Goal: Task Accomplishment & Management: Use online tool/utility

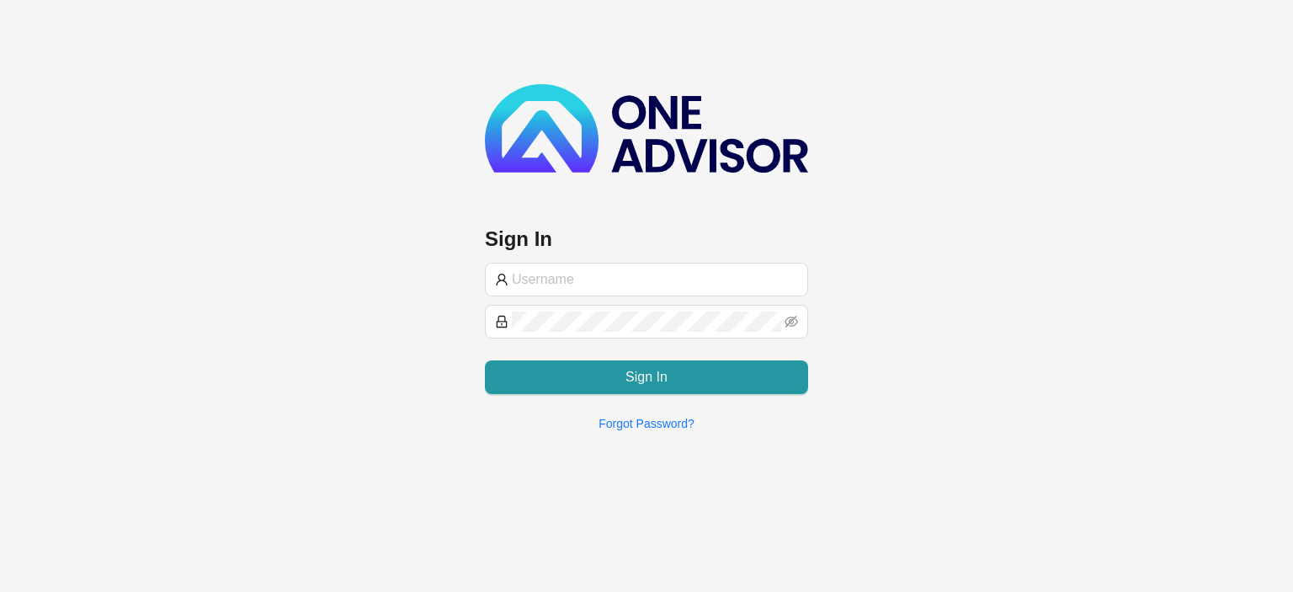
type input "[EMAIL_ADDRESS][DOMAIN_NAME]"
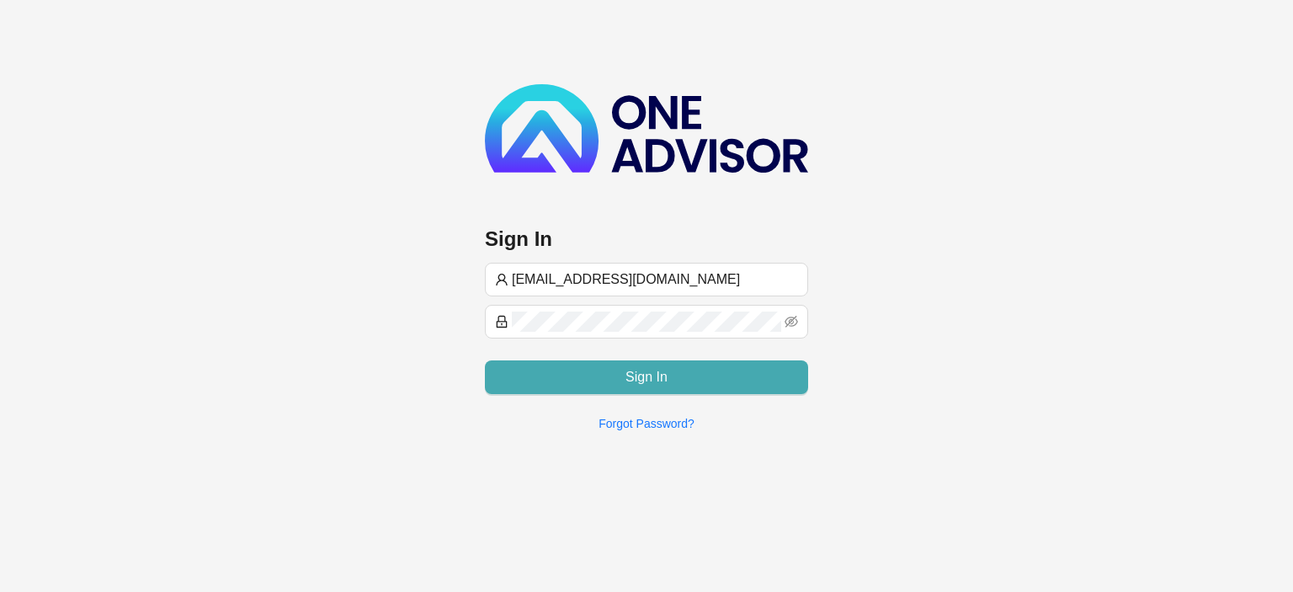
type input "[EMAIL_ADDRESS][DOMAIN_NAME]"
click at [576, 380] on button "Sign In" at bounding box center [646, 377] width 323 height 34
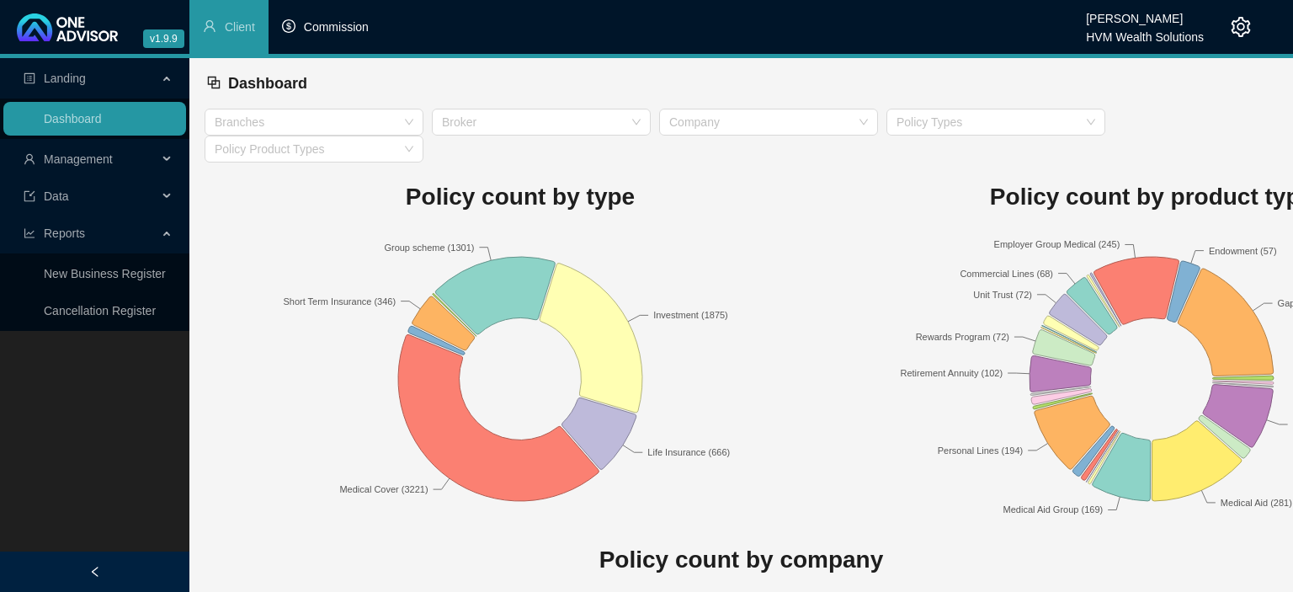
click at [347, 24] on span "Commission" at bounding box center [336, 26] width 65 height 13
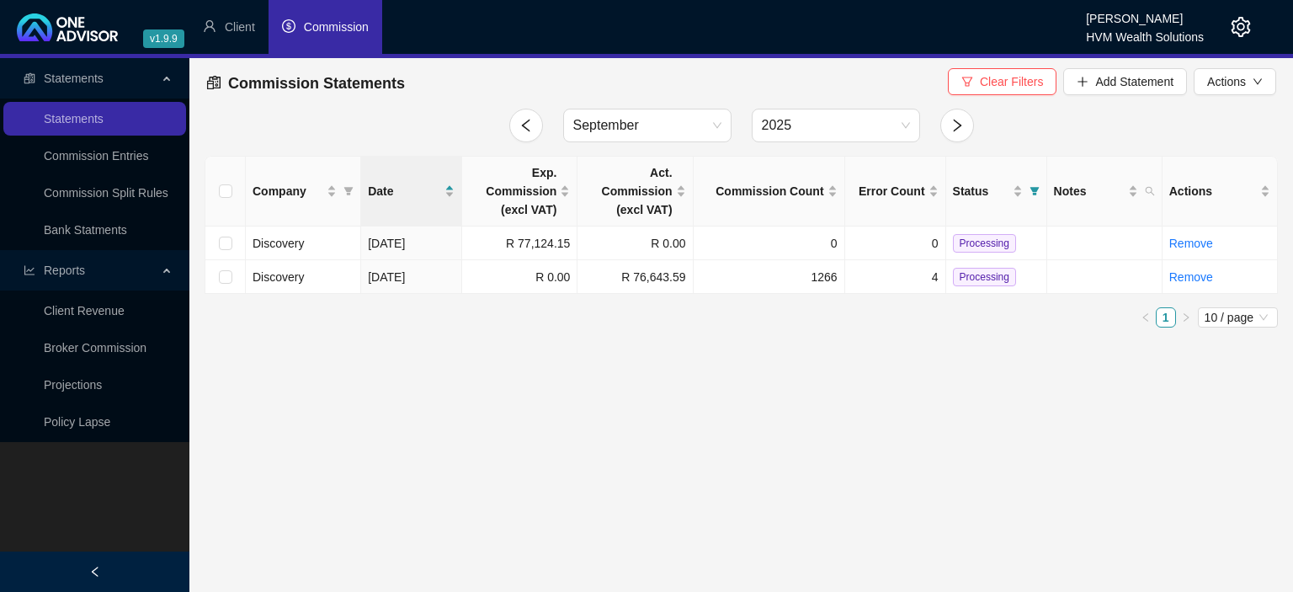
click at [731, 294] on div "Company Date Exp. Commission (excl VAT) Act. Commission (excl VAT) Commission C…" at bounding box center [740, 242] width 1073 height 172
click at [723, 276] on td "1266" at bounding box center [768, 277] width 151 height 34
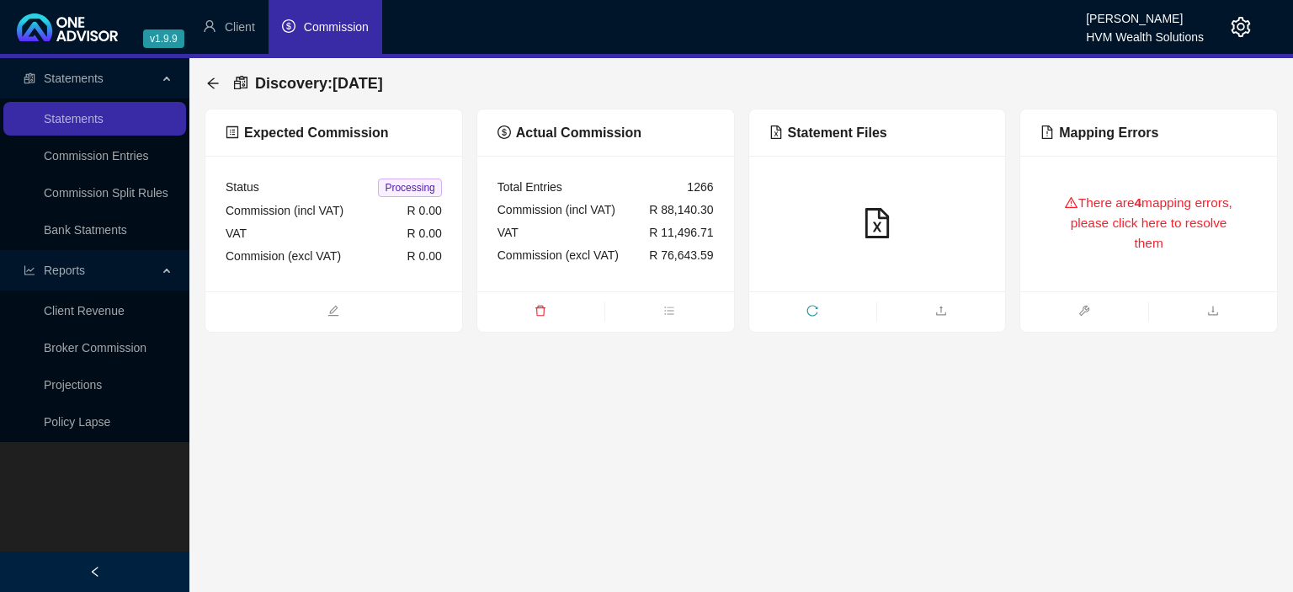
click at [1184, 220] on div "There are 4 mapping errors, please click here to resolve them" at bounding box center [1148, 223] width 216 height 95
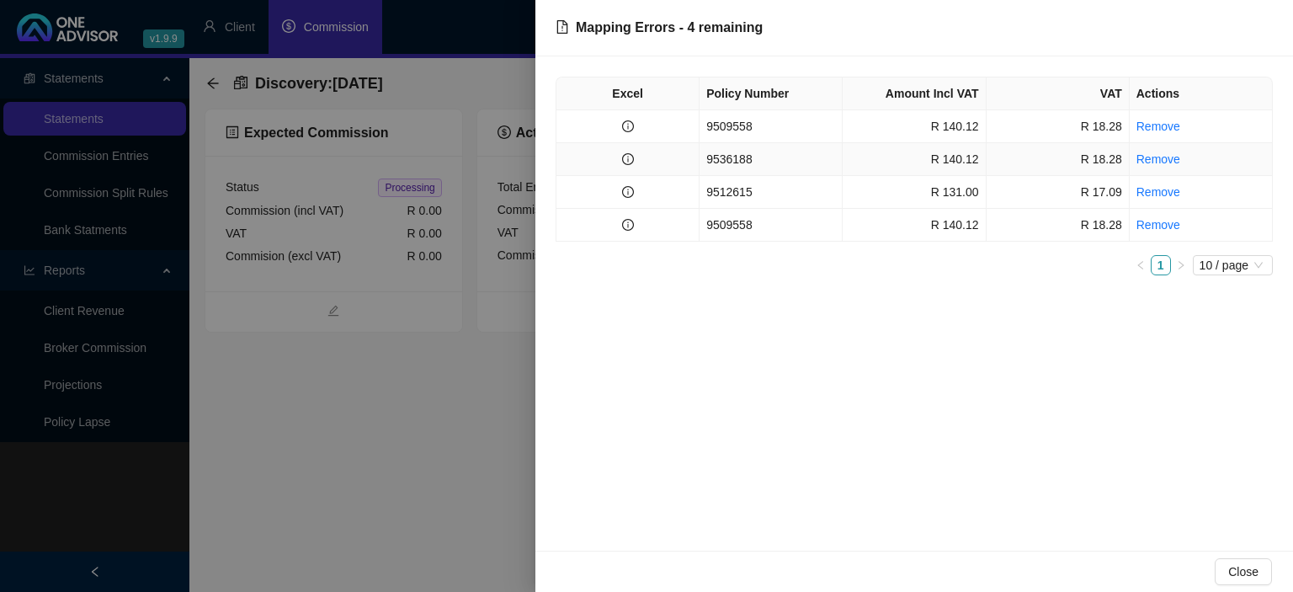
click at [742, 153] on td "9536188" at bounding box center [770, 159] width 143 height 33
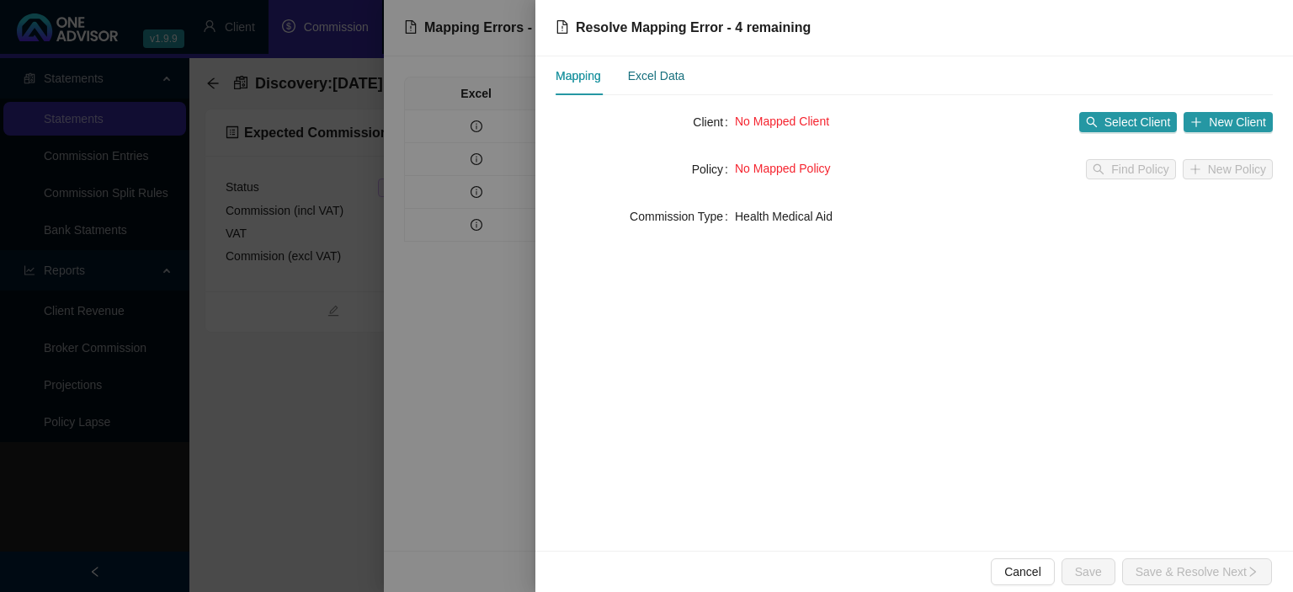
click at [667, 80] on div "Excel Data" at bounding box center [656, 75] width 57 height 19
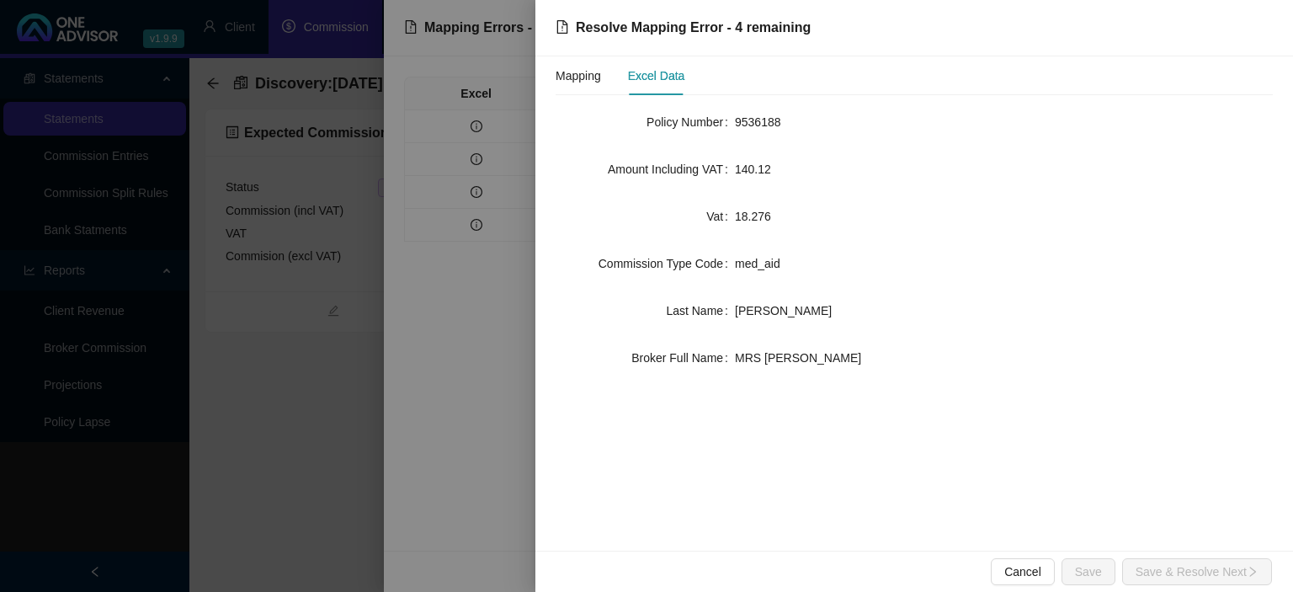
click at [424, 392] on div at bounding box center [646, 296] width 1293 height 592
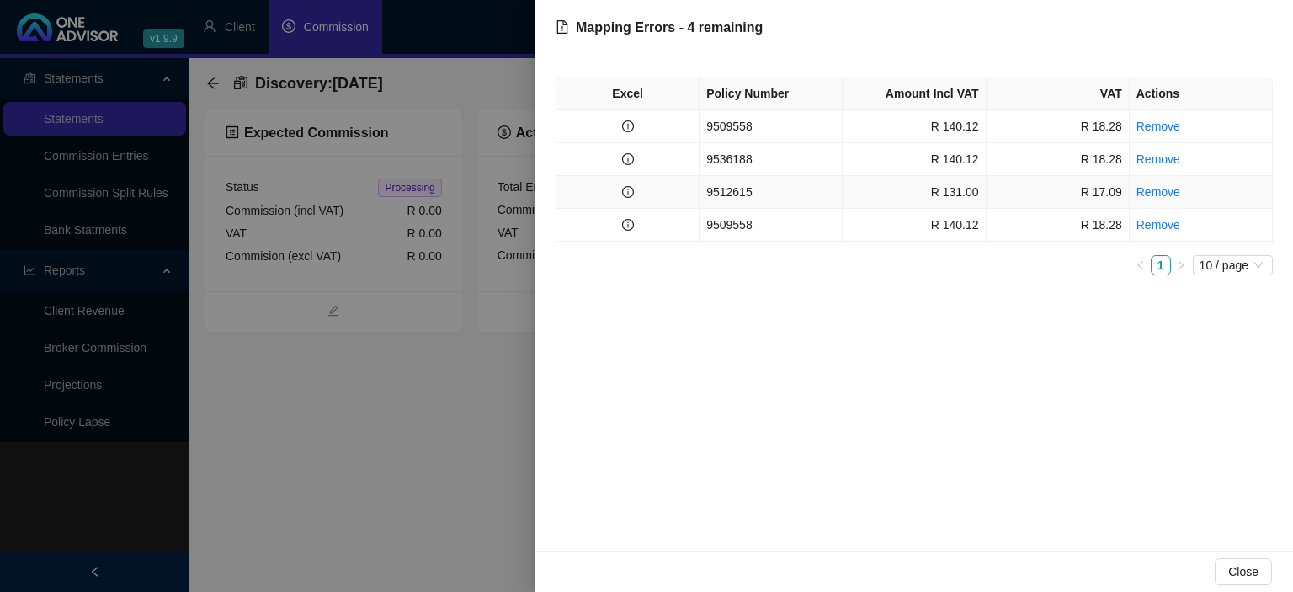
click at [725, 192] on td "9512615" at bounding box center [770, 192] width 143 height 33
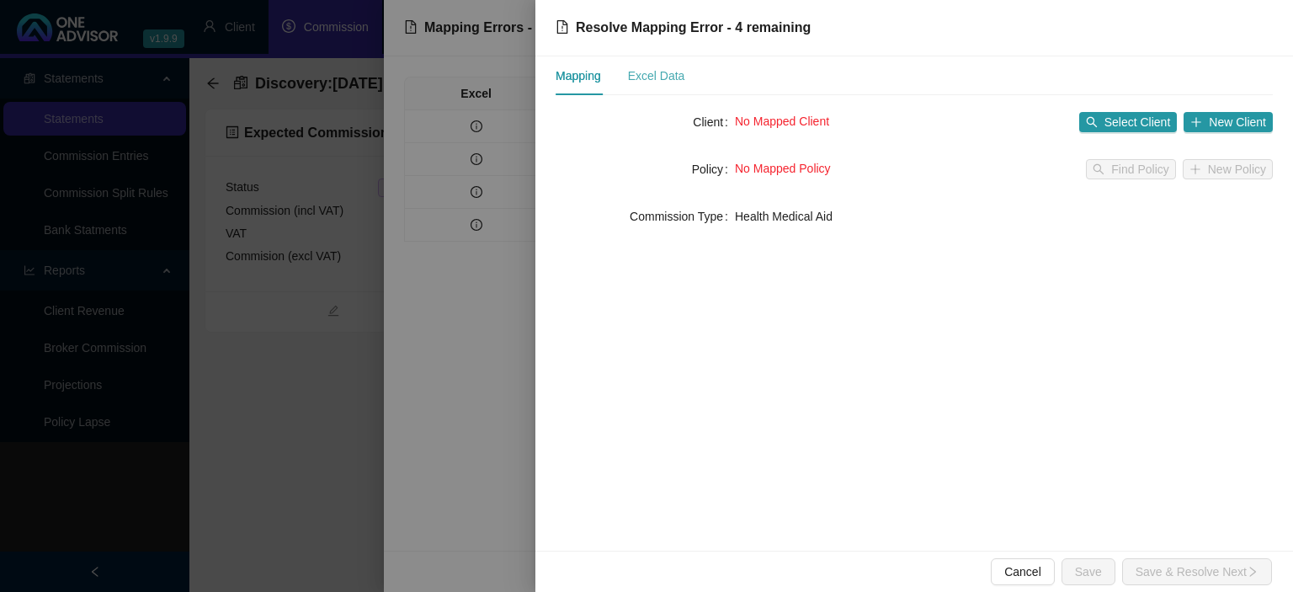
click at [655, 63] on div "Excel Data" at bounding box center [656, 75] width 57 height 39
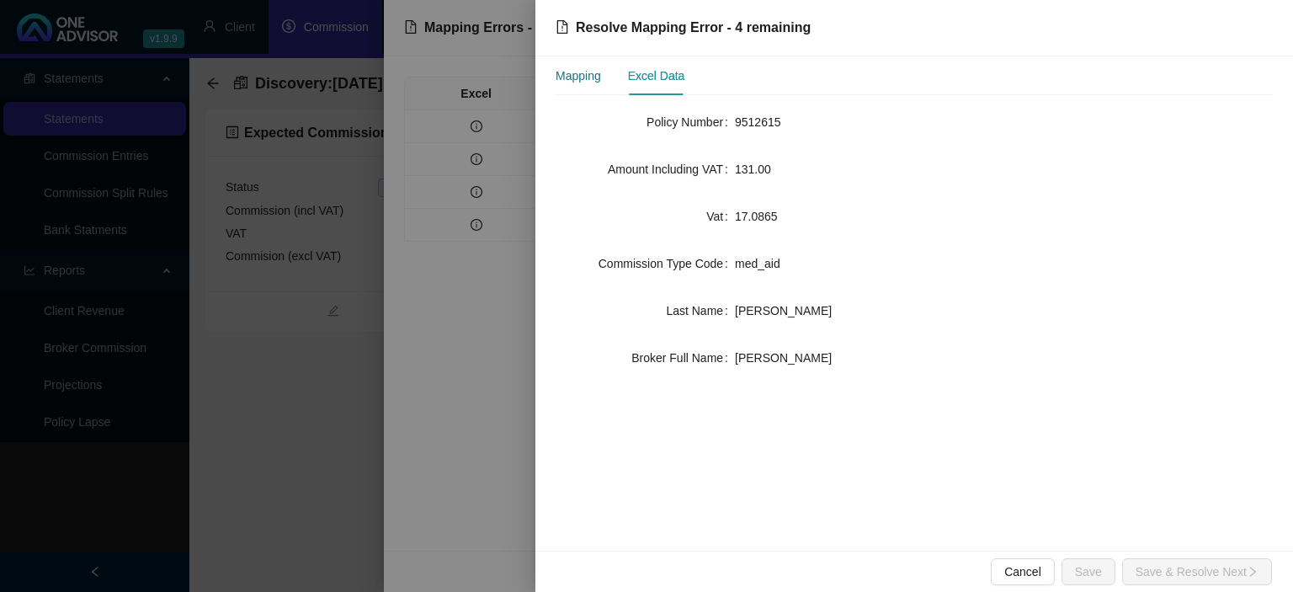
click at [593, 76] on div "Mapping" at bounding box center [577, 75] width 45 height 19
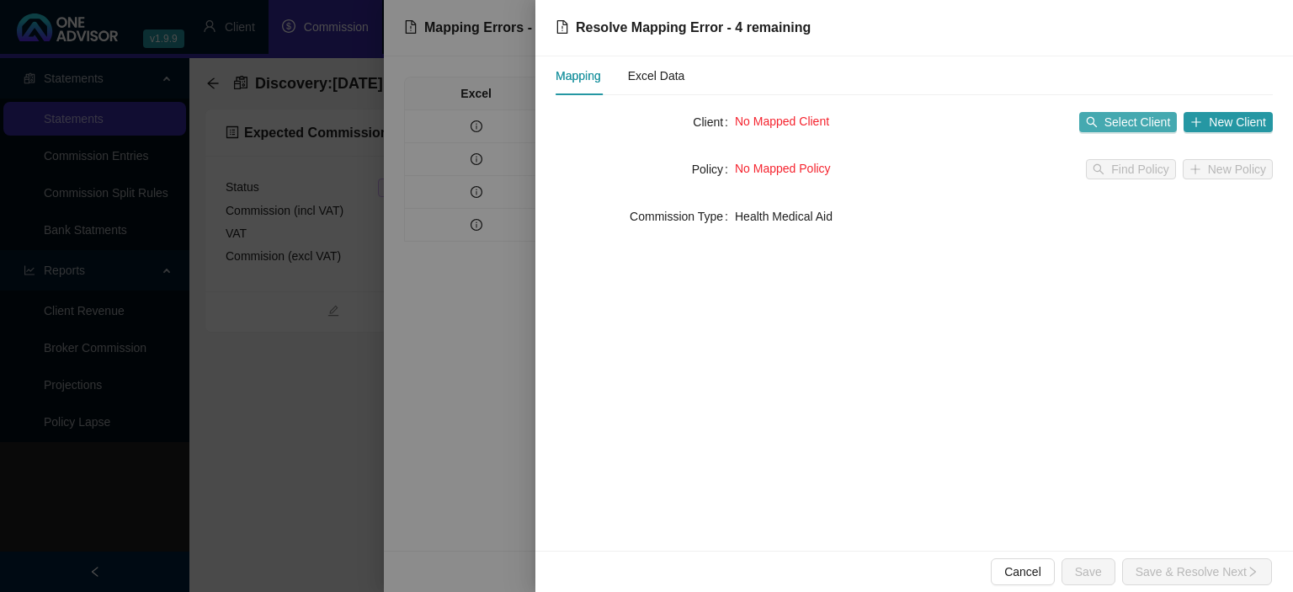
click at [1137, 118] on span "Select Client" at bounding box center [1137, 122] width 66 height 19
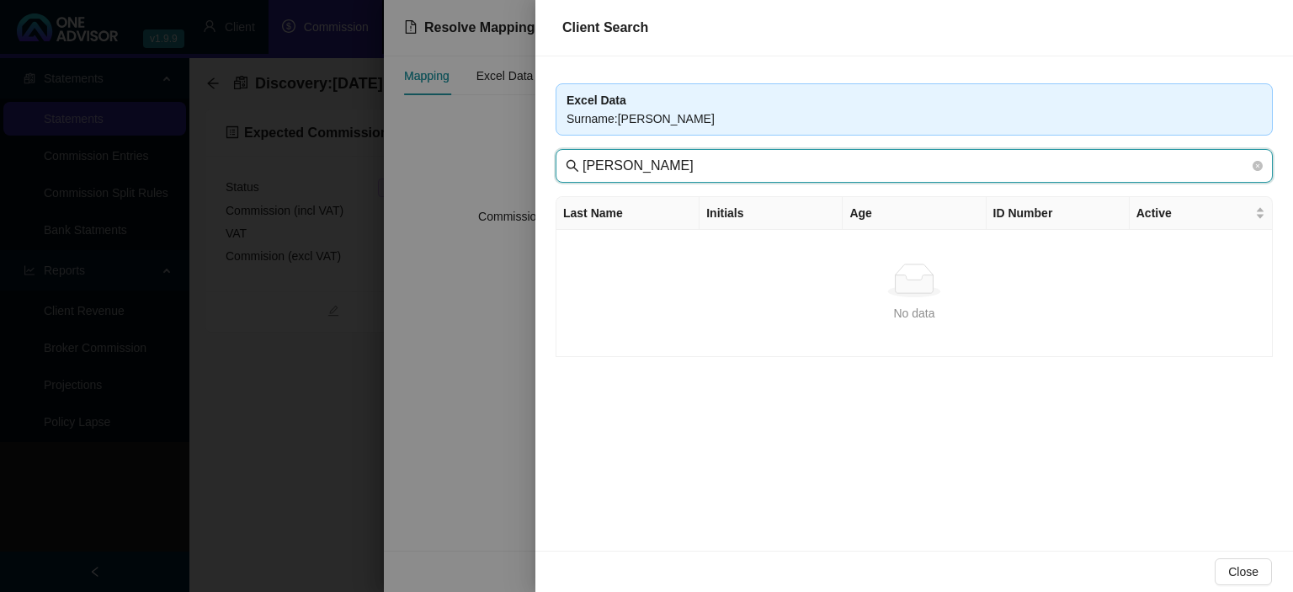
drag, startPoint x: 719, startPoint y: 157, endPoint x: 407, endPoint y: 143, distance: 311.7
click at [582, 156] on input "MISS CE DAVEY" at bounding box center [915, 166] width 667 height 20
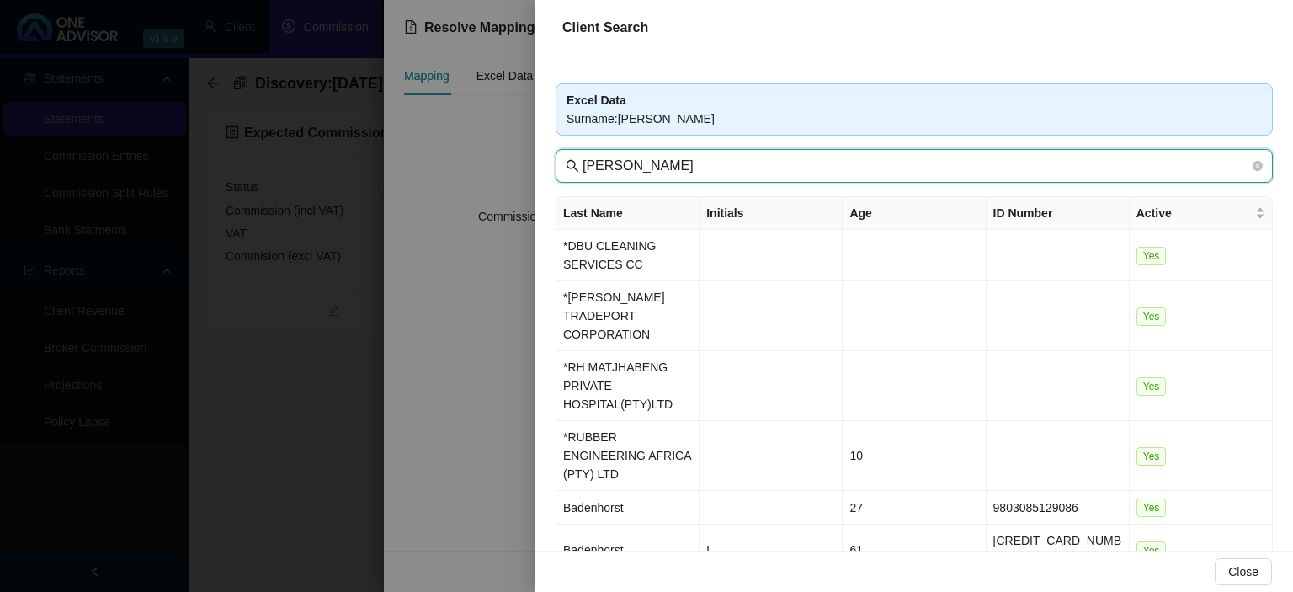
type input "benj"
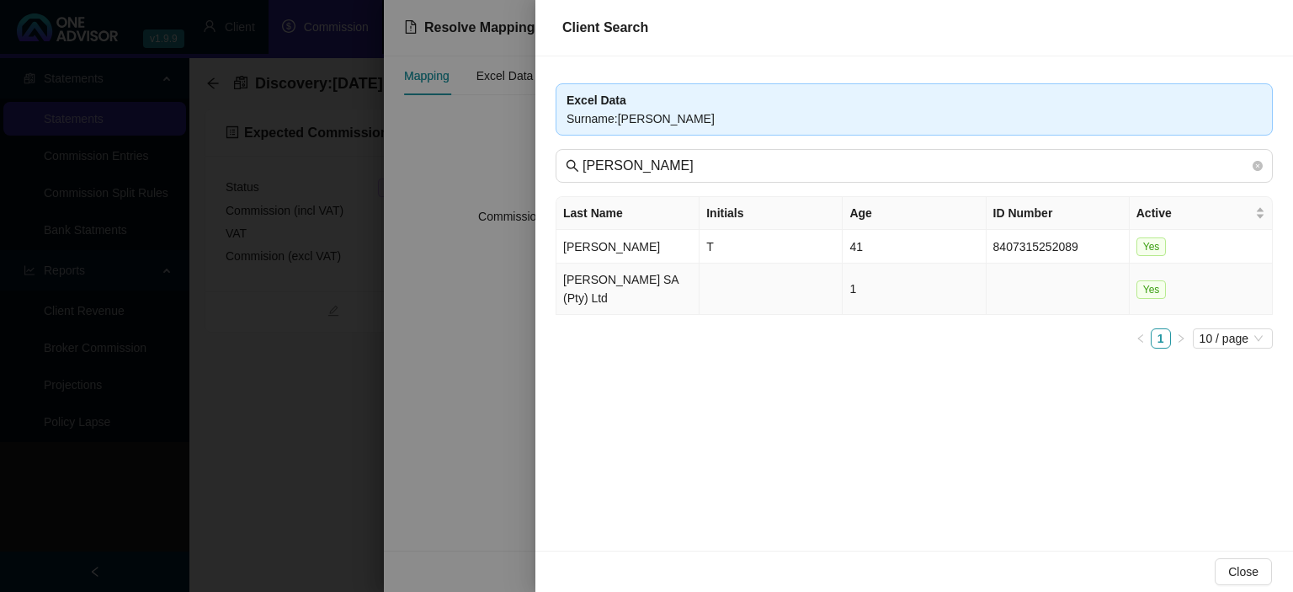
click at [638, 287] on td "Benjamin Stevens SA (Pty) Ltd" at bounding box center [627, 288] width 143 height 51
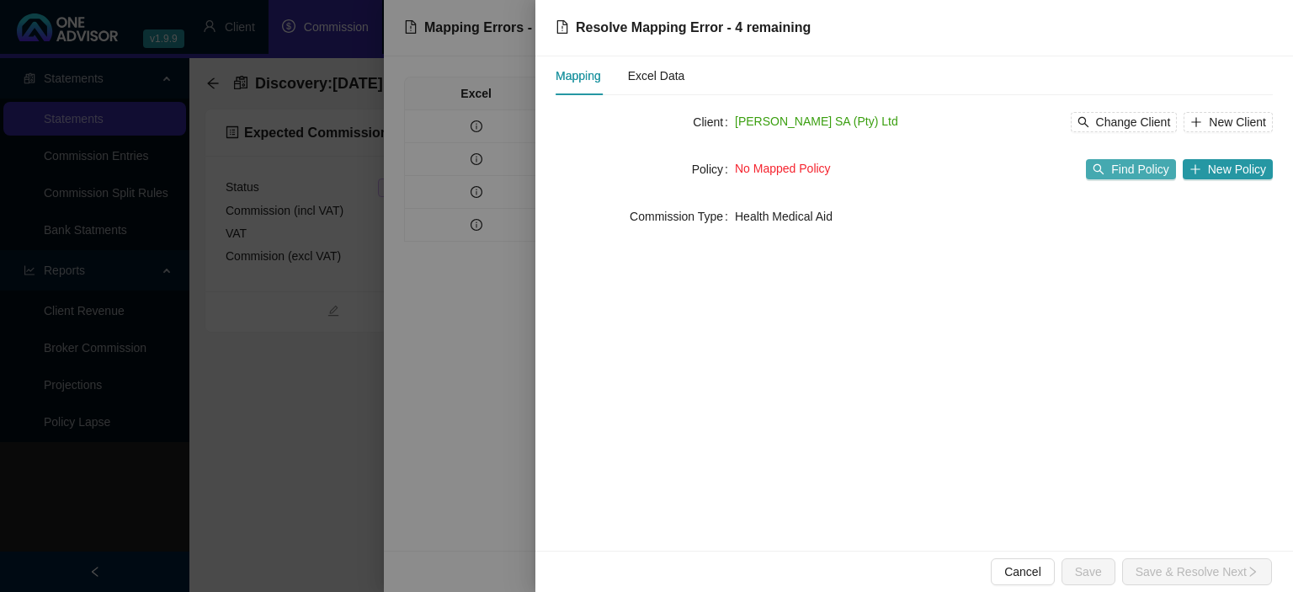
drag, startPoint x: 1120, startPoint y: 167, endPoint x: 1145, endPoint y: 167, distance: 24.4
click at [1145, 167] on span "Find Policy" at bounding box center [1139, 169] width 57 height 19
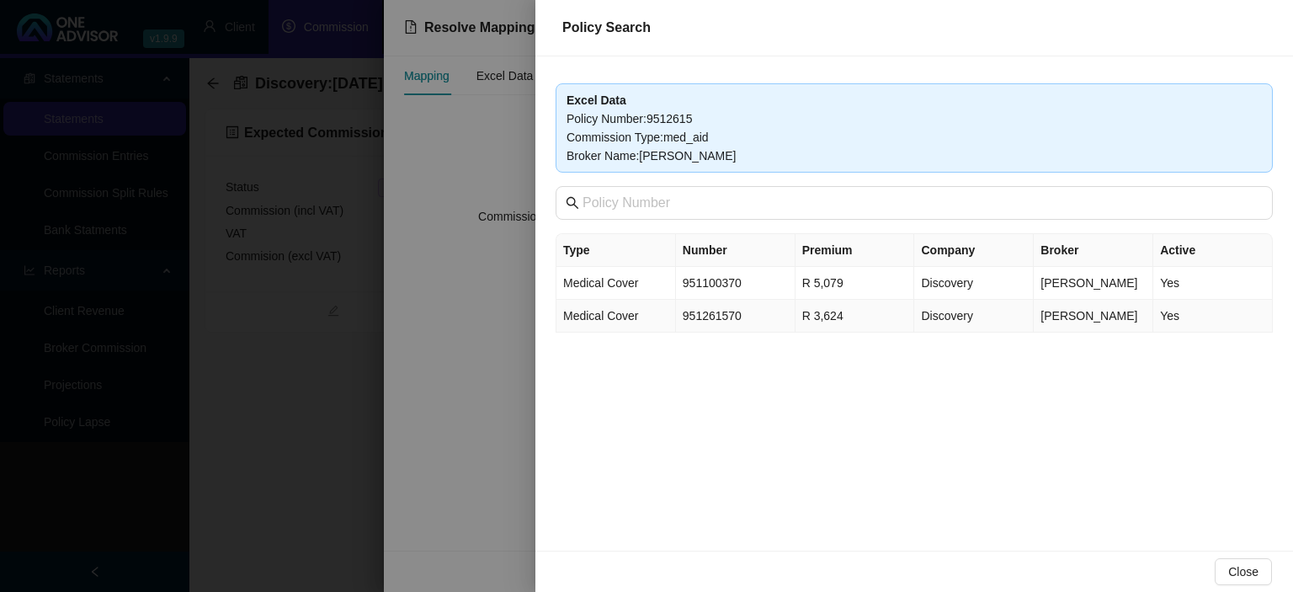
click at [706, 320] on td "951261570" at bounding box center [736, 316] width 120 height 33
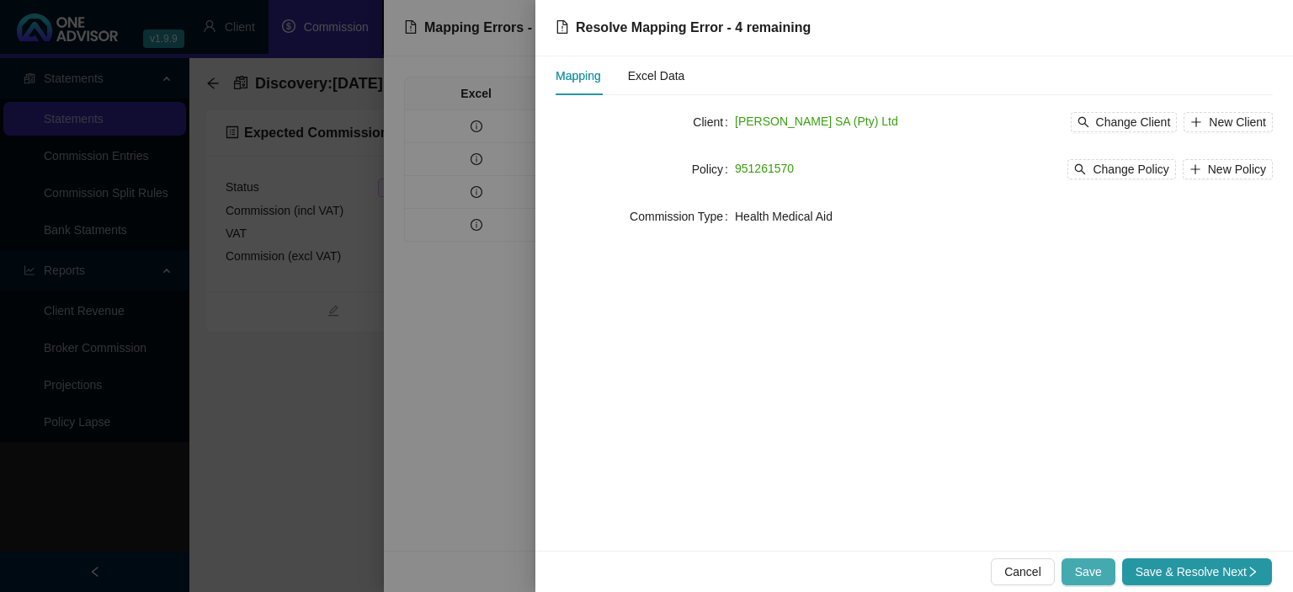
click at [1109, 566] on button "Save" at bounding box center [1088, 571] width 54 height 27
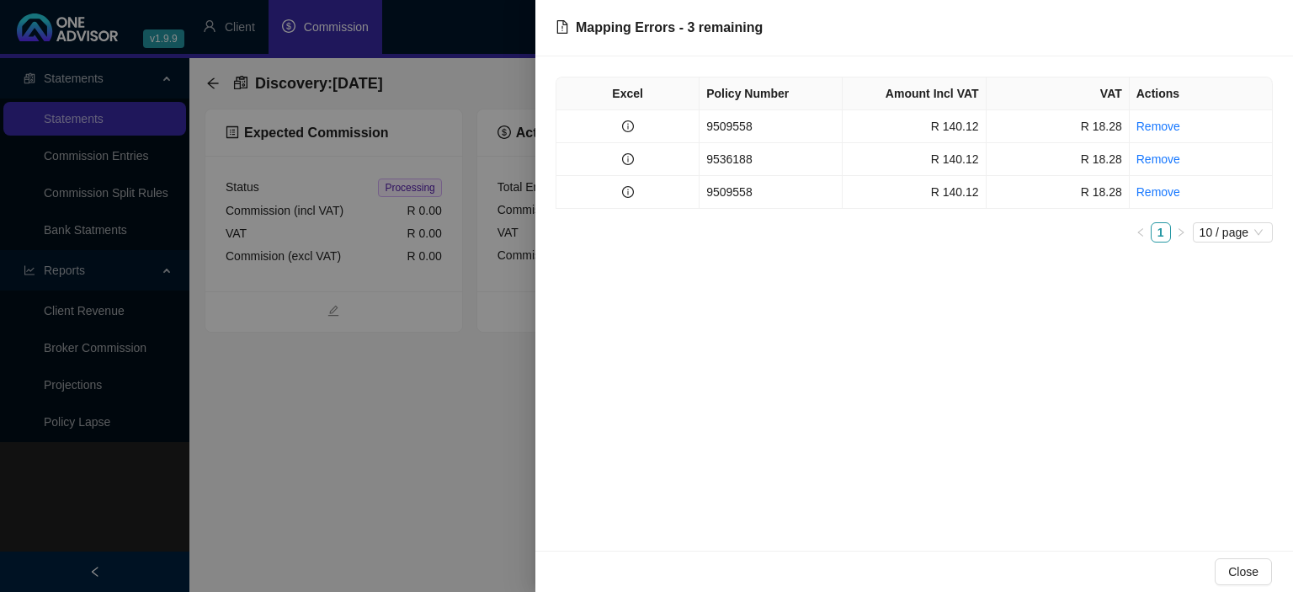
click at [351, 496] on div at bounding box center [646, 296] width 1293 height 592
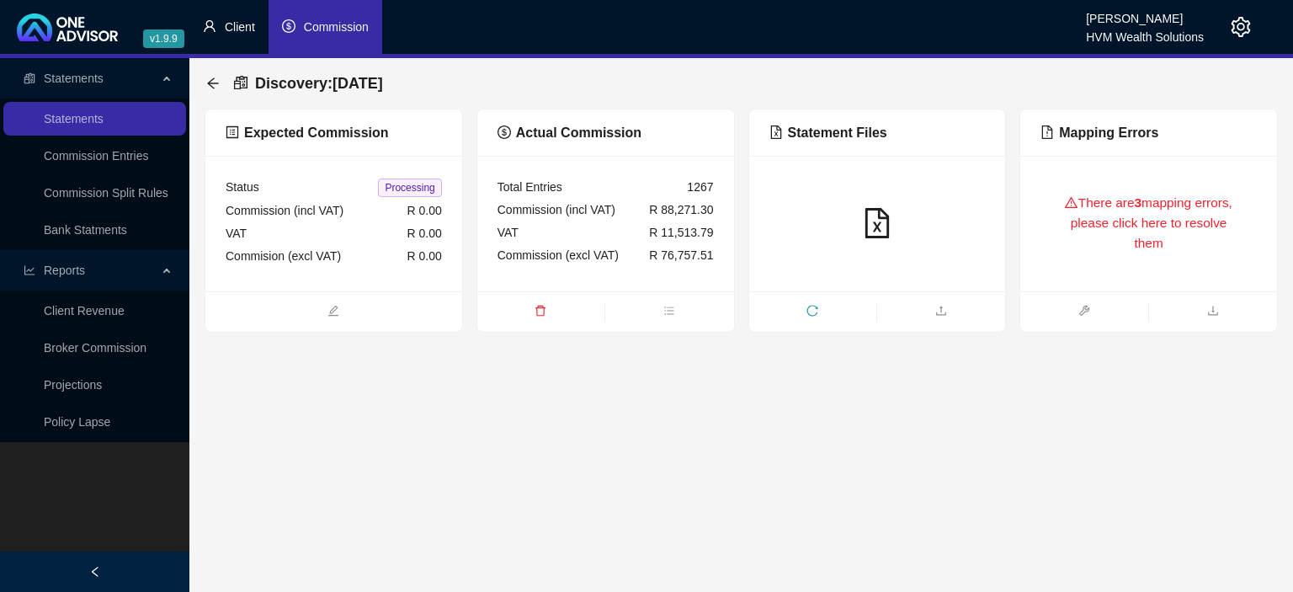
click at [248, 29] on span "Client" at bounding box center [240, 26] width 30 height 13
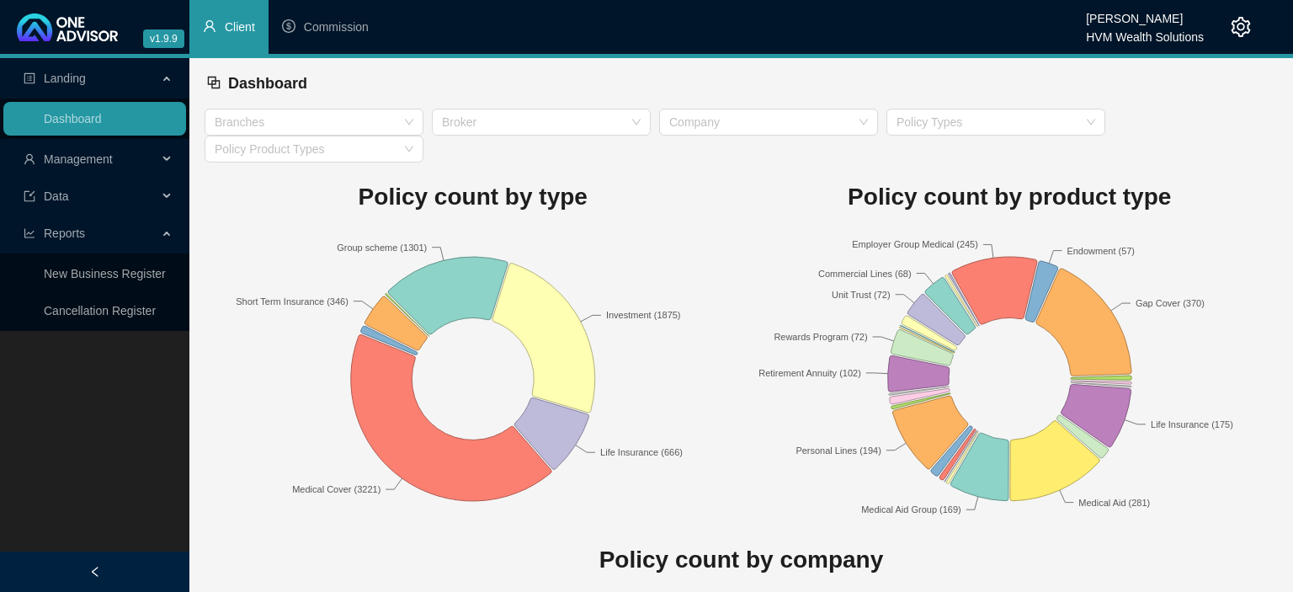
click at [70, 194] on span "Data" at bounding box center [91, 196] width 134 height 34
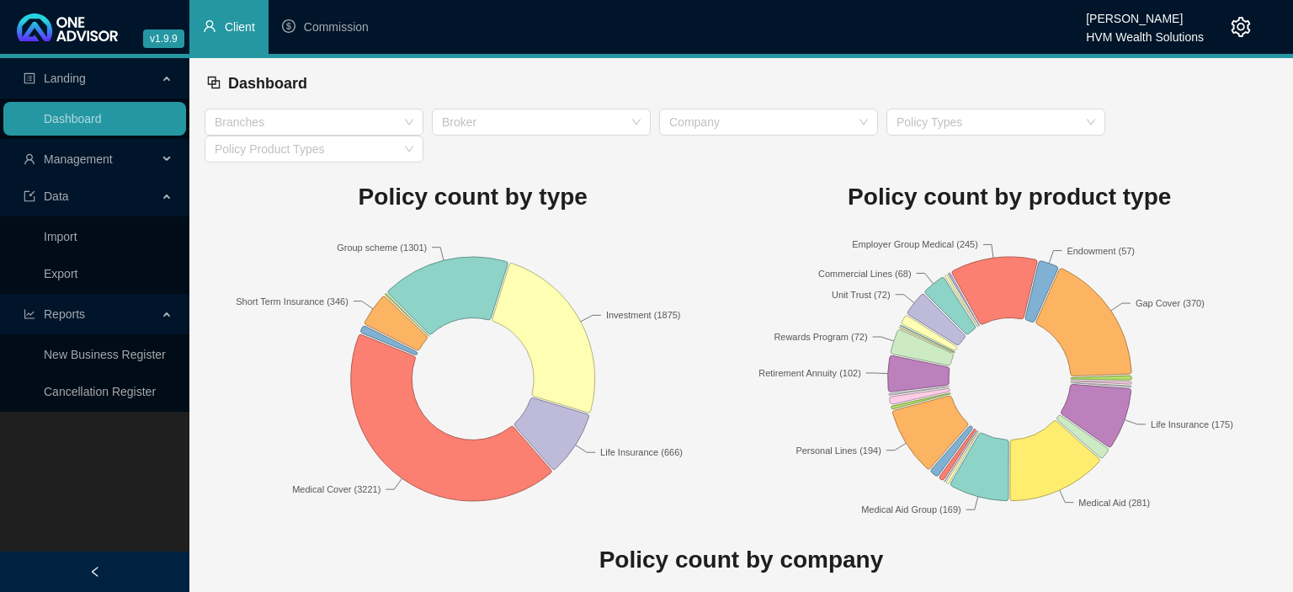
click at [72, 164] on span "Management" at bounding box center [78, 158] width 69 height 13
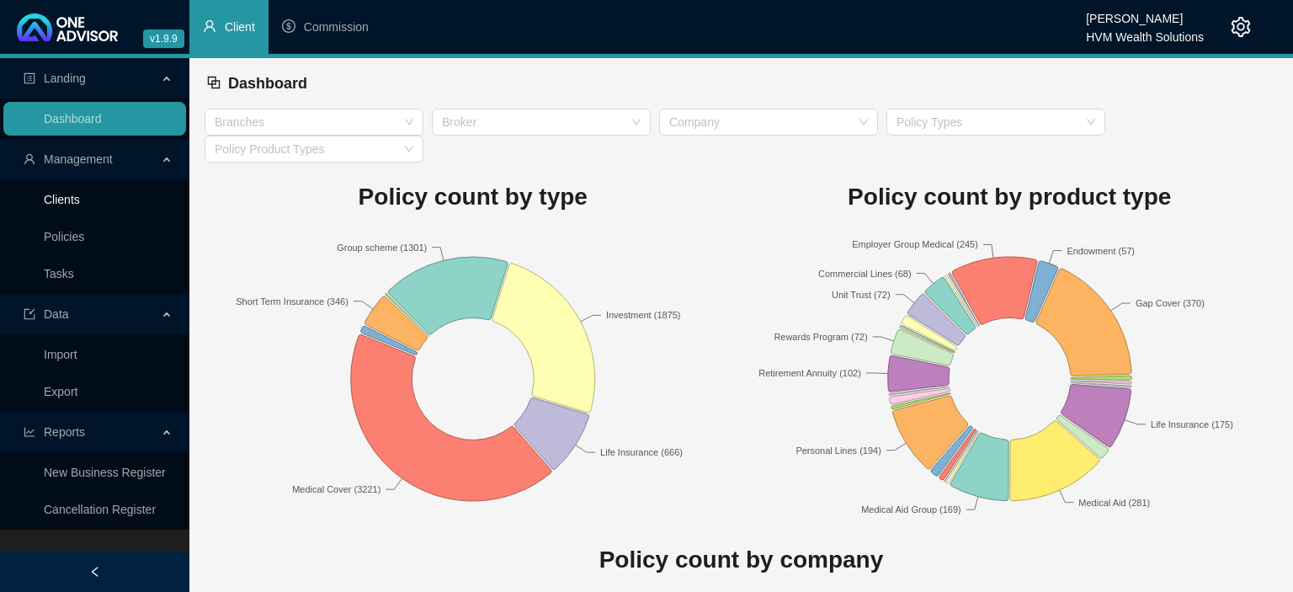
click at [77, 195] on link "Clients" at bounding box center [62, 199] width 36 height 13
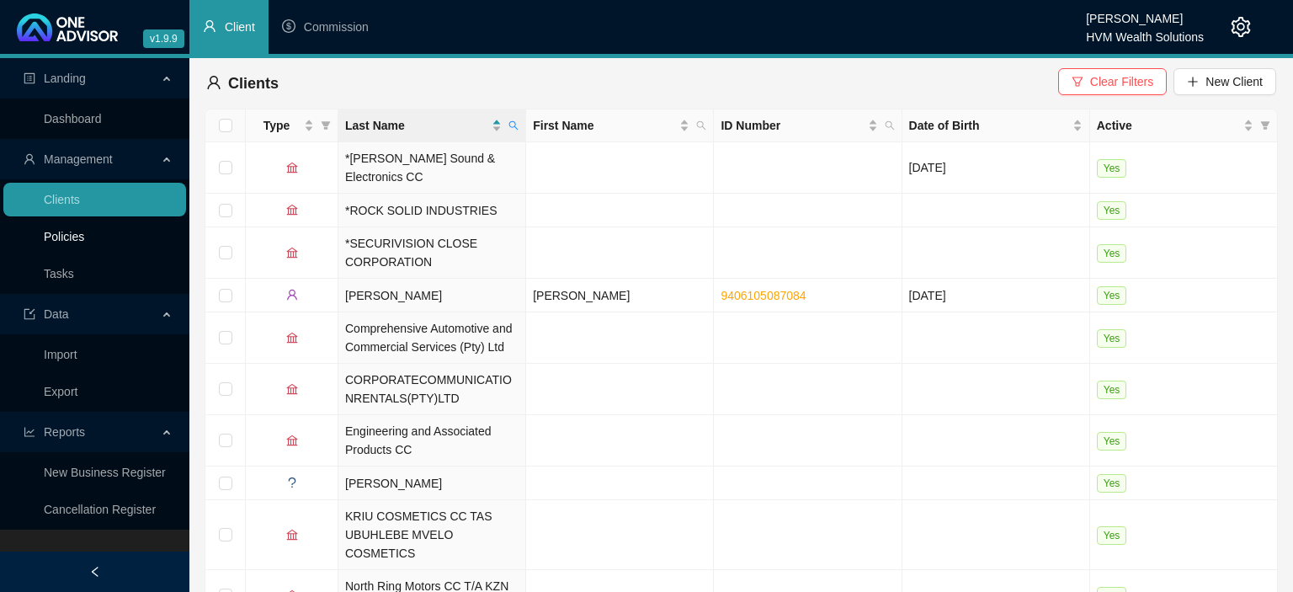
click at [74, 241] on link "Policies" at bounding box center [64, 236] width 40 height 13
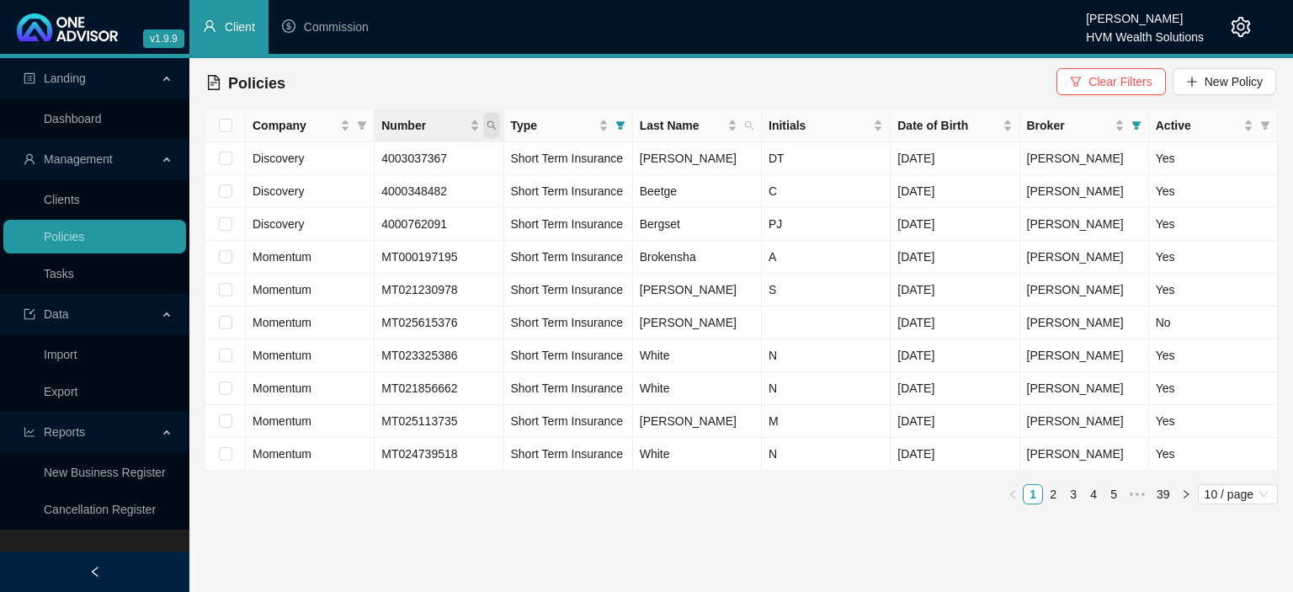
click at [491, 130] on icon "search" at bounding box center [491, 125] width 10 height 10
type input "2370181"
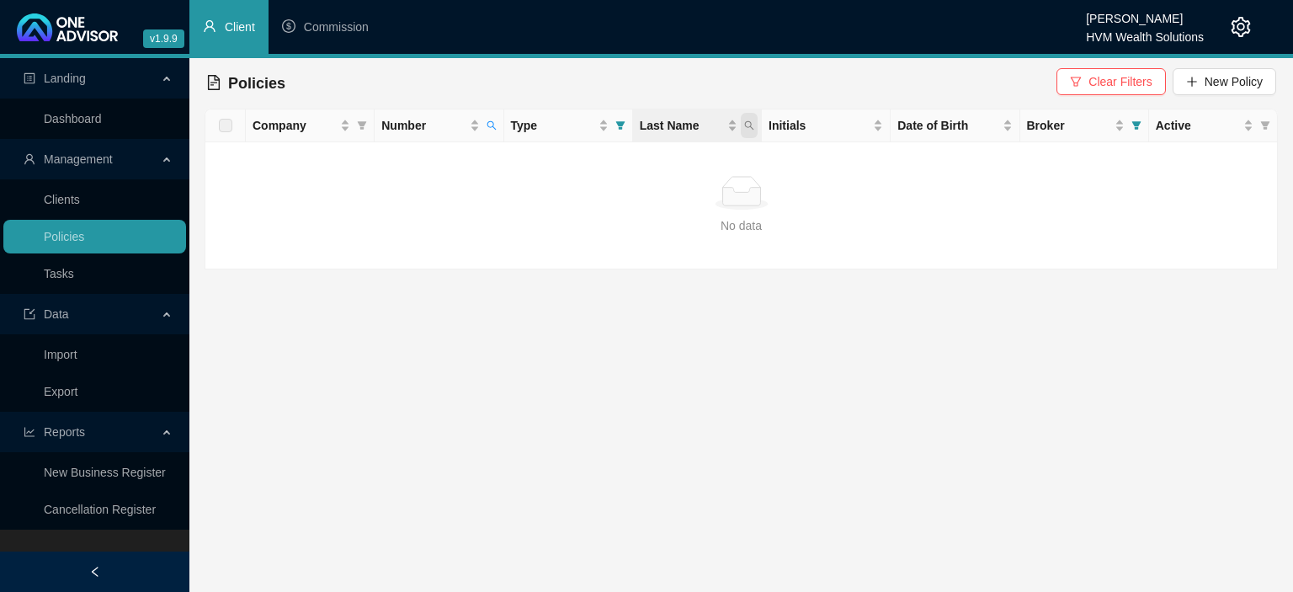
click at [752, 130] on icon "search" at bounding box center [749, 125] width 10 height 10
click at [504, 230] on div "No data" at bounding box center [741, 225] width 1044 height 19
click at [79, 196] on link "Clients" at bounding box center [62, 199] width 36 height 13
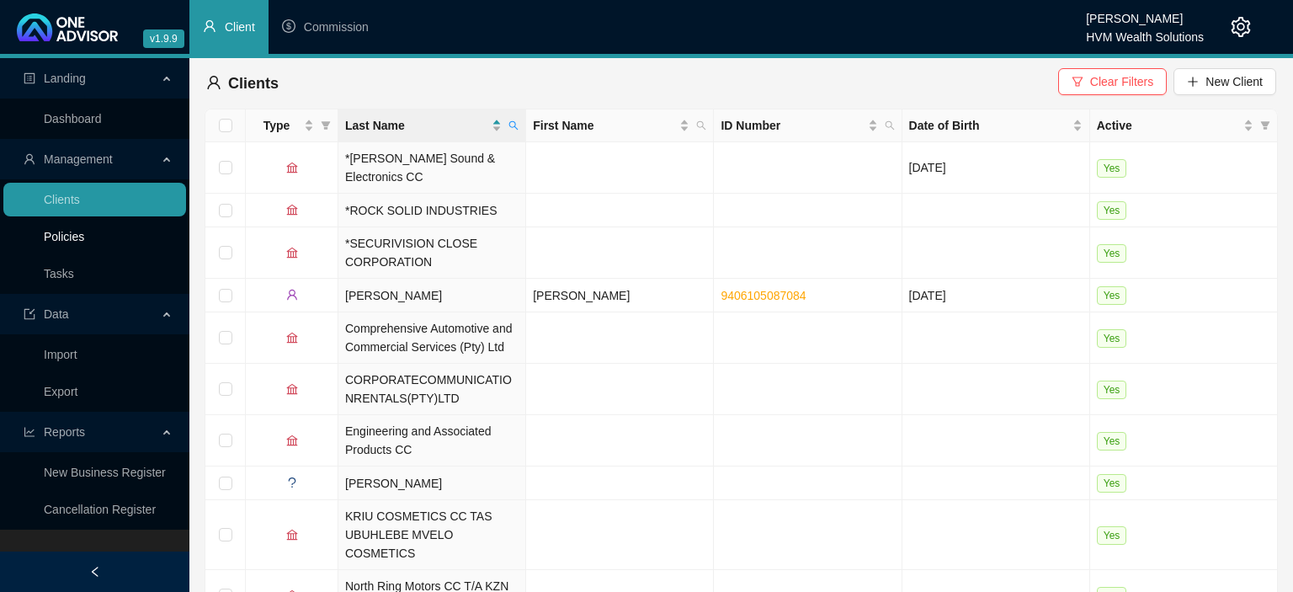
click at [70, 231] on link "Policies" at bounding box center [64, 236] width 40 height 13
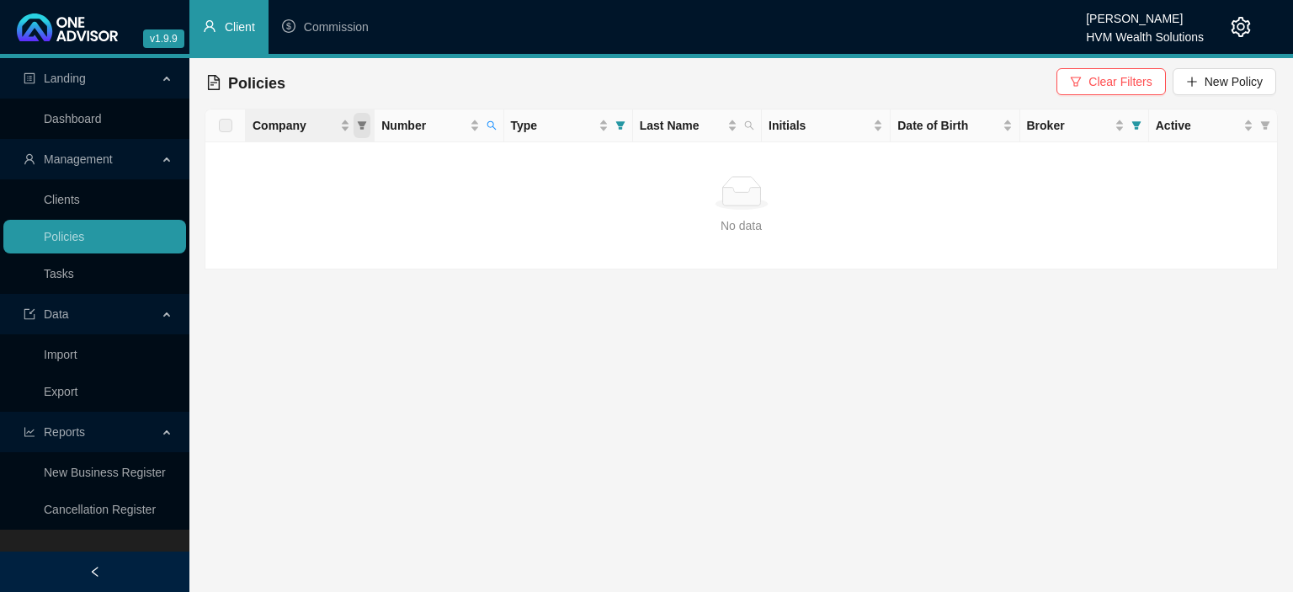
click at [361, 129] on icon "filter" at bounding box center [362, 125] width 9 height 8
click at [450, 235] on td "No data No data" at bounding box center [741, 205] width 1072 height 127
click at [493, 125] on icon "search" at bounding box center [491, 125] width 10 height 10
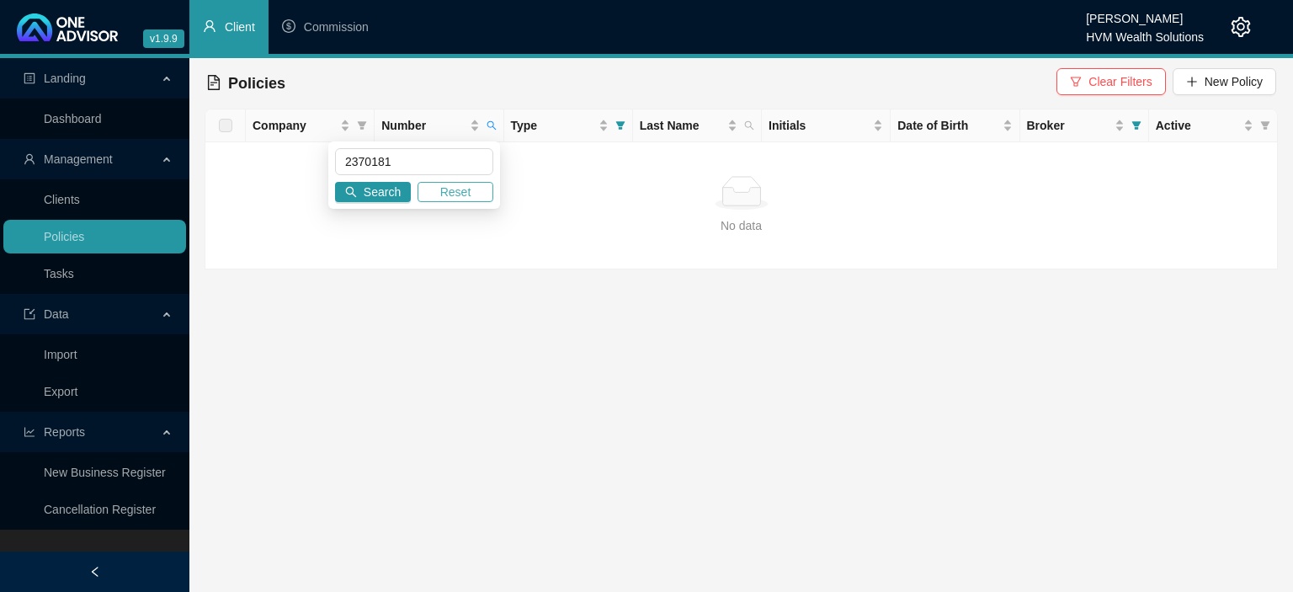
click at [436, 187] on button "Reset" at bounding box center [455, 192] width 76 height 20
click at [439, 255] on td "No data No data" at bounding box center [741, 205] width 1072 height 127
click at [64, 204] on link "Clients" at bounding box center [62, 199] width 36 height 13
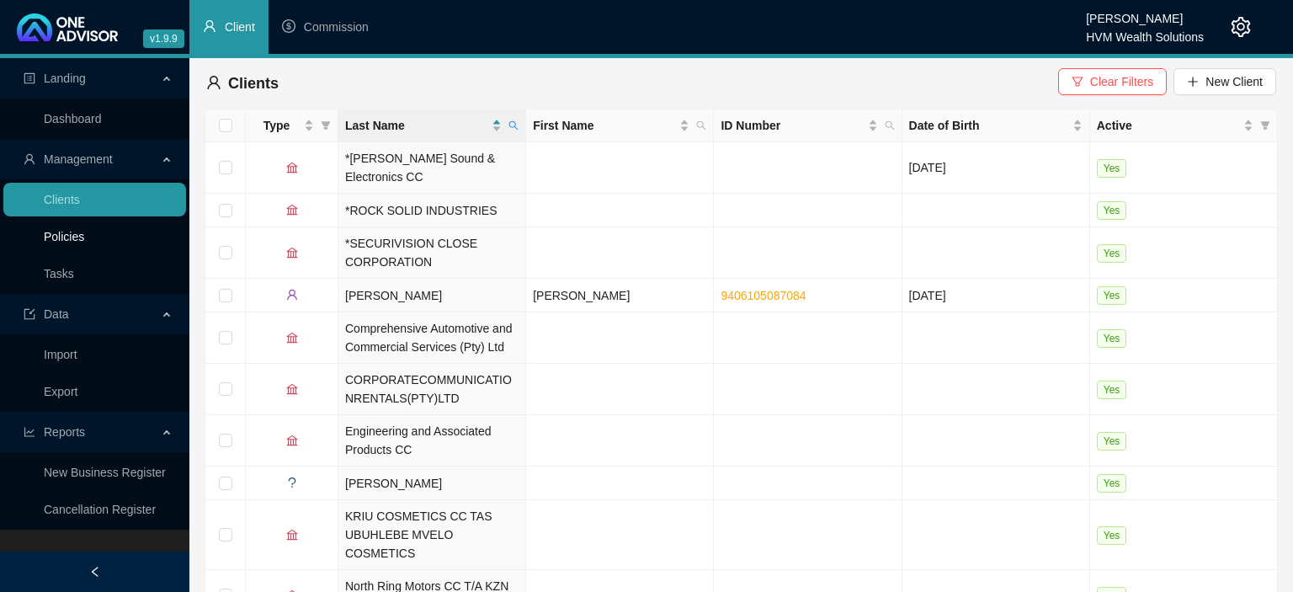
click at [67, 242] on link "Policies" at bounding box center [64, 236] width 40 height 13
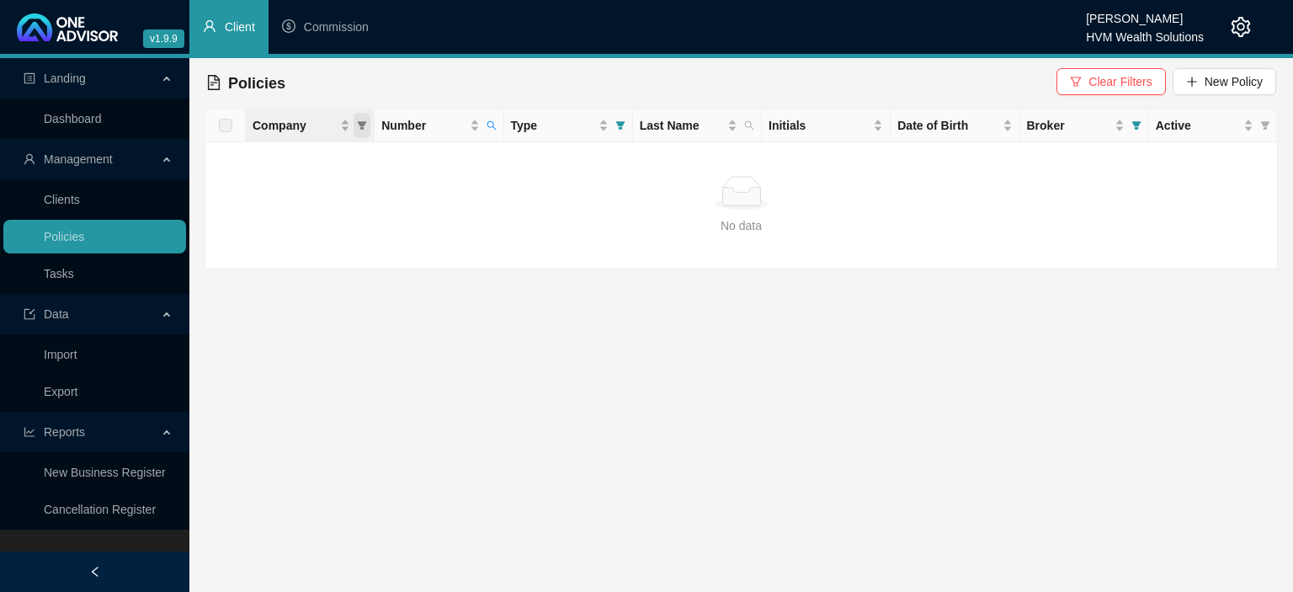
click at [360, 128] on icon "filter" at bounding box center [362, 125] width 9 height 8
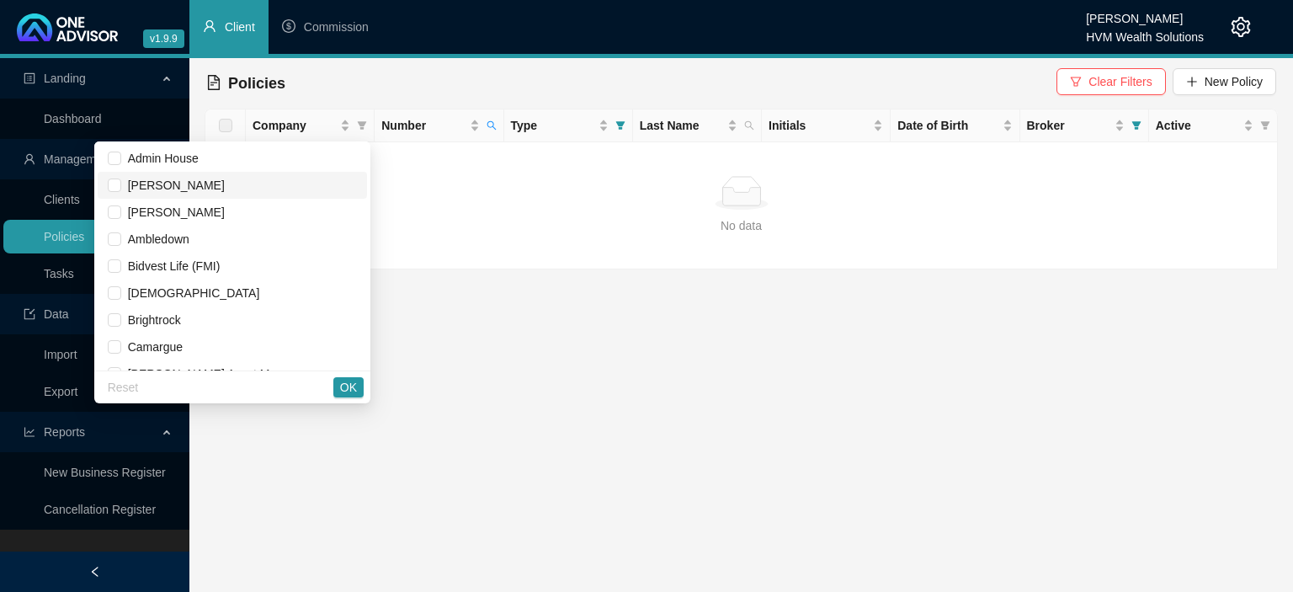
click at [223, 184] on span "Alexander Forbes" at bounding box center [173, 184] width 104 height 13
click at [365, 389] on div "Reset OK" at bounding box center [232, 386] width 276 height 33
click at [359, 386] on button "OK" at bounding box center [348, 387] width 30 height 20
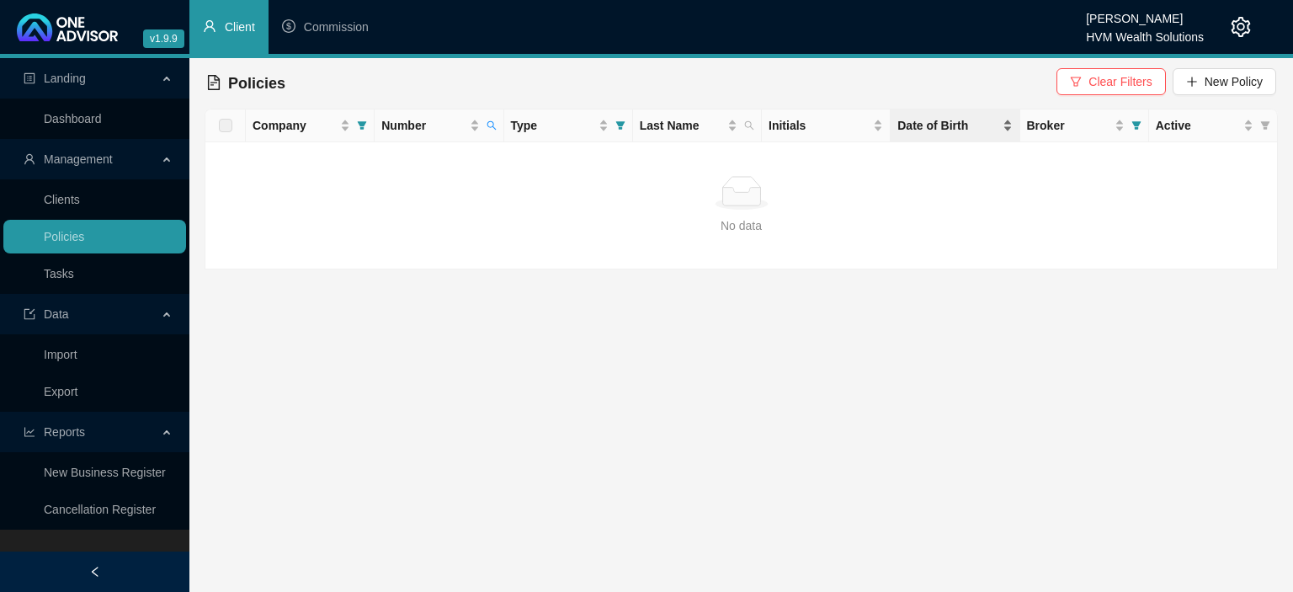
click at [999, 134] on div "Date of Birth" at bounding box center [954, 125] width 114 height 19
click at [362, 121] on icon "filter" at bounding box center [362, 125] width 10 height 10
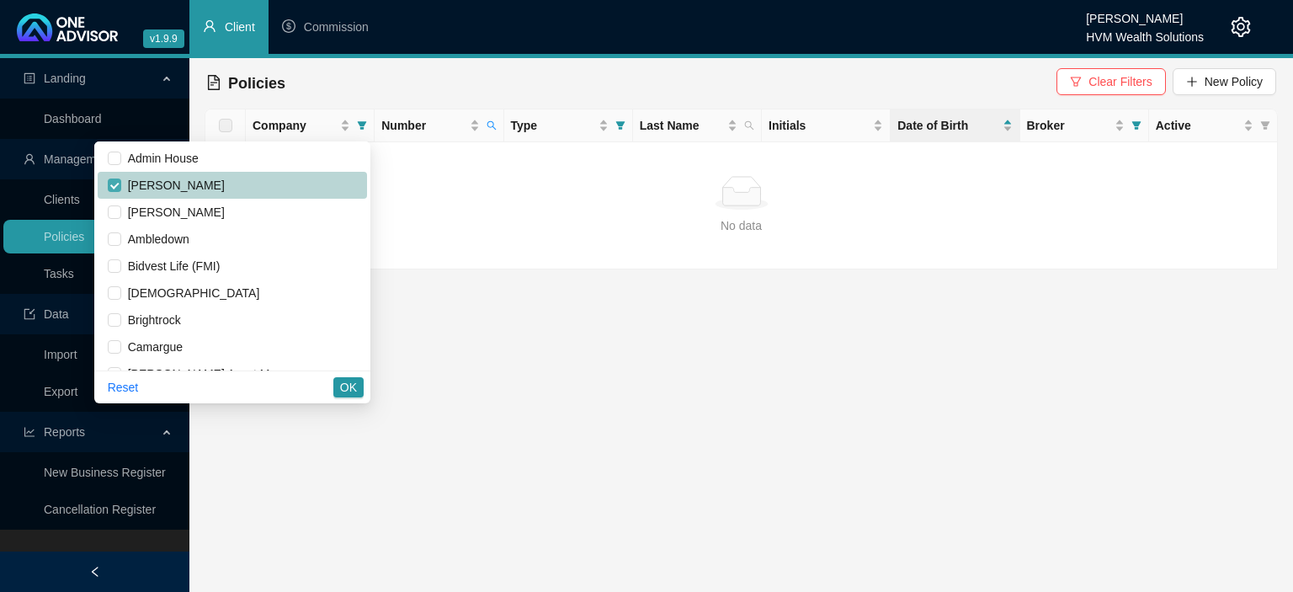
click at [121, 184] on input "checkbox" at bounding box center [114, 184] width 13 height 13
checkbox input "false"
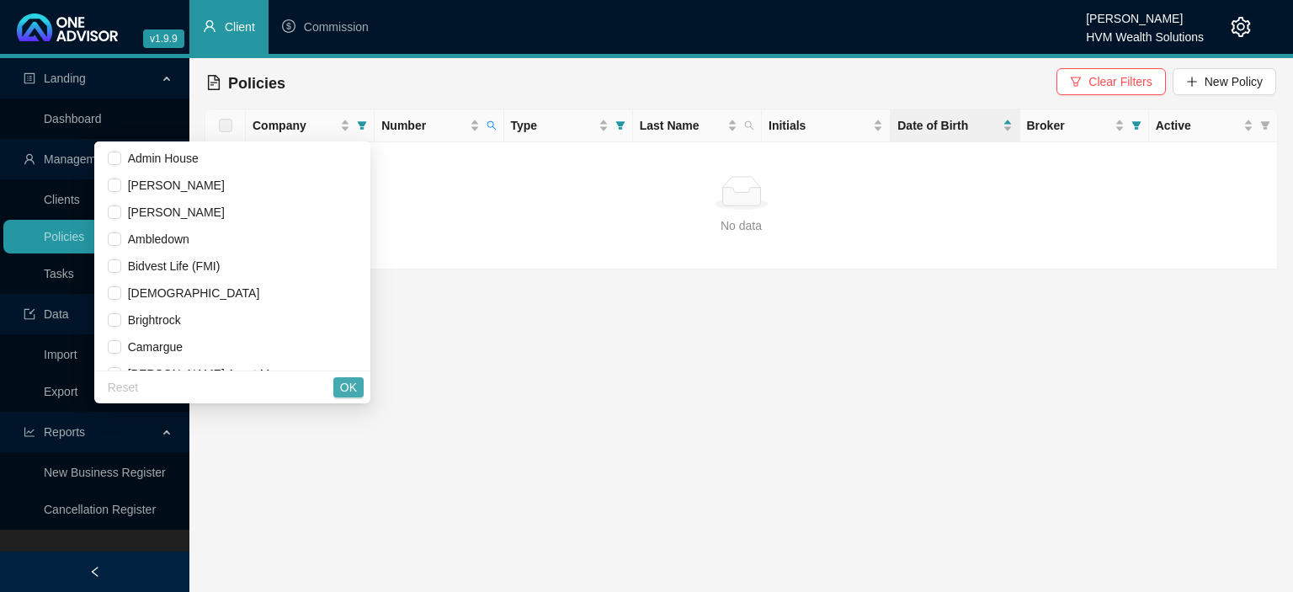
click at [343, 382] on span "OK" at bounding box center [348, 387] width 17 height 19
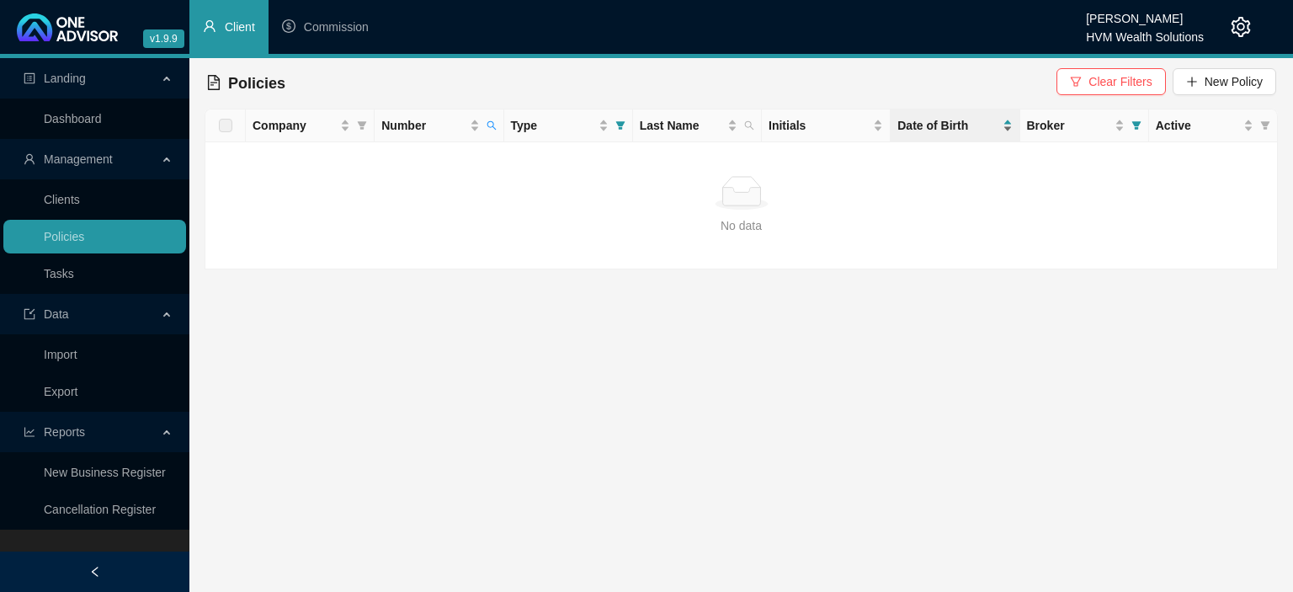
click at [948, 128] on span "Date of Birth" at bounding box center [947, 125] width 101 height 19
click at [749, 127] on icon "search" at bounding box center [749, 125] width 9 height 9
click at [1132, 82] on span "Clear Filters" at bounding box center [1119, 81] width 63 height 19
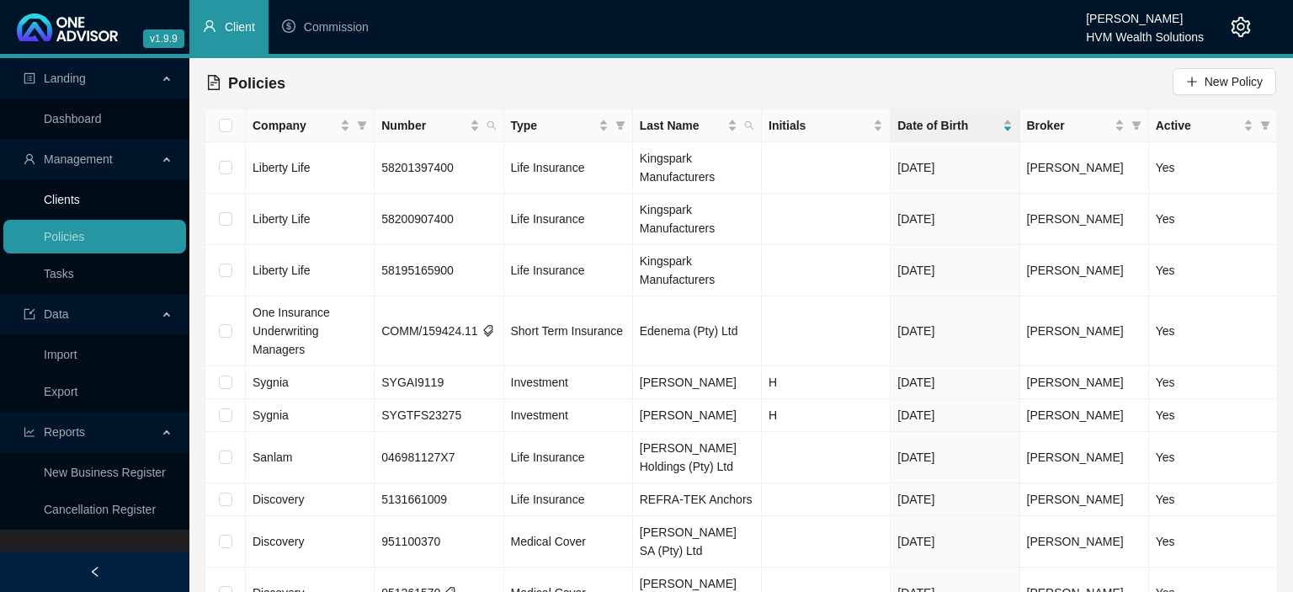
click at [56, 199] on link "Clients" at bounding box center [62, 199] width 36 height 13
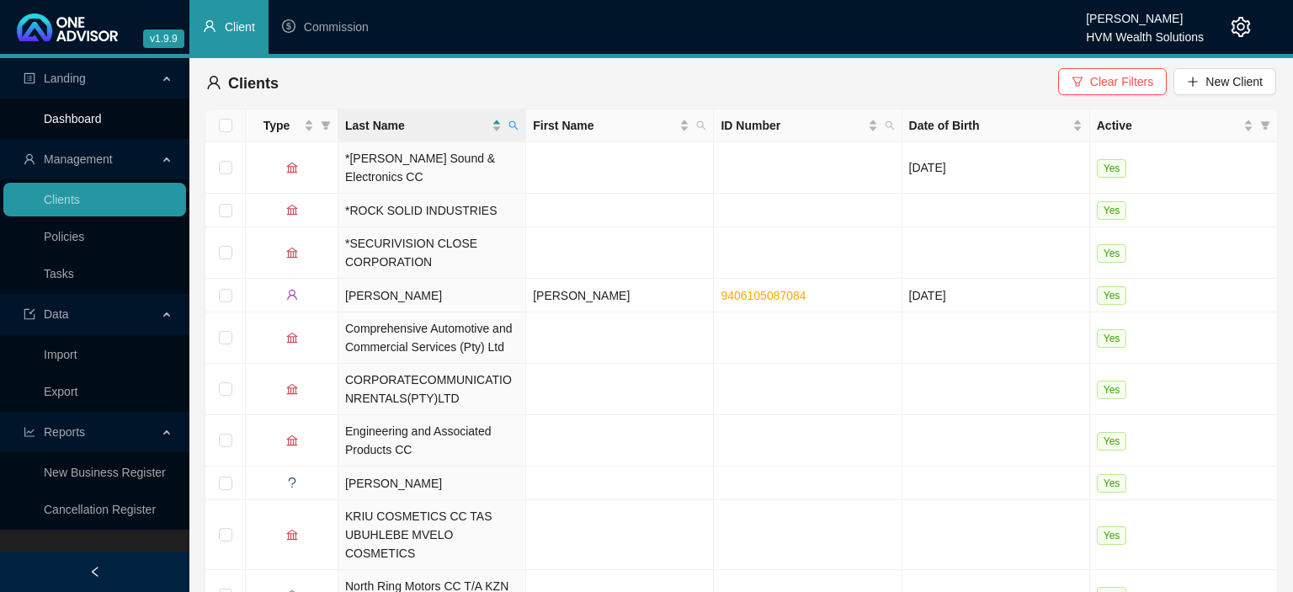
click at [76, 122] on link "Dashboard" at bounding box center [73, 118] width 58 height 13
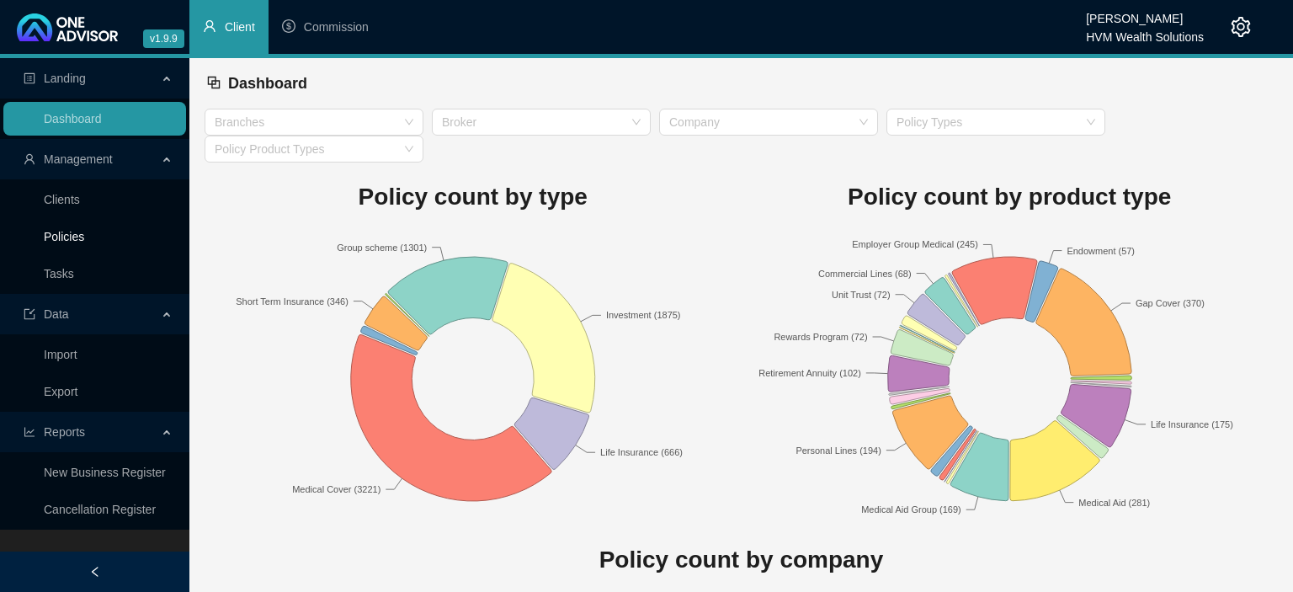
click at [45, 243] on link "Policies" at bounding box center [64, 236] width 40 height 13
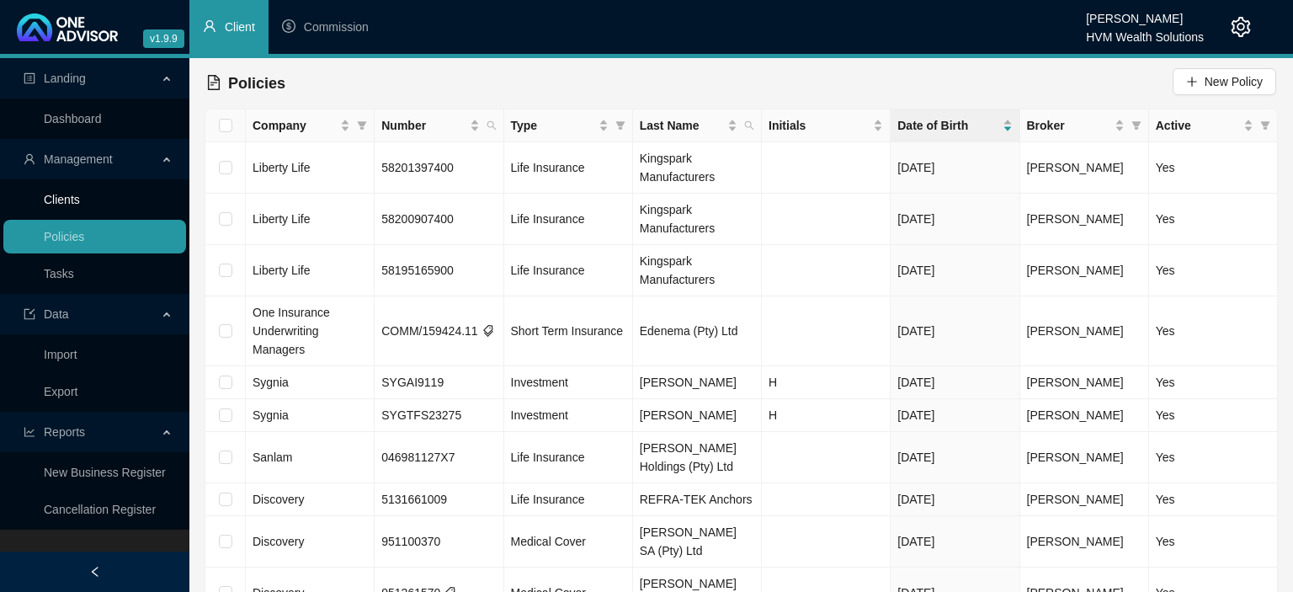
click at [66, 195] on link "Clients" at bounding box center [62, 199] width 36 height 13
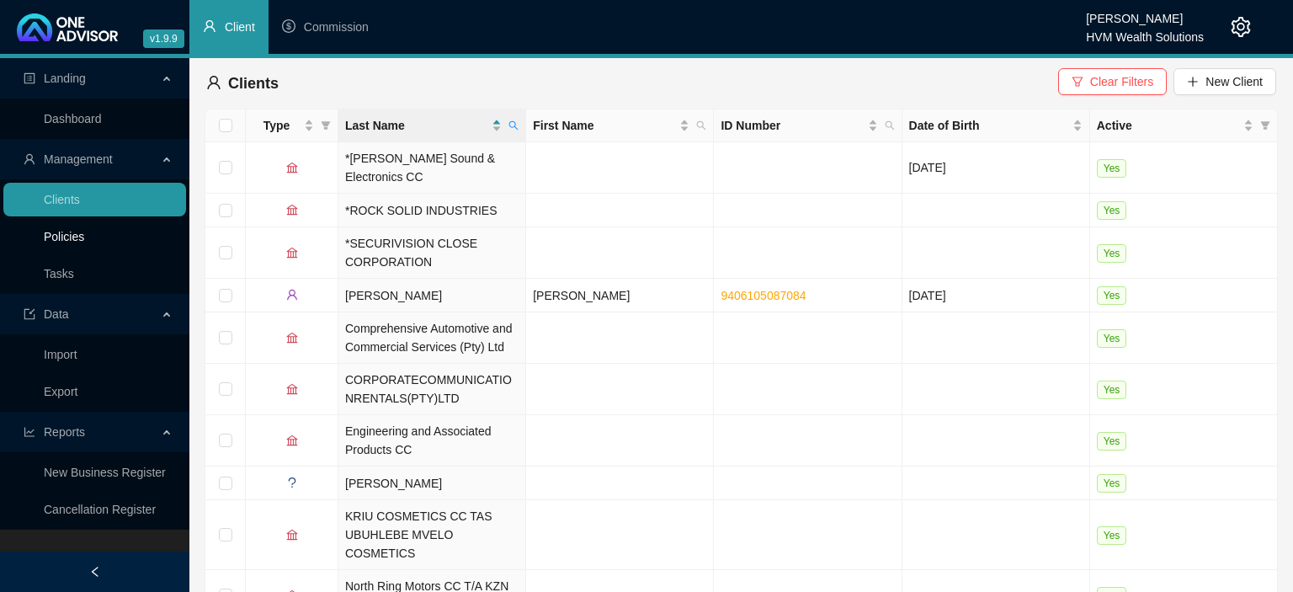
click at [84, 241] on link "Policies" at bounding box center [64, 236] width 40 height 13
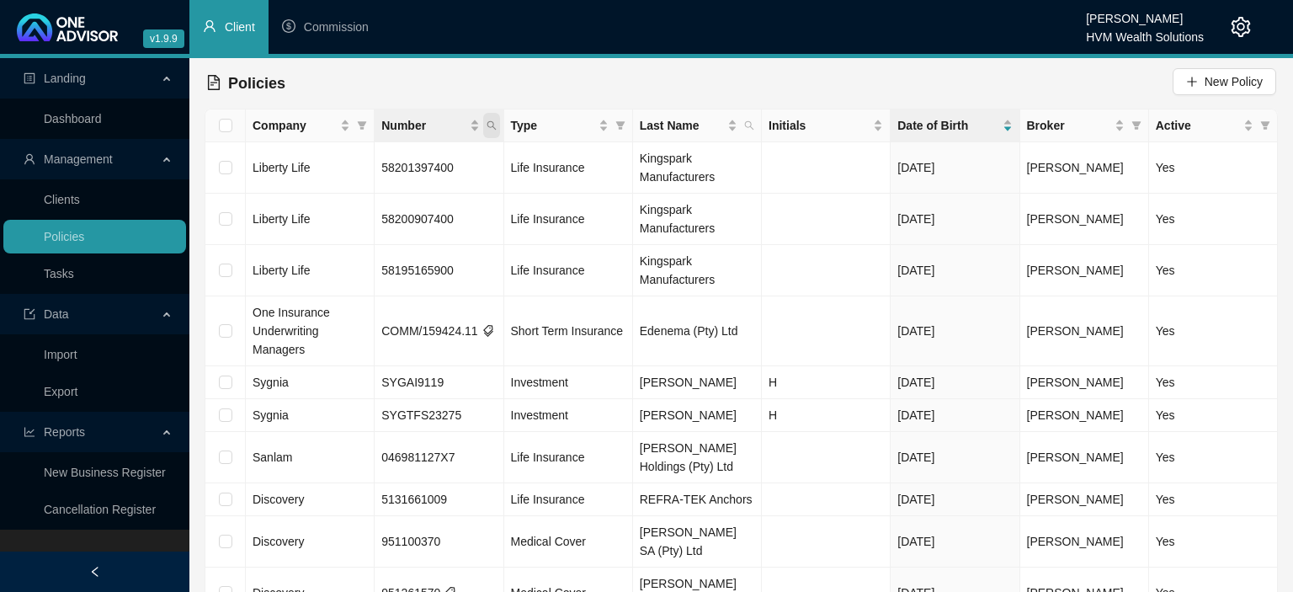
click at [491, 130] on icon "search" at bounding box center [491, 125] width 10 height 10
type input "2370181"
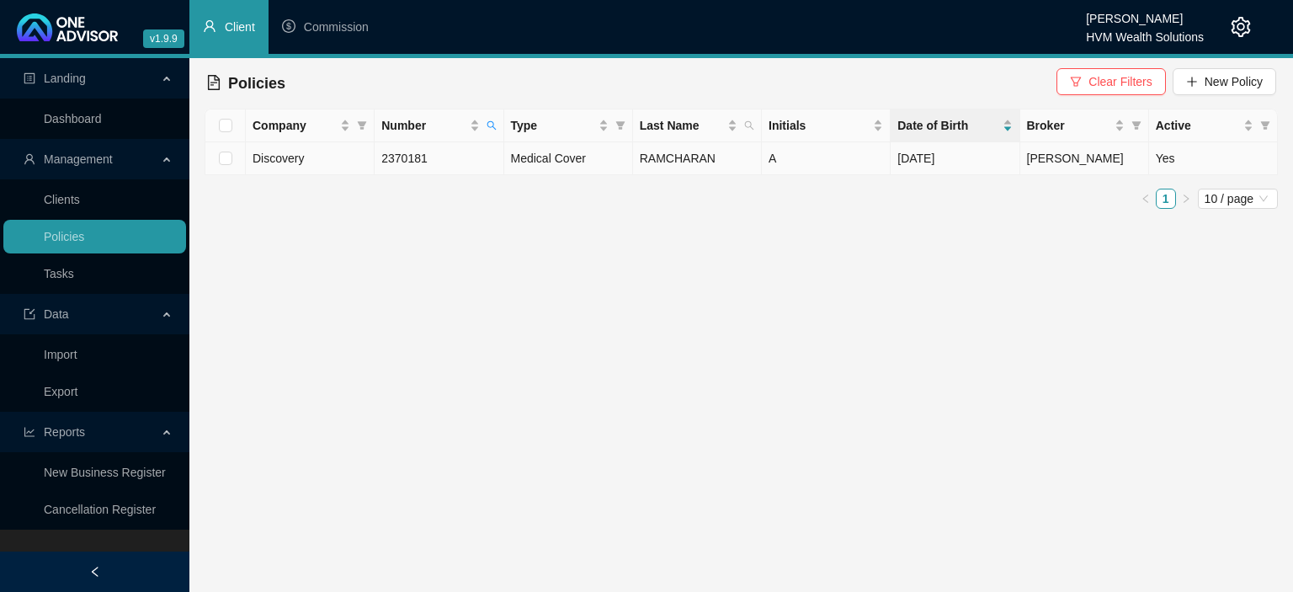
click at [1079, 162] on span "Darryn Purtell" at bounding box center [1075, 157] width 97 height 13
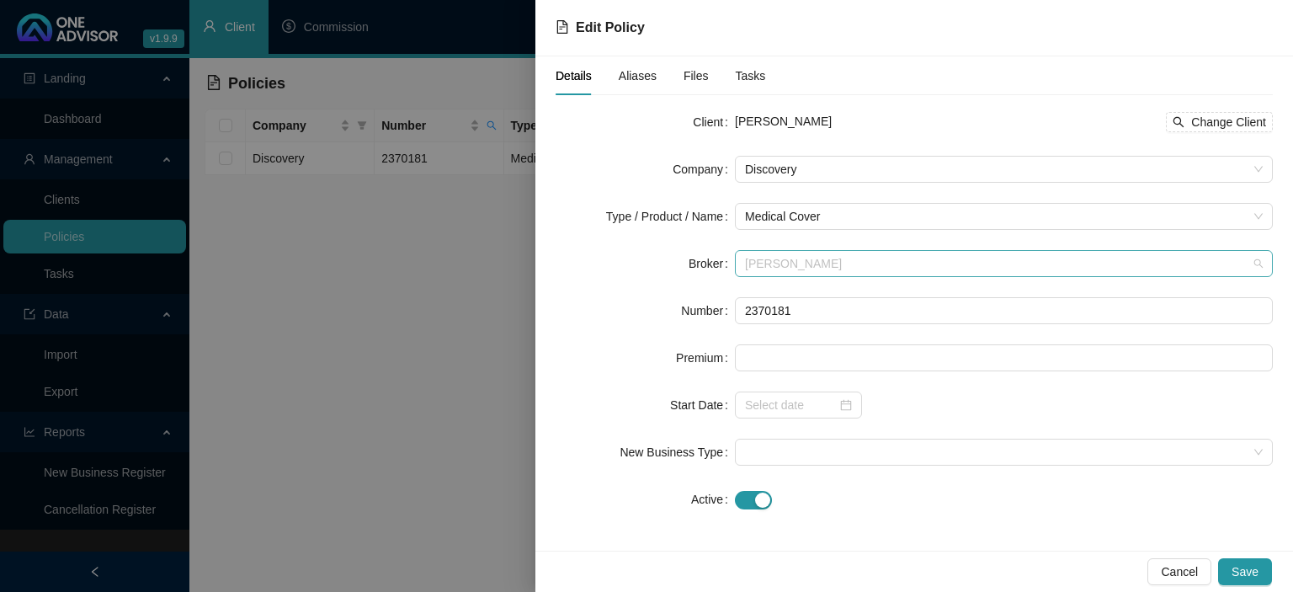
click at [844, 261] on span "Darryn Purtell" at bounding box center [1004, 263] width 518 height 25
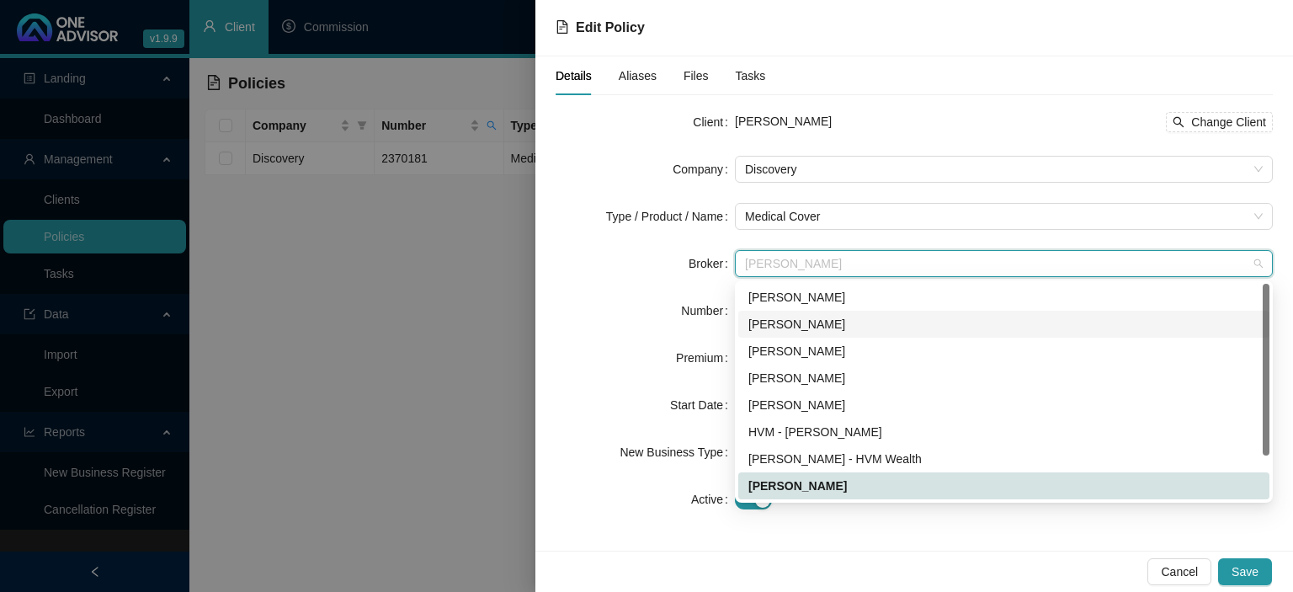
scroll to position [54, 0]
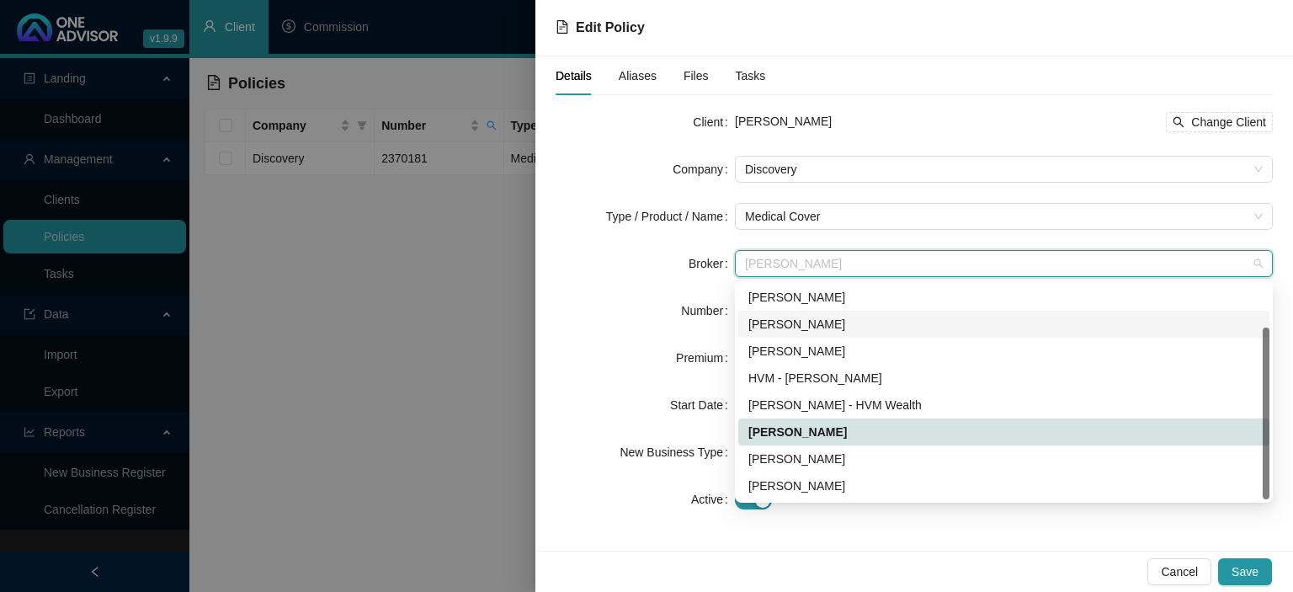
click at [788, 321] on div "Chanel Francis" at bounding box center [1003, 324] width 511 height 19
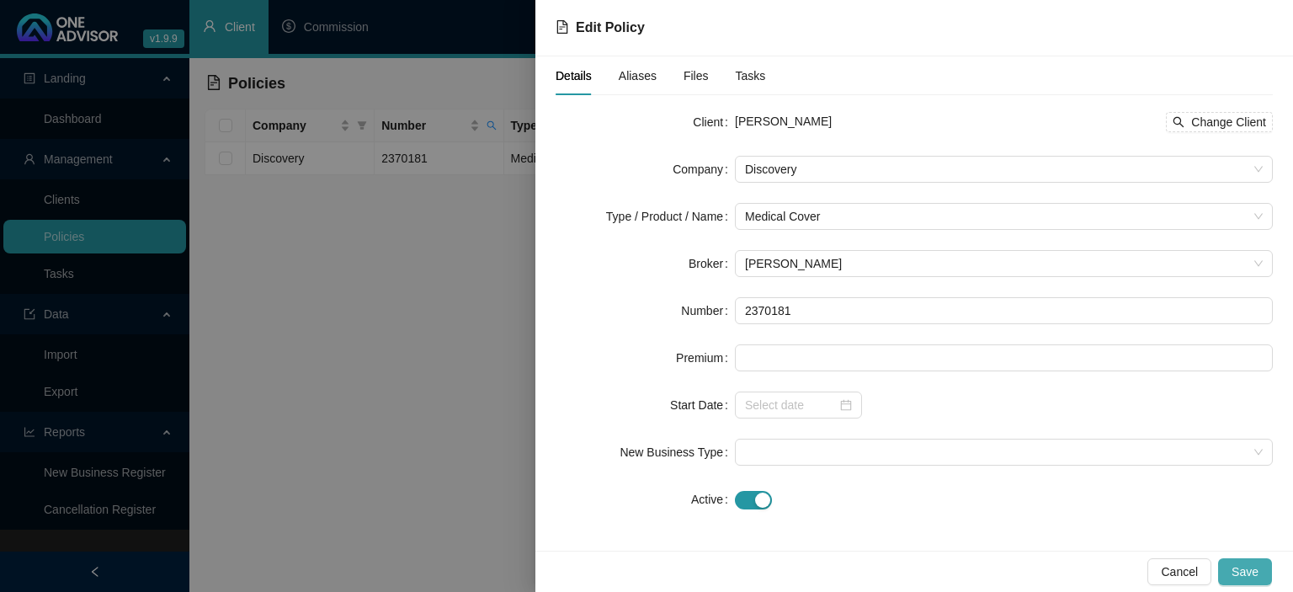
click at [1233, 566] on button "Save" at bounding box center [1245, 571] width 54 height 27
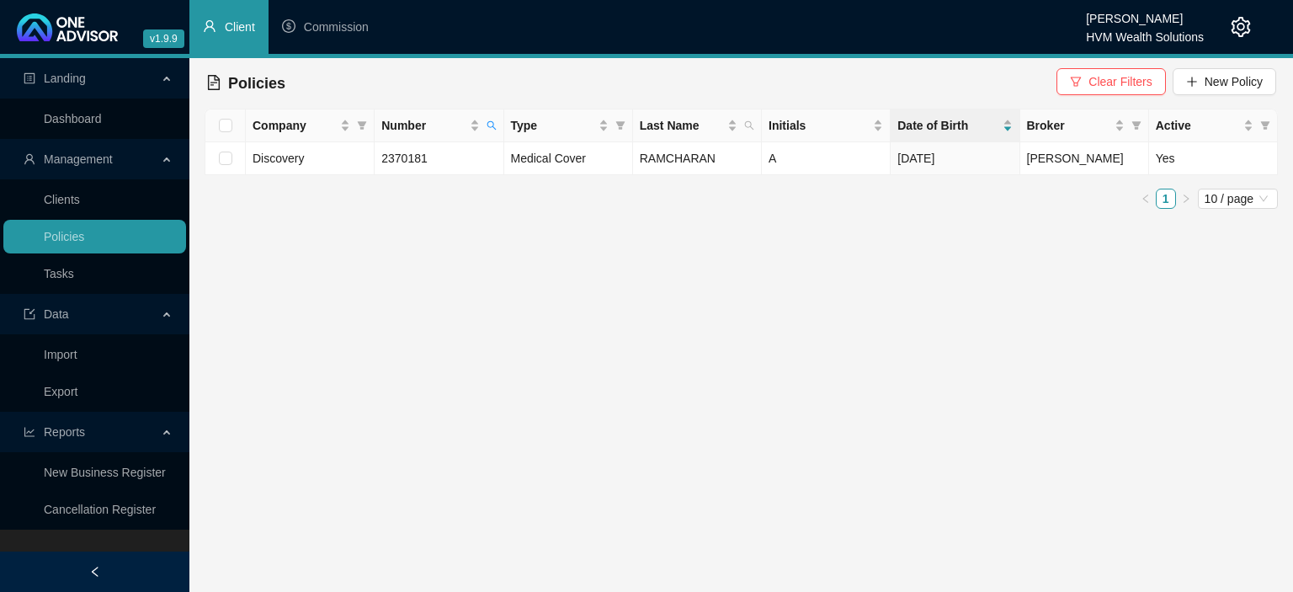
click at [1235, 31] on icon "setting" at bounding box center [1240, 27] width 20 height 20
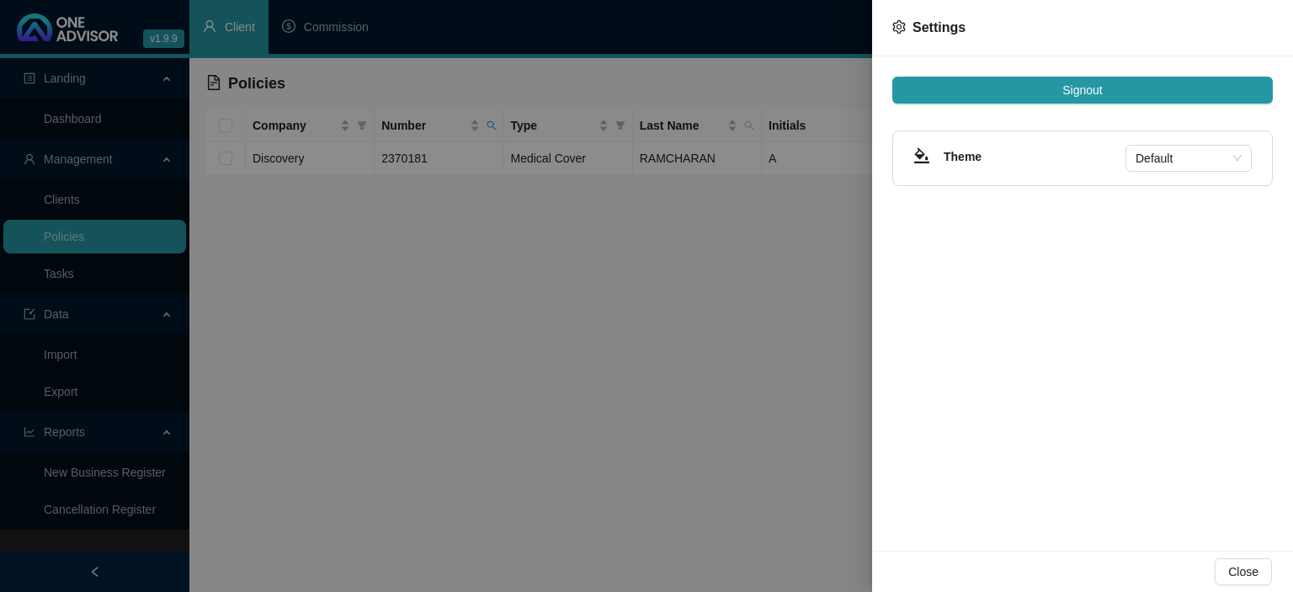
drag, startPoint x: 1082, startPoint y: 89, endPoint x: 1186, endPoint y: 268, distance: 206.3
click at [1191, 259] on div "Signout Theme Default" at bounding box center [1082, 303] width 421 height 494
click at [563, 390] on div at bounding box center [646, 296] width 1293 height 592
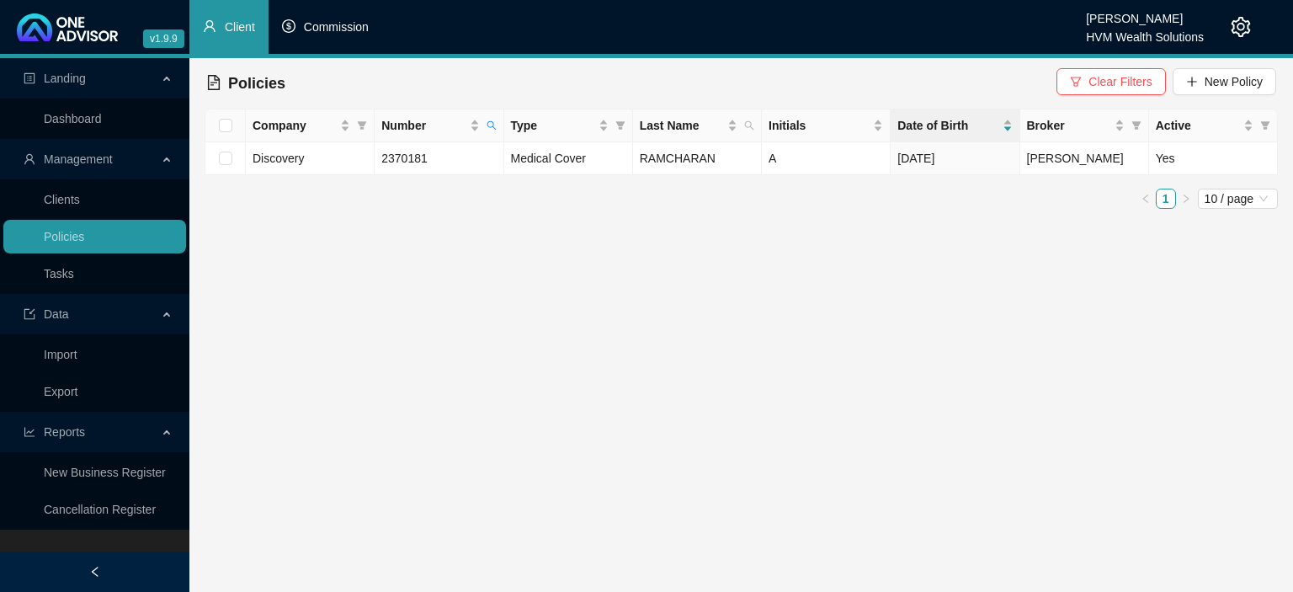
click at [316, 29] on span "Commission" at bounding box center [336, 26] width 65 height 13
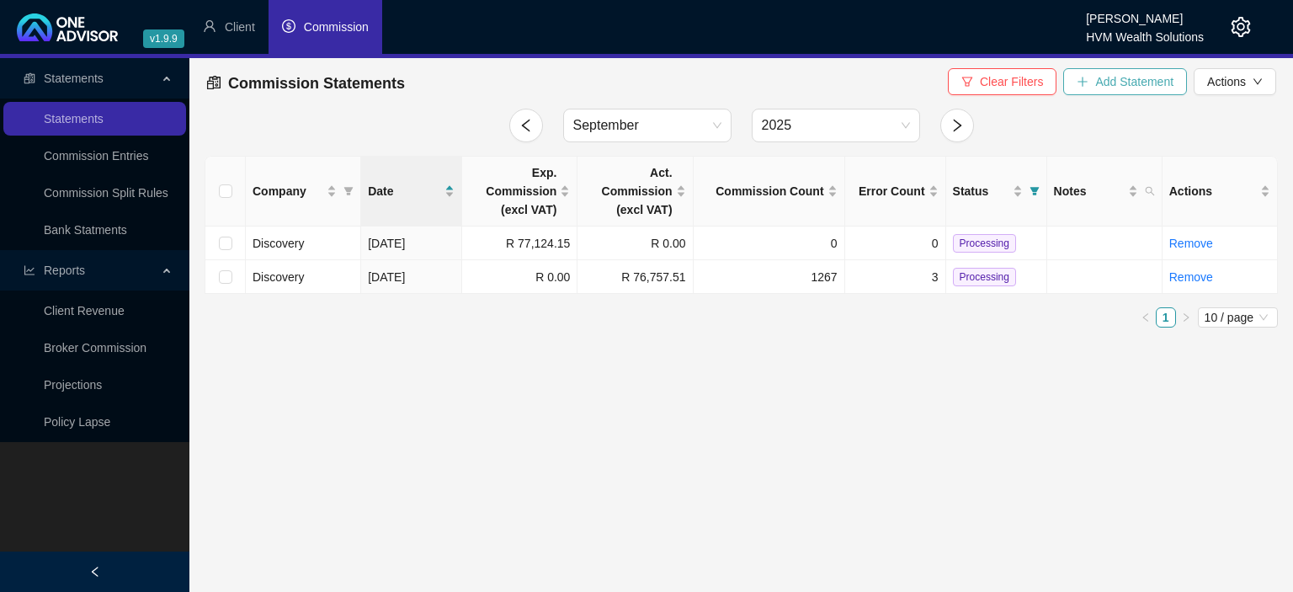
click at [1108, 85] on span "Add Statement" at bounding box center [1134, 81] width 78 height 19
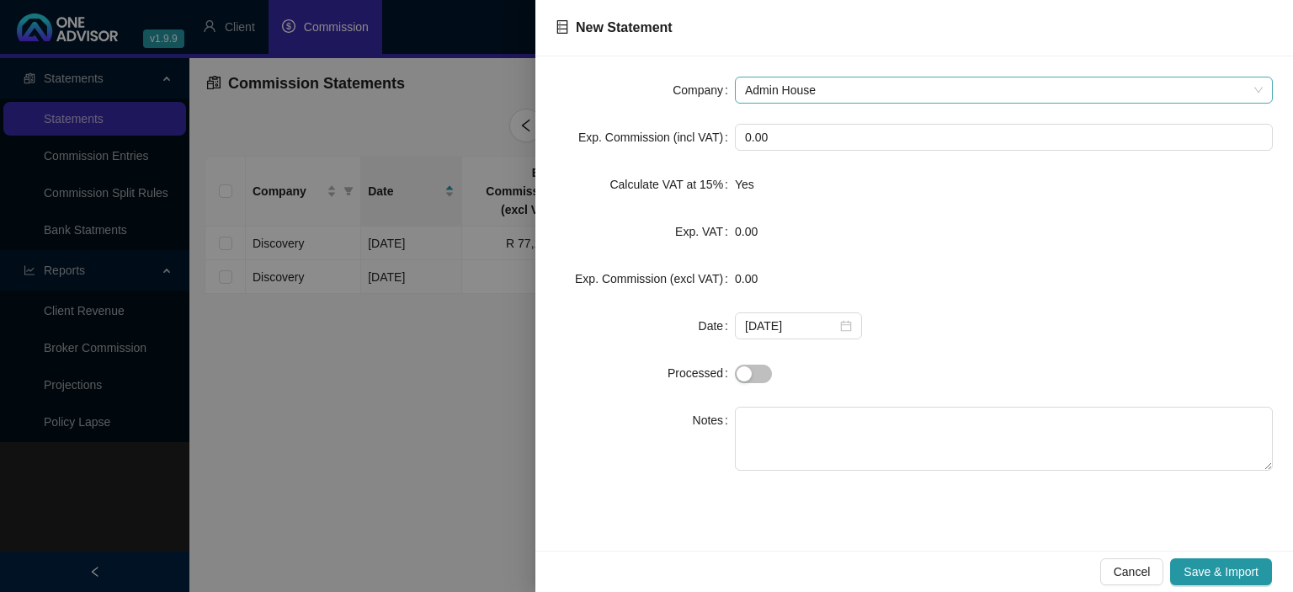
click at [850, 96] on span "Admin House" at bounding box center [1004, 89] width 518 height 25
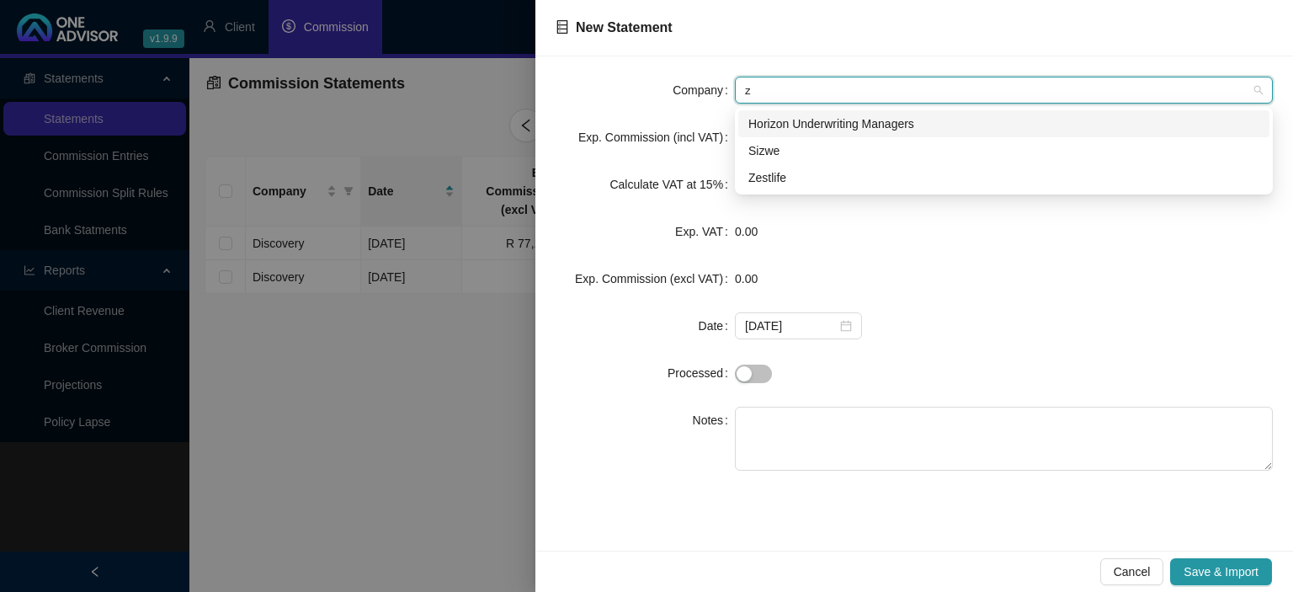
type input "ze"
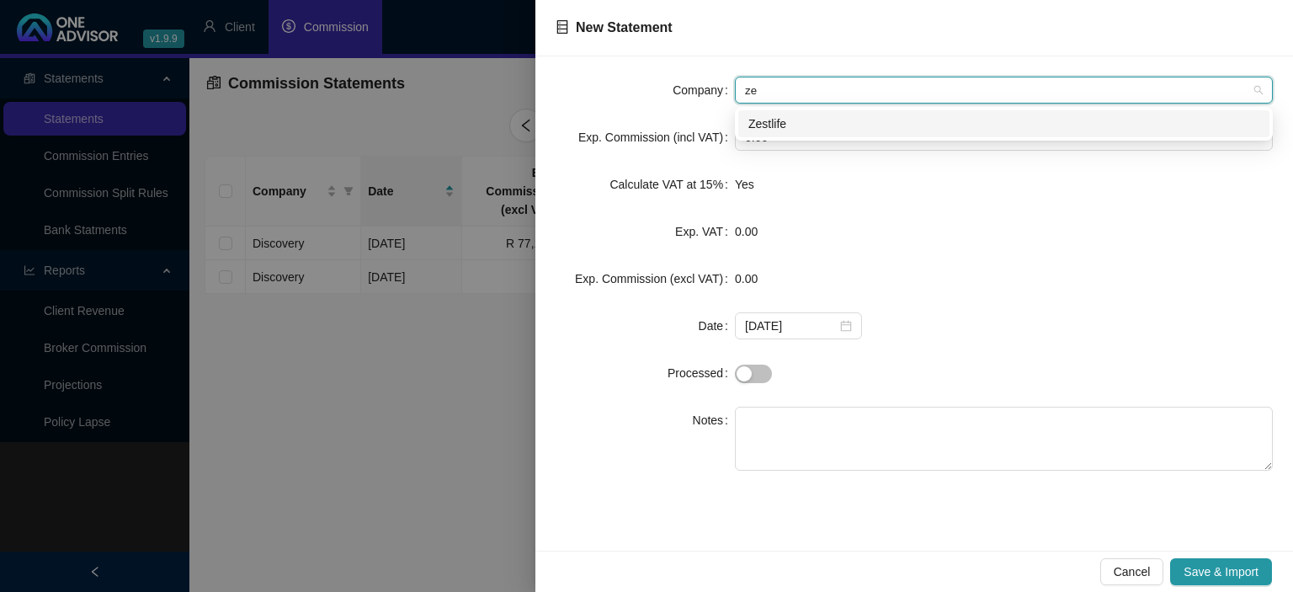
click at [783, 126] on div "Zestlife" at bounding box center [1003, 123] width 511 height 19
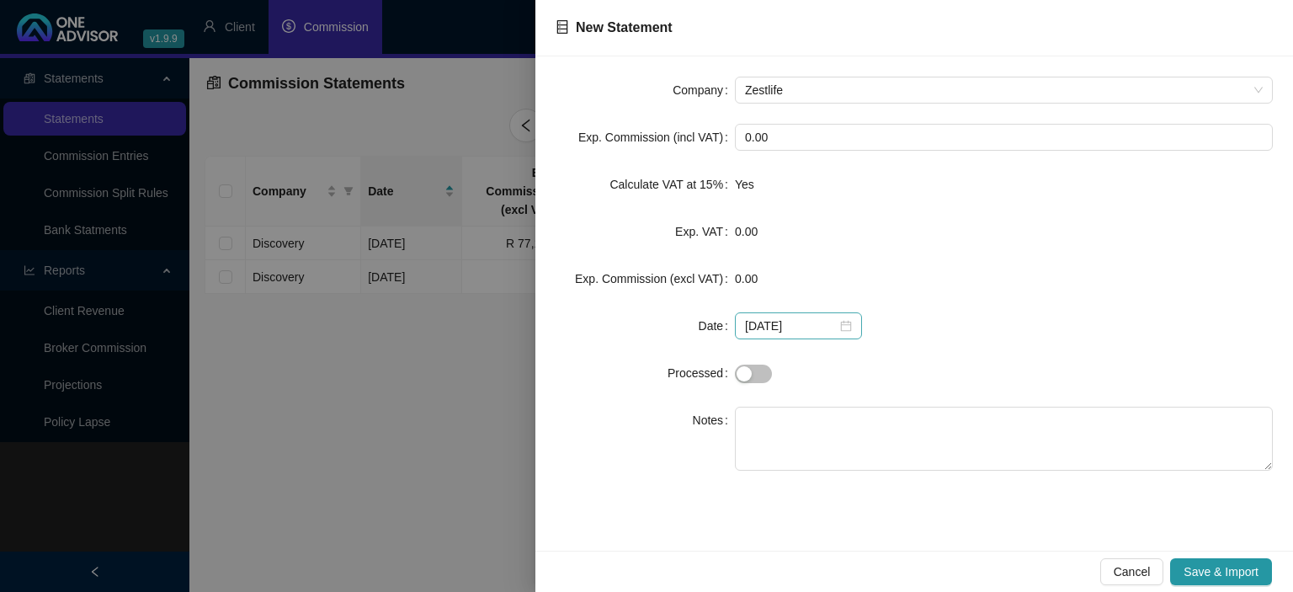
click at [838, 329] on div "2025-09-12" at bounding box center [798, 325] width 107 height 19
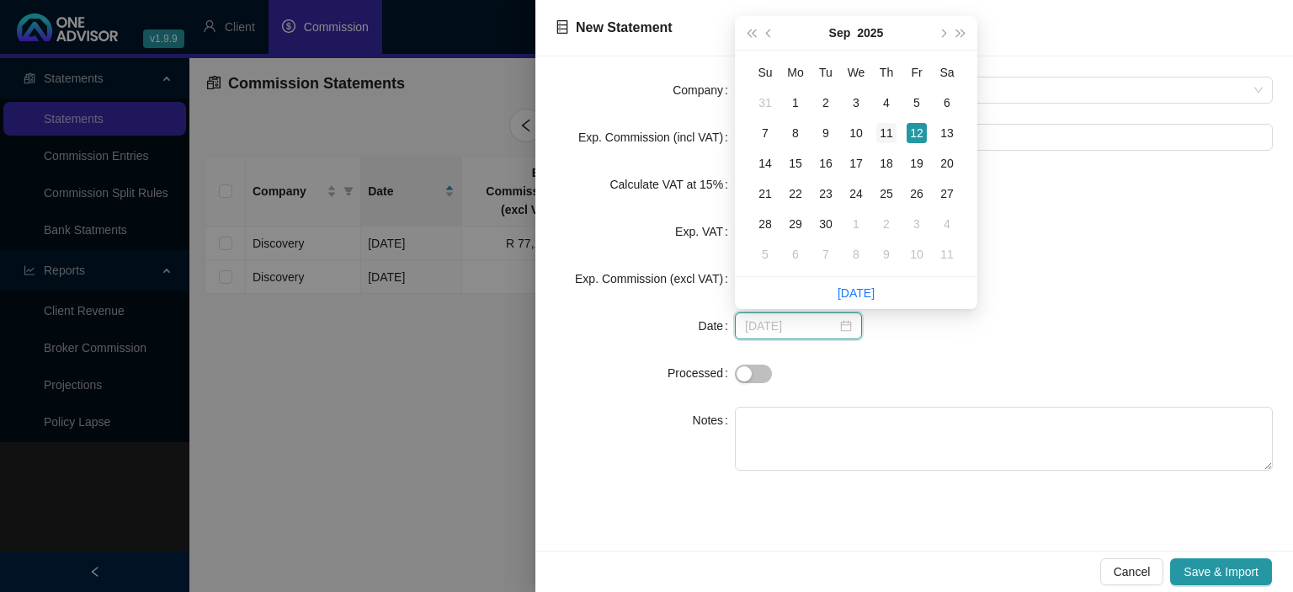
type input "2025-09-11"
click at [877, 135] on div "11" at bounding box center [886, 133] width 20 height 20
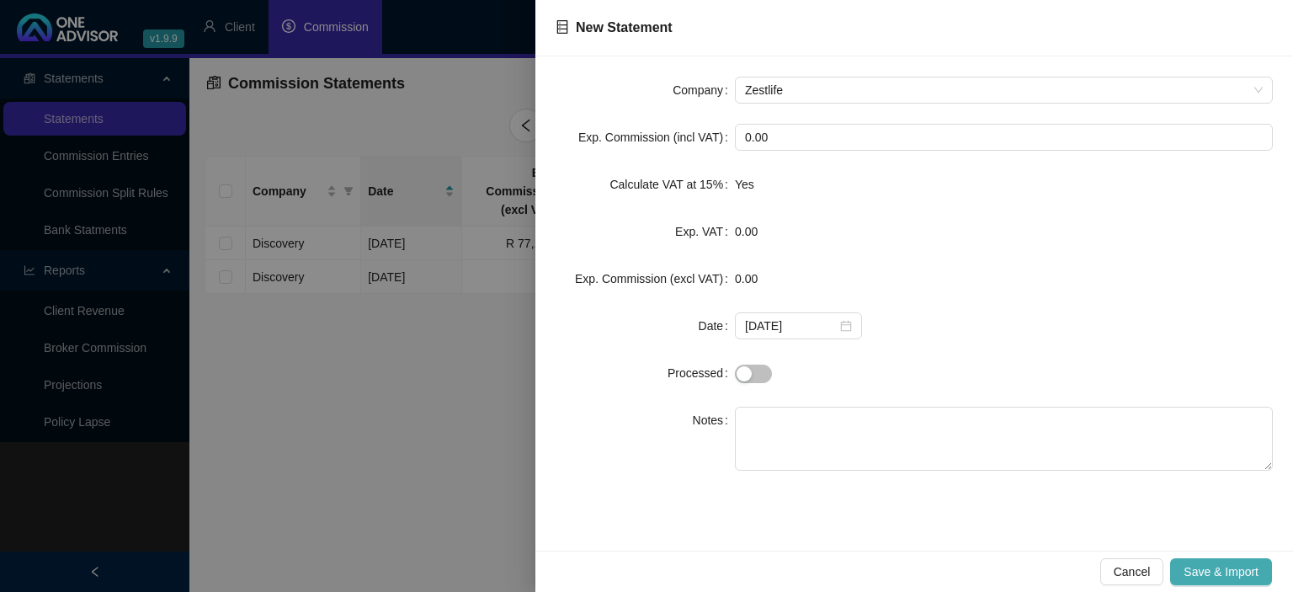
click at [1215, 568] on span "Save & Import" at bounding box center [1220, 571] width 75 height 19
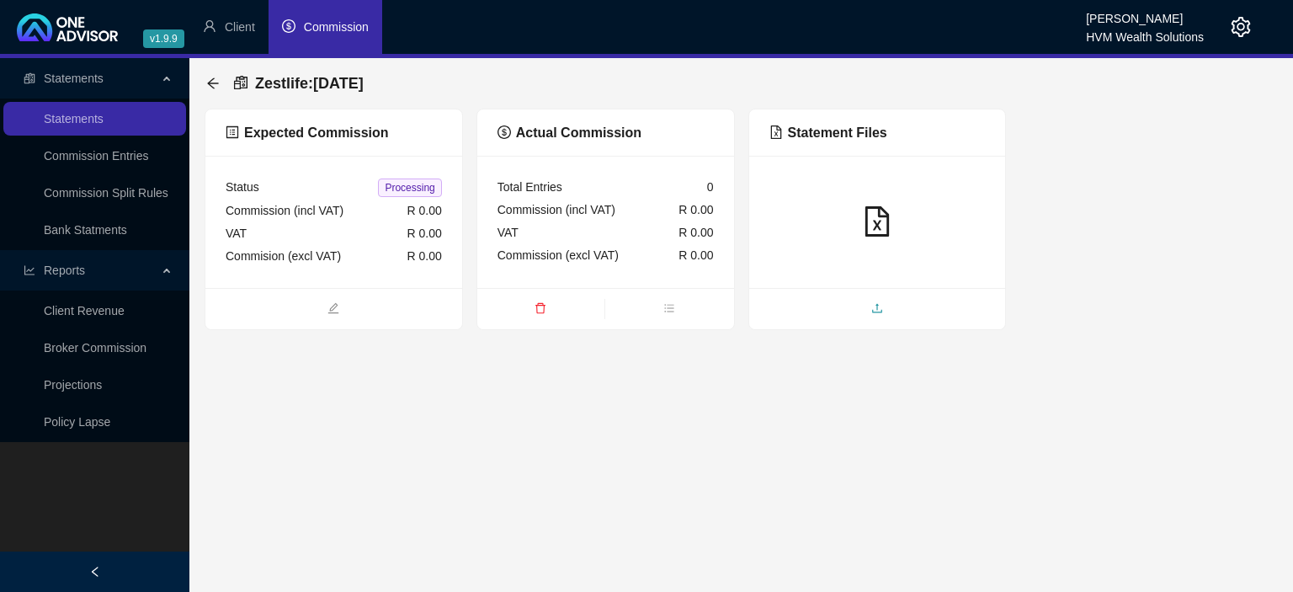
click at [870, 316] on span "upload" at bounding box center [877, 309] width 257 height 19
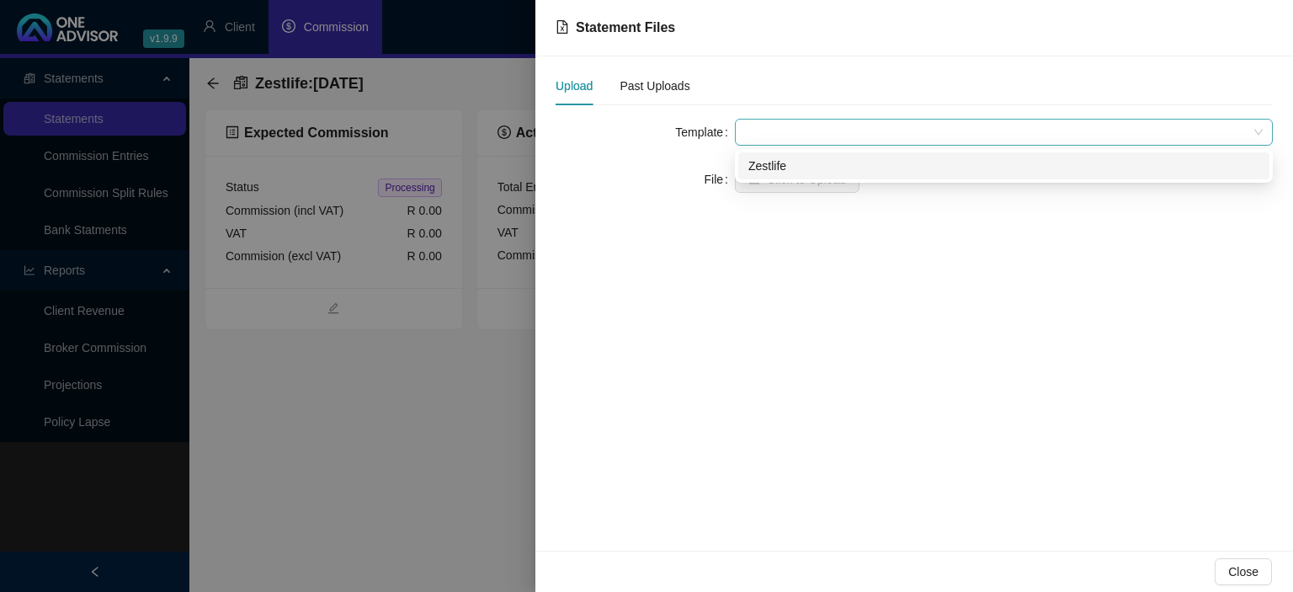
click at [790, 141] on span at bounding box center [1004, 132] width 518 height 25
click at [782, 167] on div "Zestlife" at bounding box center [1003, 166] width 511 height 19
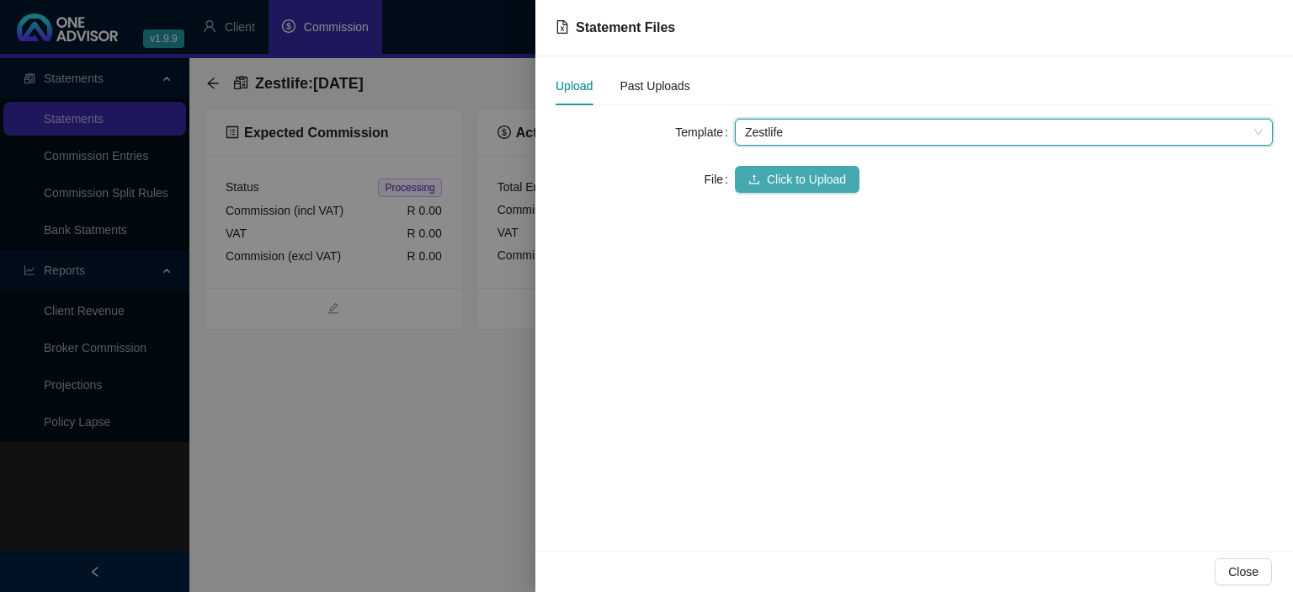
click at [779, 172] on span "Click to Upload" at bounding box center [806, 179] width 79 height 19
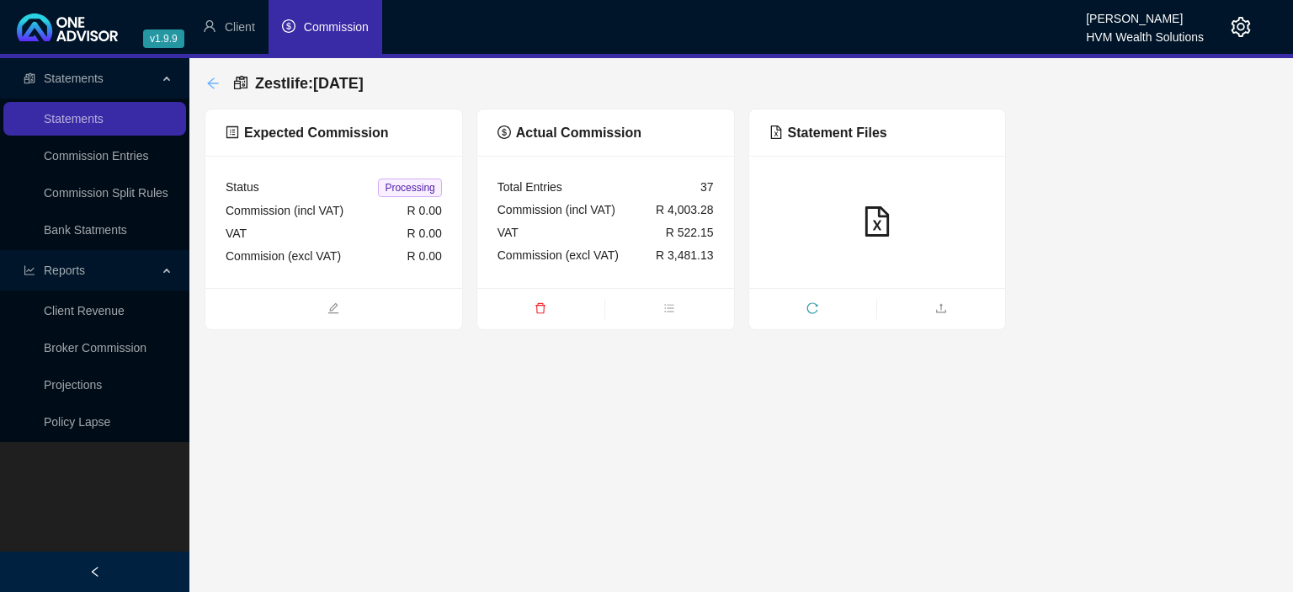
click at [208, 81] on icon "arrow-left" at bounding box center [212, 83] width 13 height 13
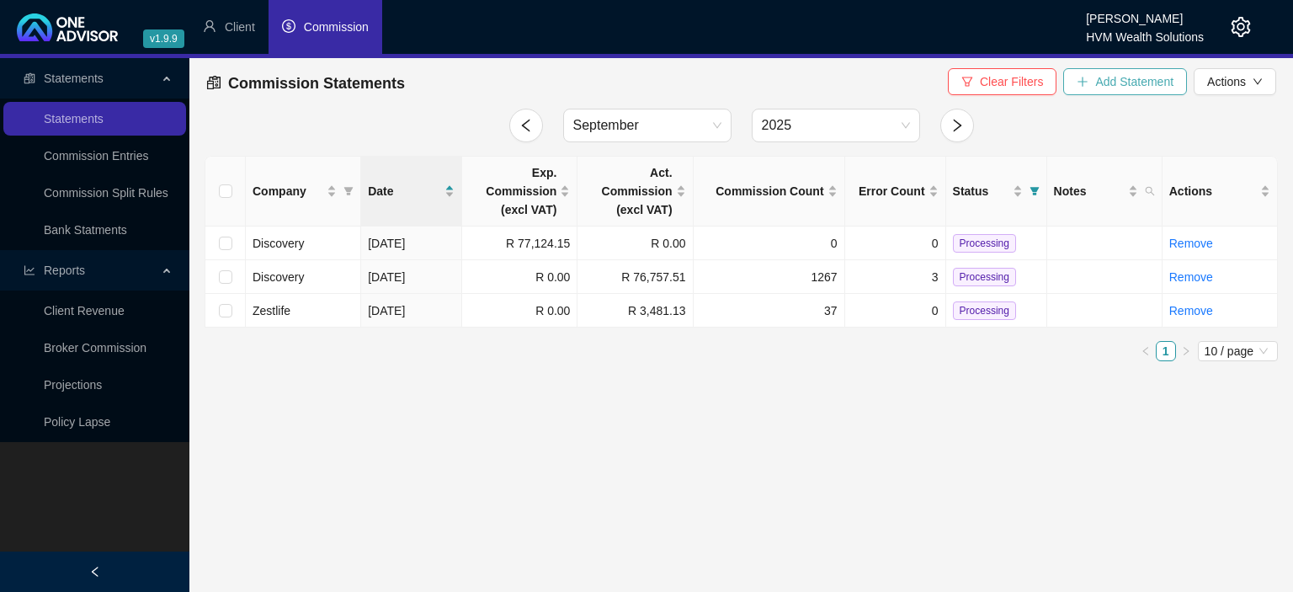
click at [1120, 82] on span "Add Statement" at bounding box center [1134, 81] width 78 height 19
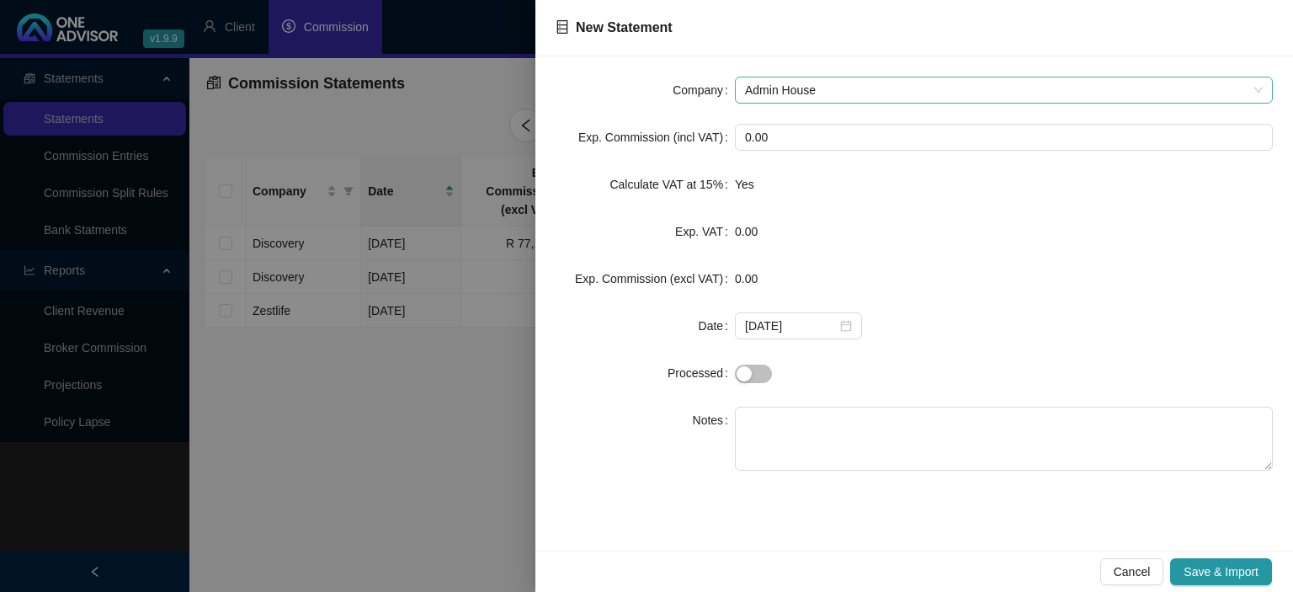
click at [807, 86] on span "Admin House" at bounding box center [1004, 89] width 518 height 25
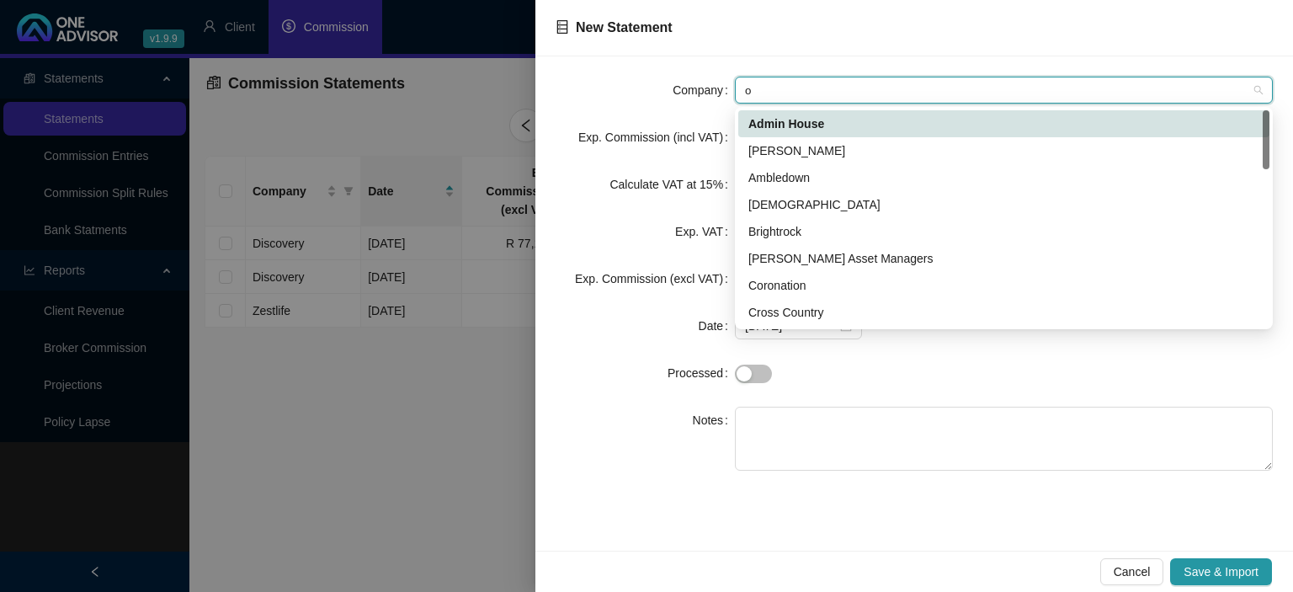
type input "ol"
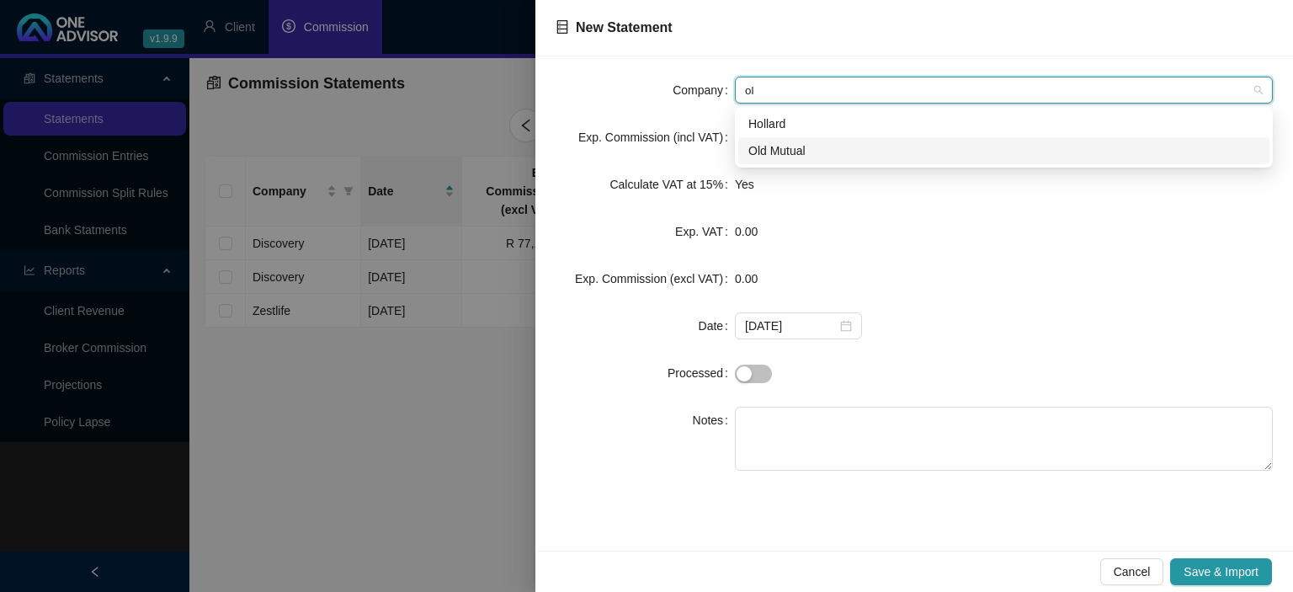
click at [773, 140] on div "Old Mutual" at bounding box center [1003, 150] width 531 height 27
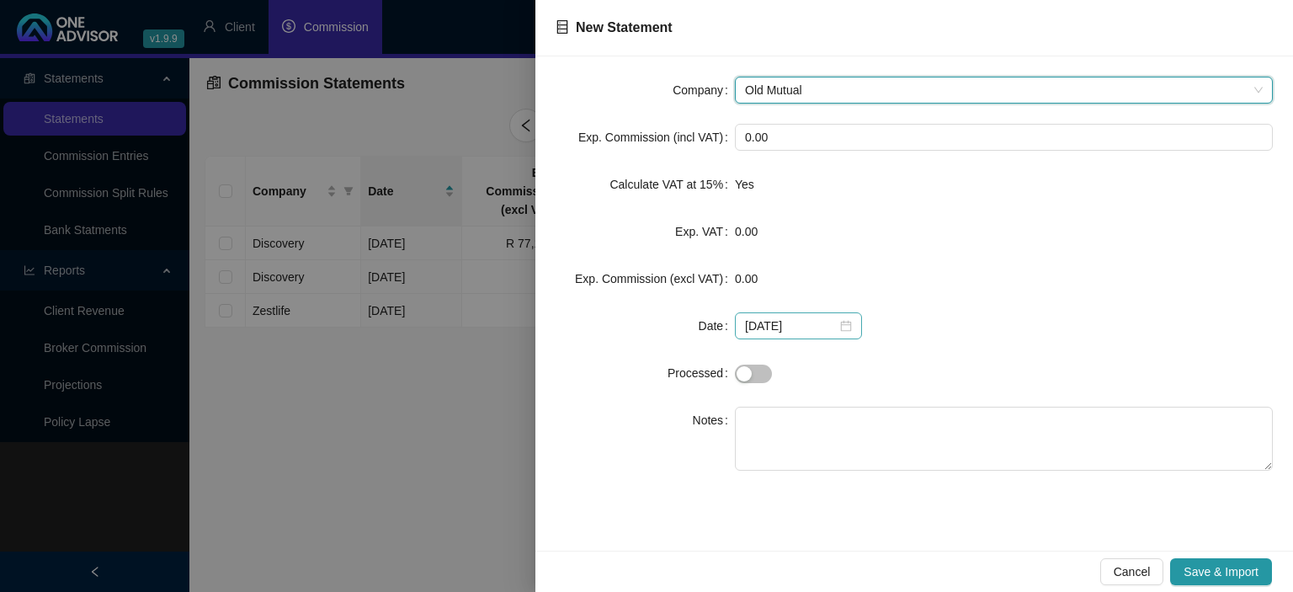
click at [832, 327] on div "2025-09-12" at bounding box center [798, 325] width 107 height 19
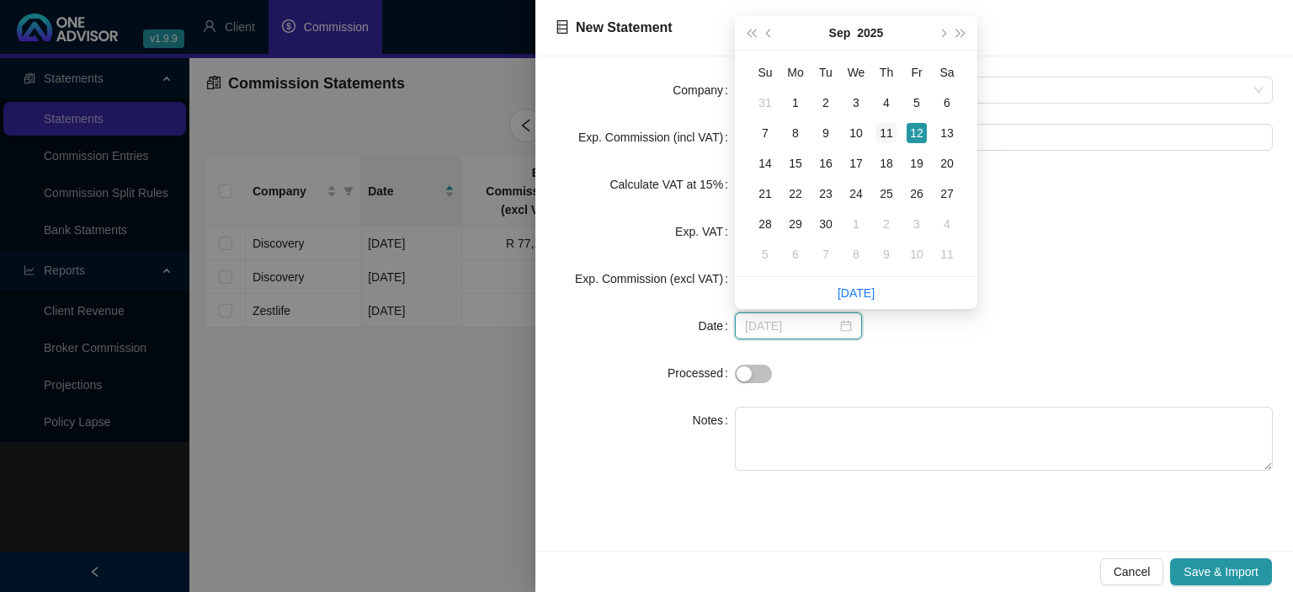
type input "2025-09-11"
click at [884, 121] on td "11" at bounding box center [886, 133] width 30 height 30
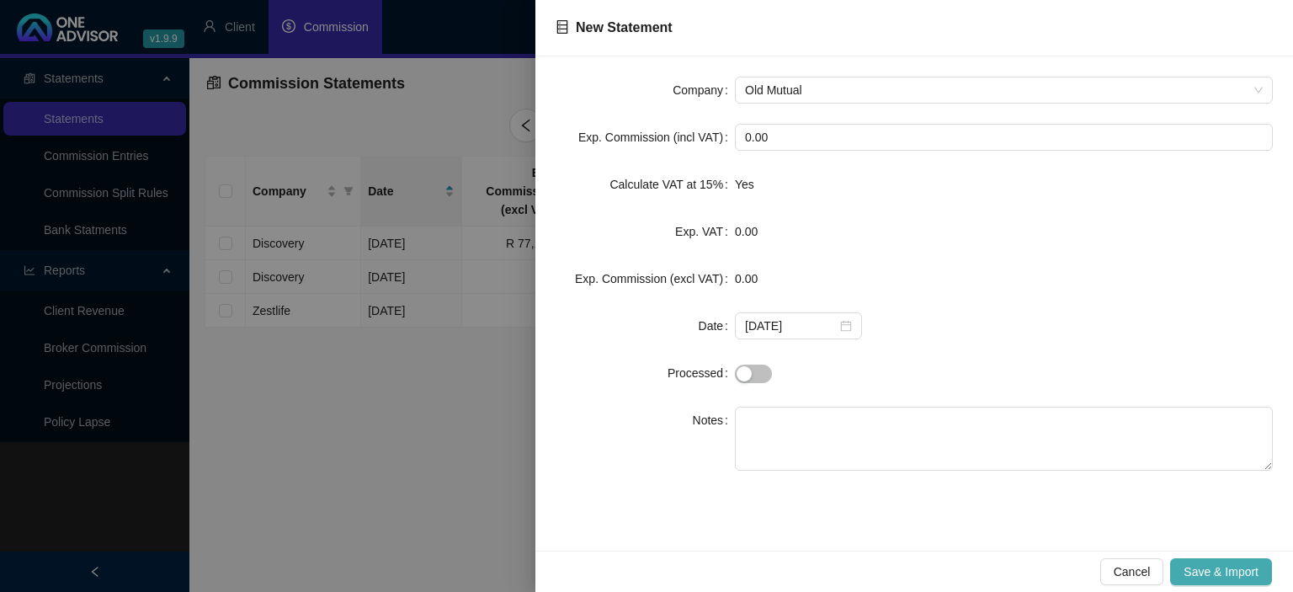
click at [1209, 571] on span "Save & Import" at bounding box center [1220, 571] width 75 height 19
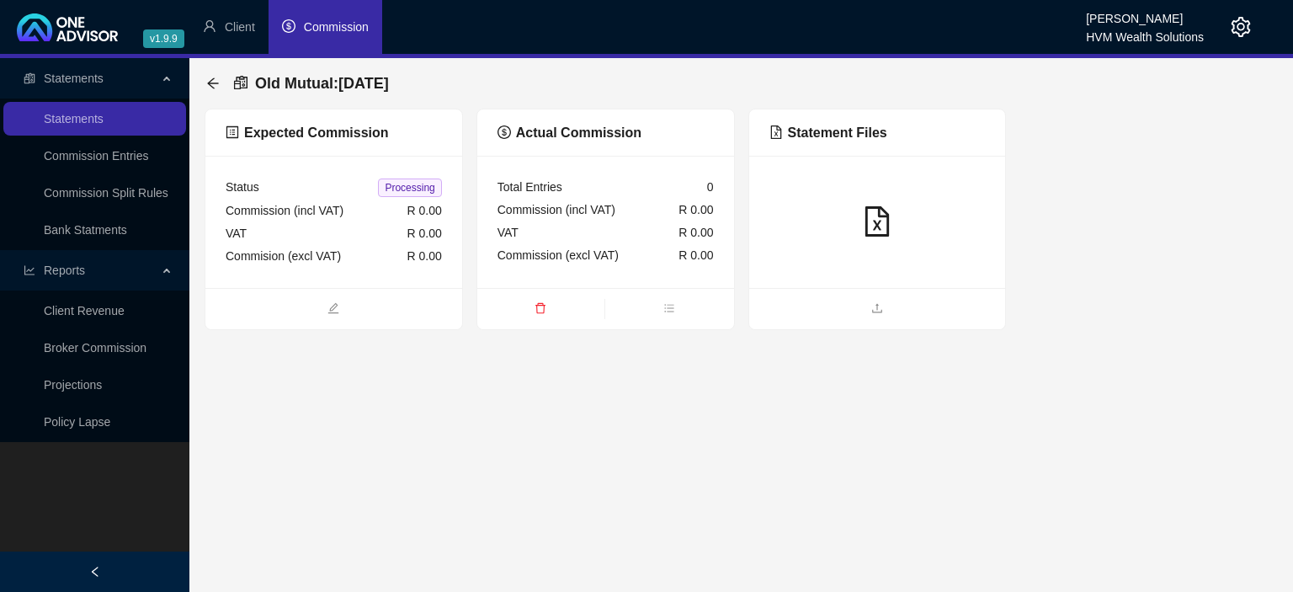
click at [885, 321] on ul at bounding box center [877, 308] width 257 height 41
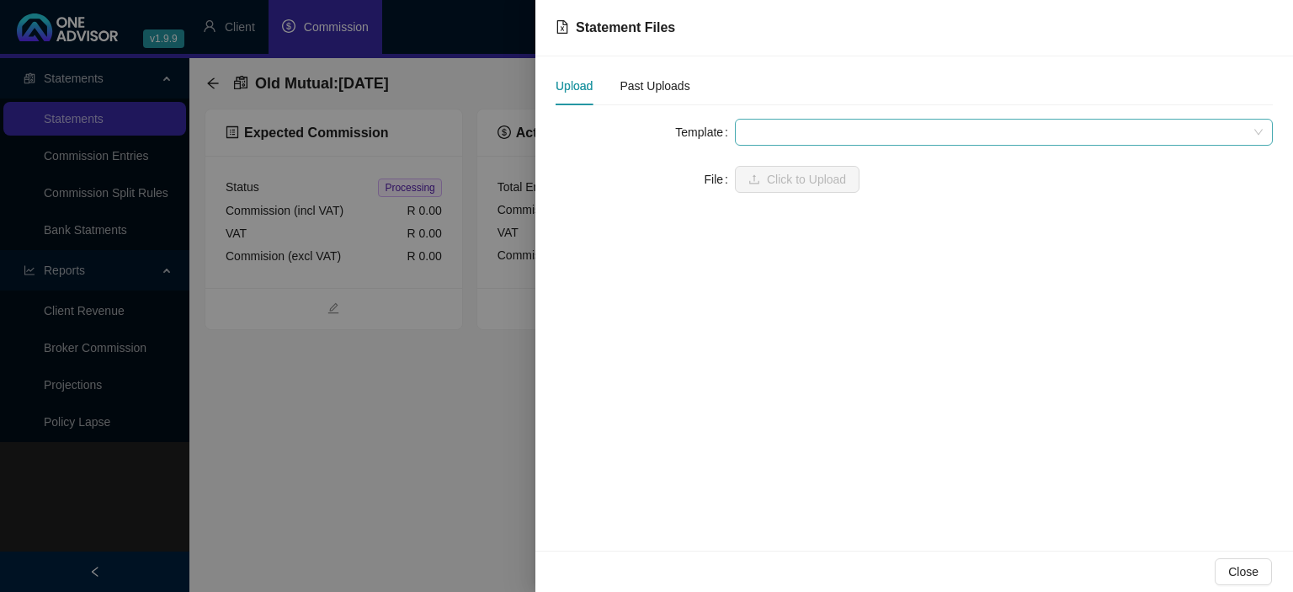
click at [828, 135] on span at bounding box center [1004, 132] width 518 height 25
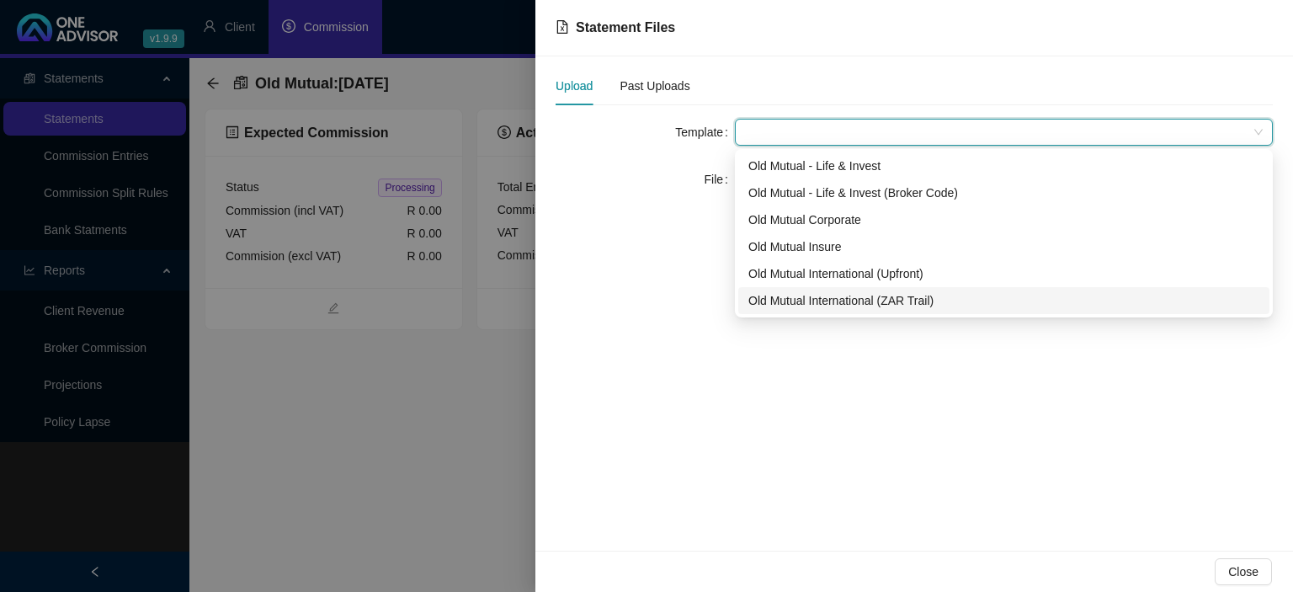
click at [837, 299] on div "Old Mutual International (ZAR Trail)" at bounding box center [1003, 300] width 511 height 19
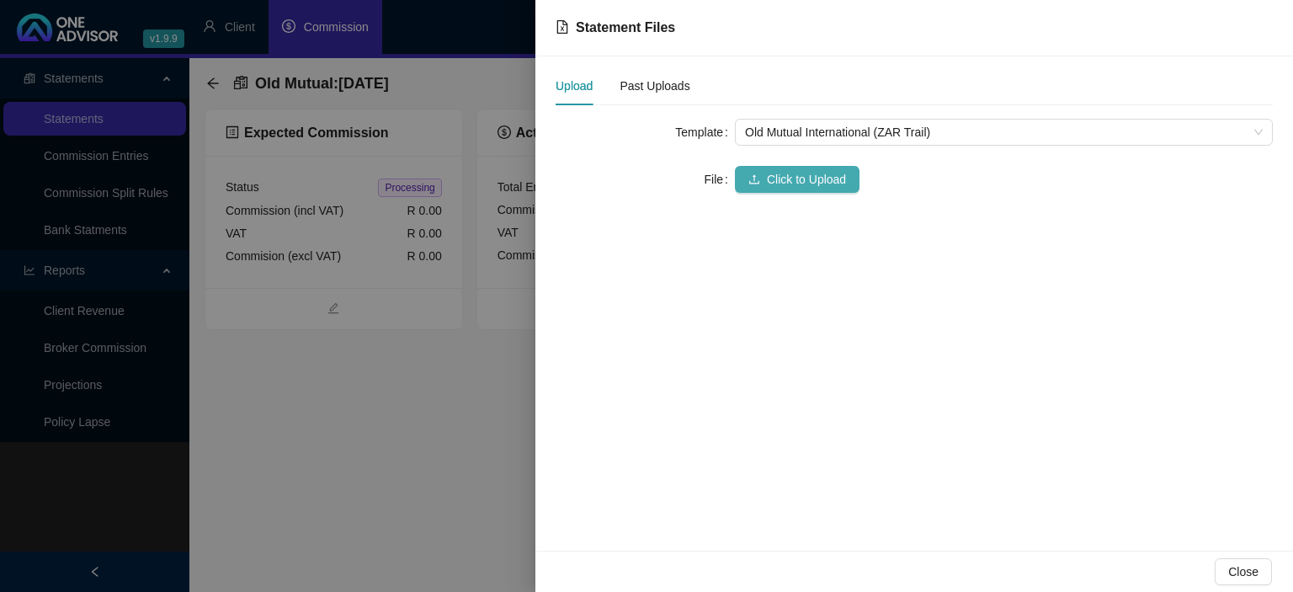
click at [778, 183] on span "Click to Upload" at bounding box center [806, 179] width 79 height 19
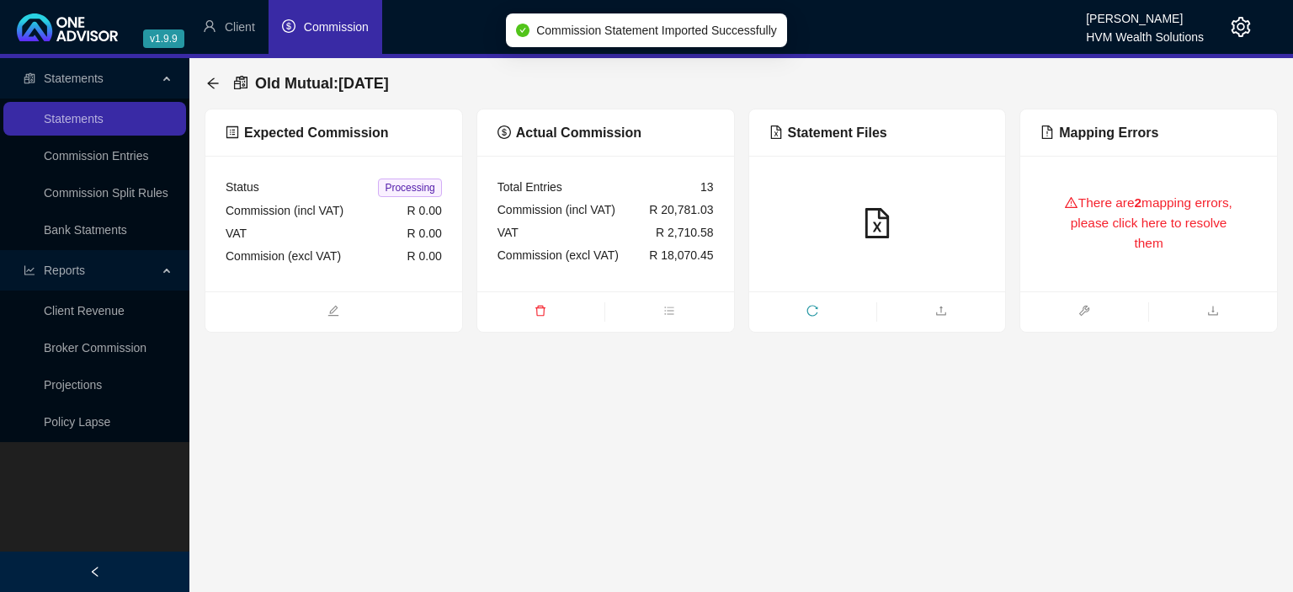
click at [1140, 228] on div "There are 2 mapping errors, please click here to resolve them" at bounding box center [1148, 223] width 216 height 95
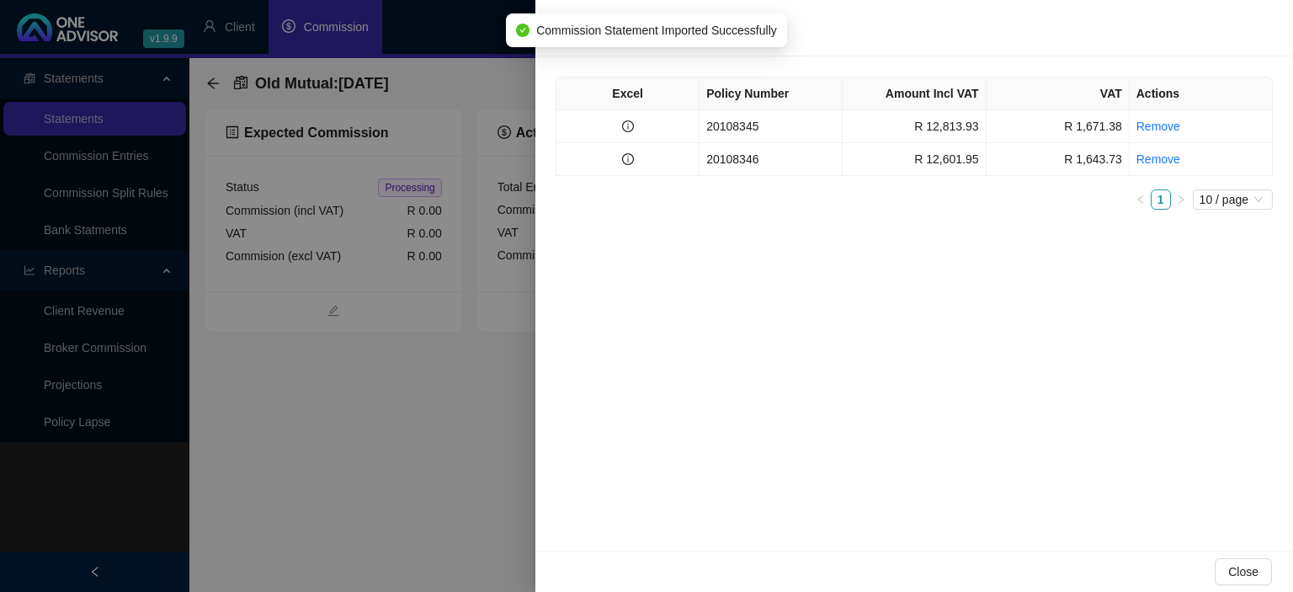
click at [713, 128] on td "20108345" at bounding box center [770, 126] width 143 height 33
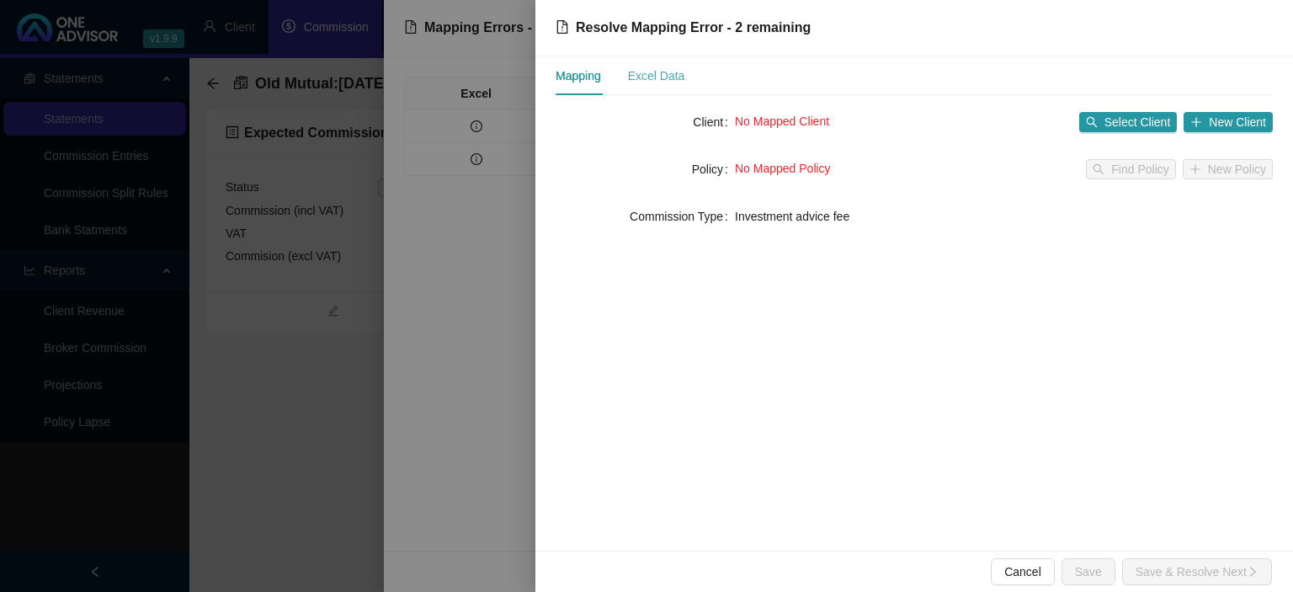
click at [647, 85] on div "Excel Data" at bounding box center [656, 75] width 57 height 39
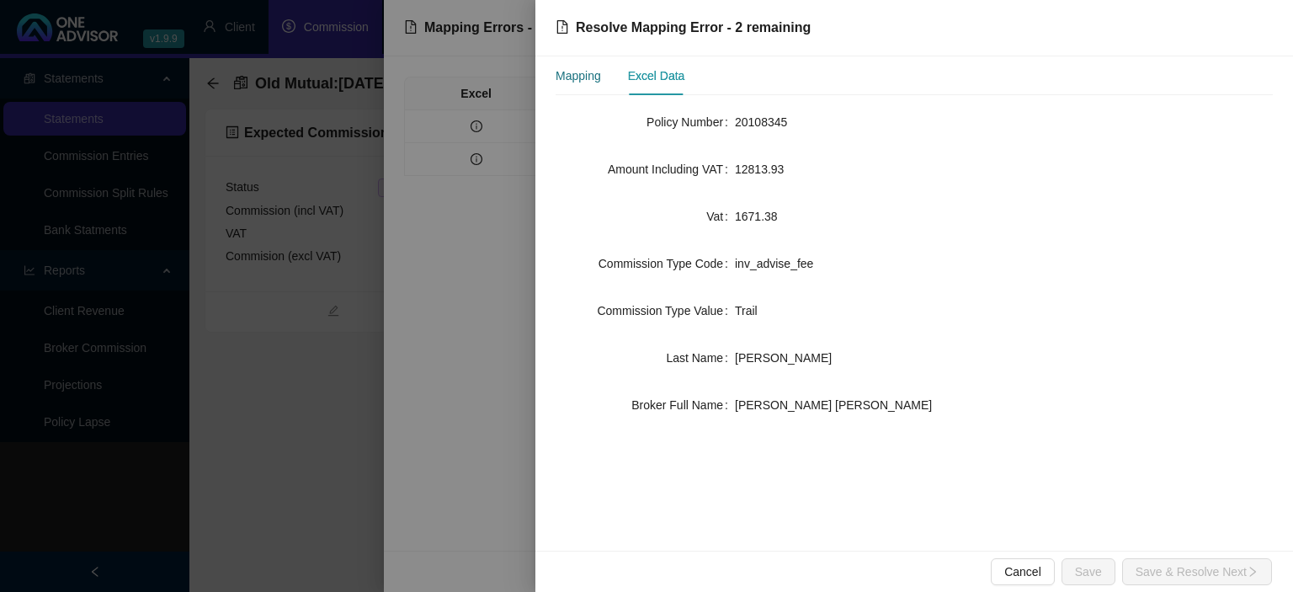
click at [584, 82] on div "Mapping" at bounding box center [577, 75] width 45 height 19
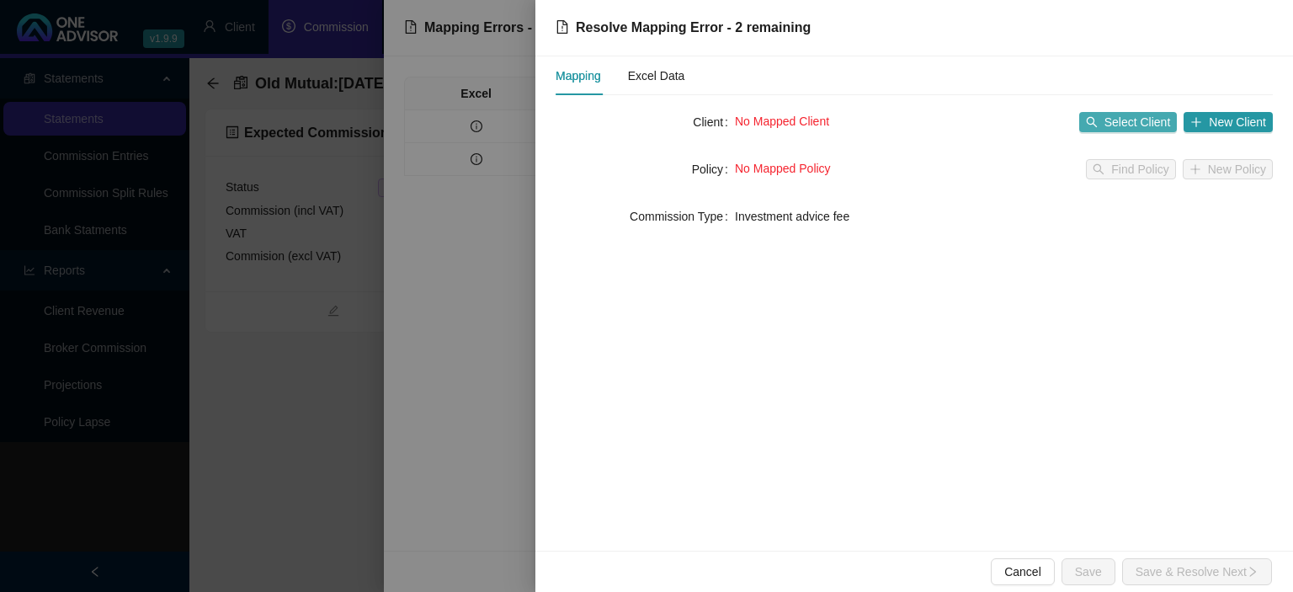
click at [1103, 120] on button "Select Client" at bounding box center [1128, 122] width 98 height 20
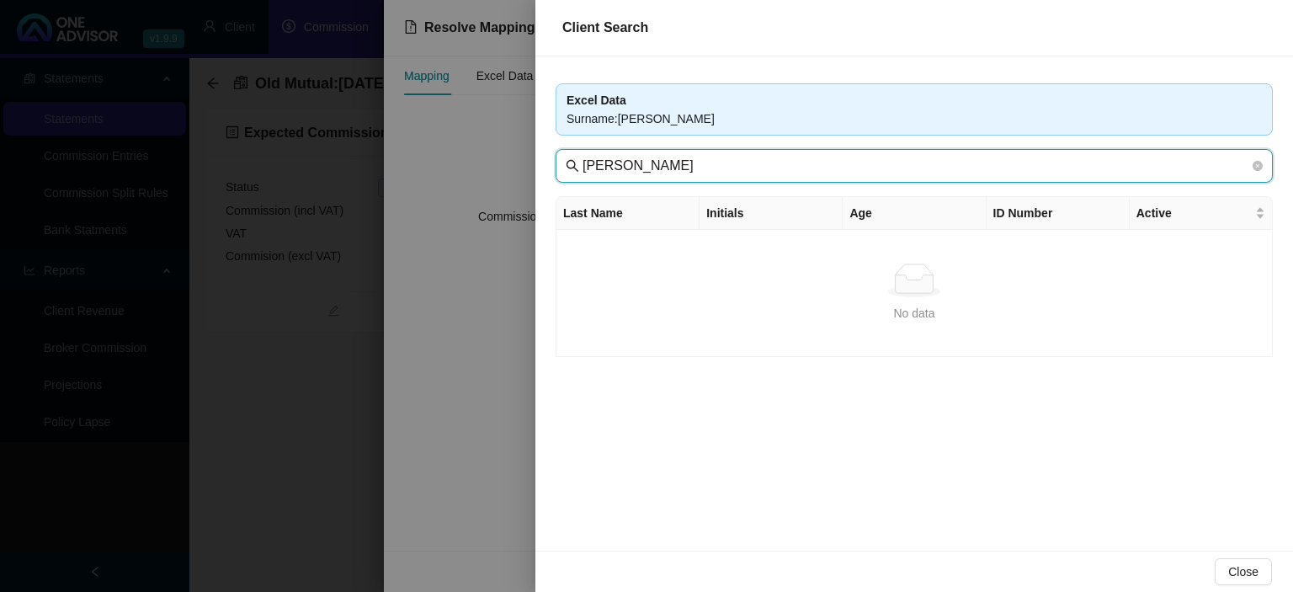
drag, startPoint x: 660, startPoint y: 167, endPoint x: 466, endPoint y: 157, distance: 193.8
click at [582, 157] on input "Lynda Robyn Schutte" at bounding box center [915, 166] width 667 height 20
type input "Schutte"
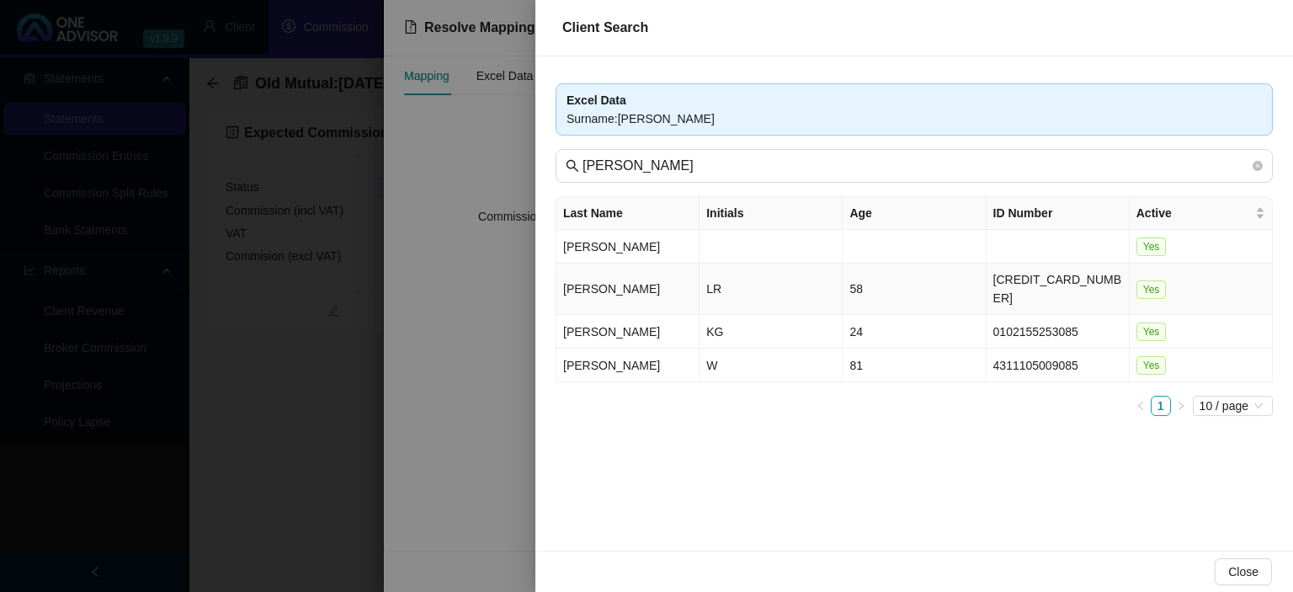
click at [591, 286] on td "Schutte" at bounding box center [627, 288] width 143 height 51
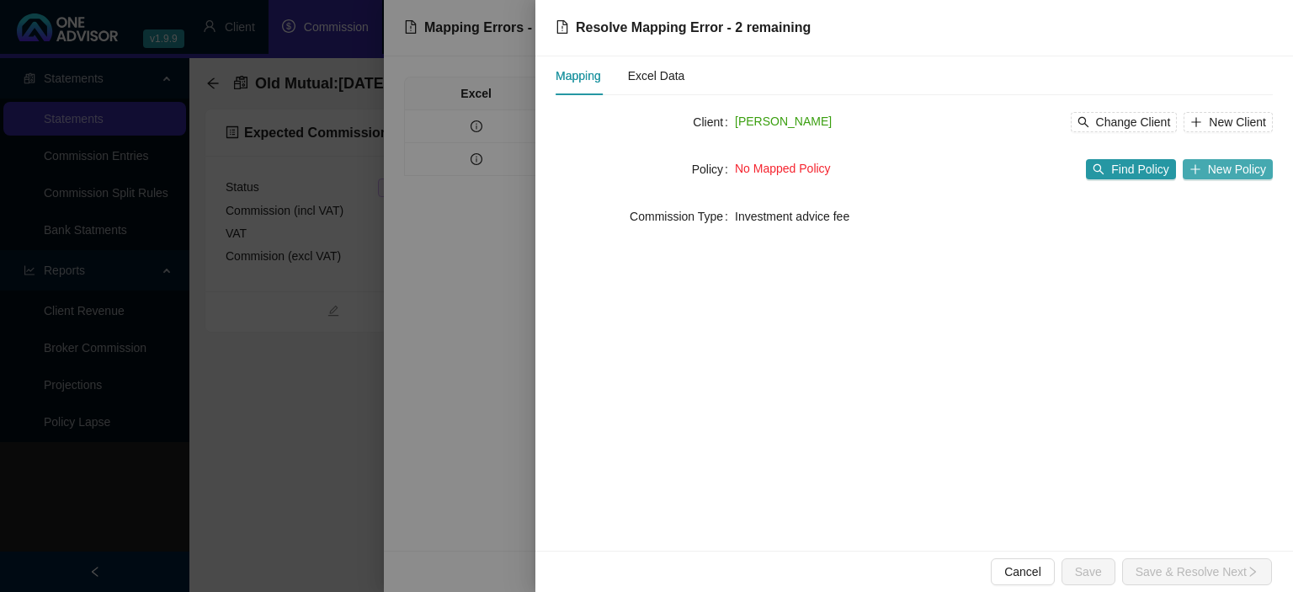
click at [1222, 167] on span "New Policy" at bounding box center [1237, 169] width 58 height 19
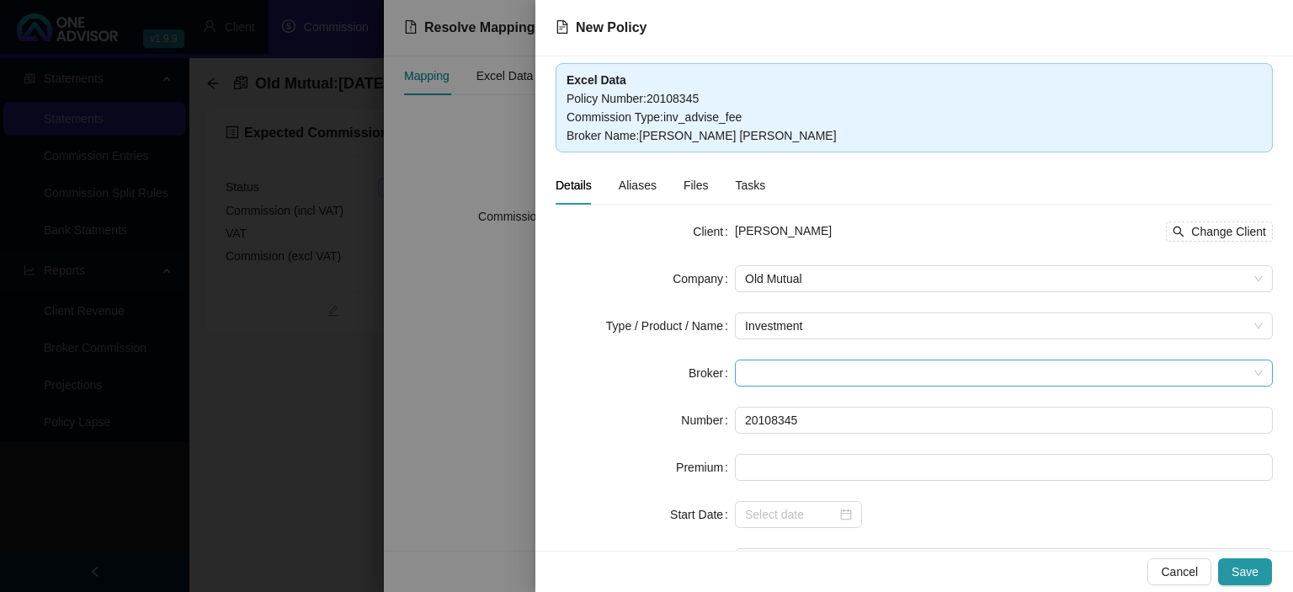
click at [783, 369] on span at bounding box center [1004, 372] width 518 height 25
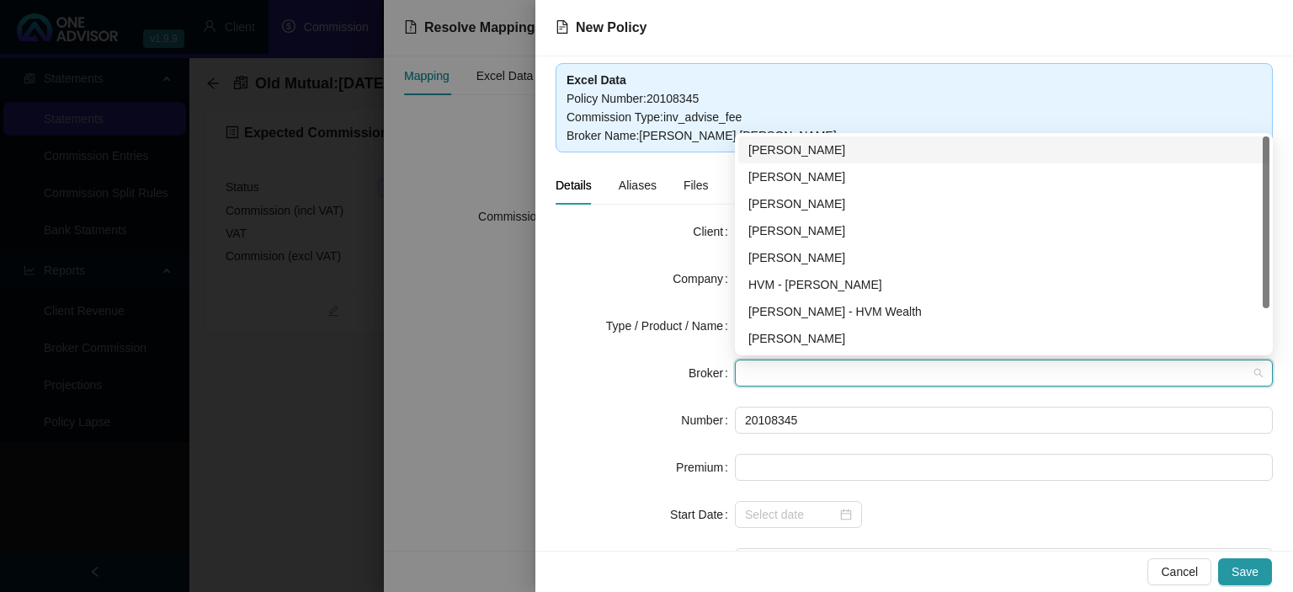
type input "w"
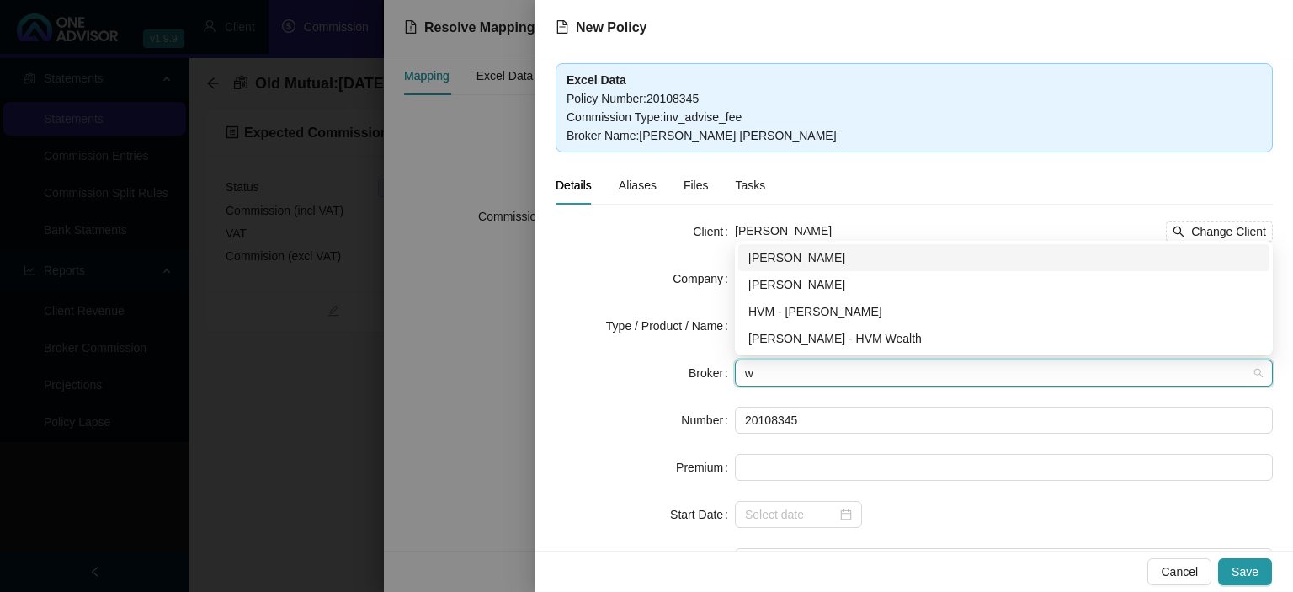
click at [776, 261] on div "Wesley Bowman" at bounding box center [1003, 257] width 511 height 19
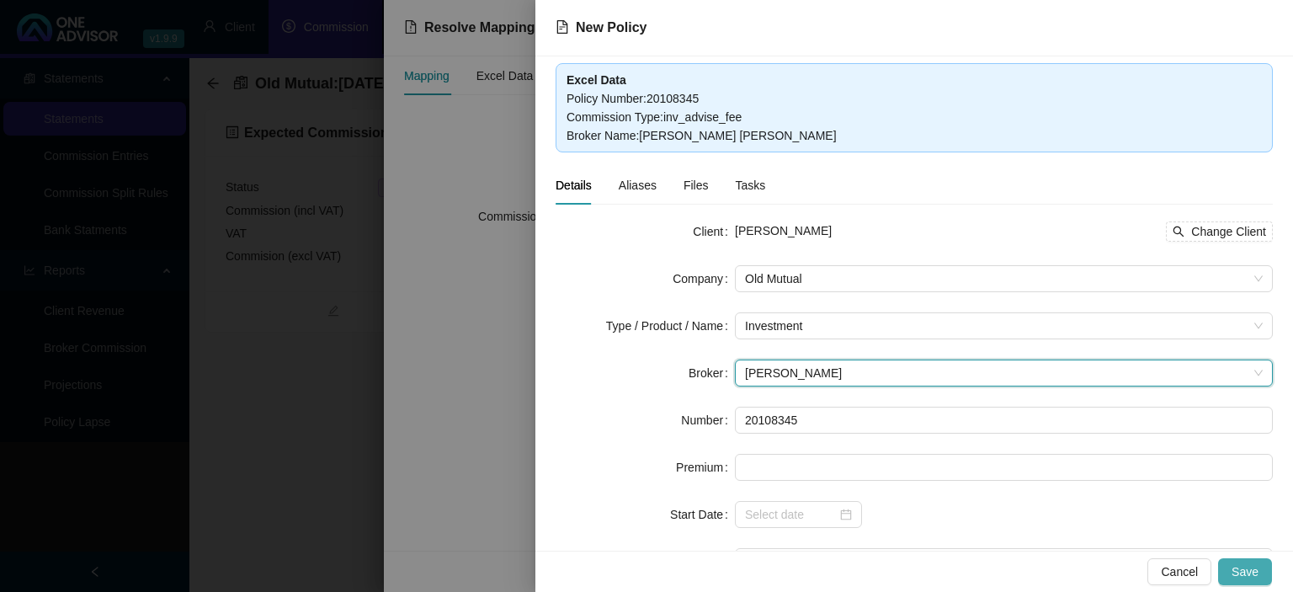
click at [1240, 566] on span "Save" at bounding box center [1244, 571] width 27 height 19
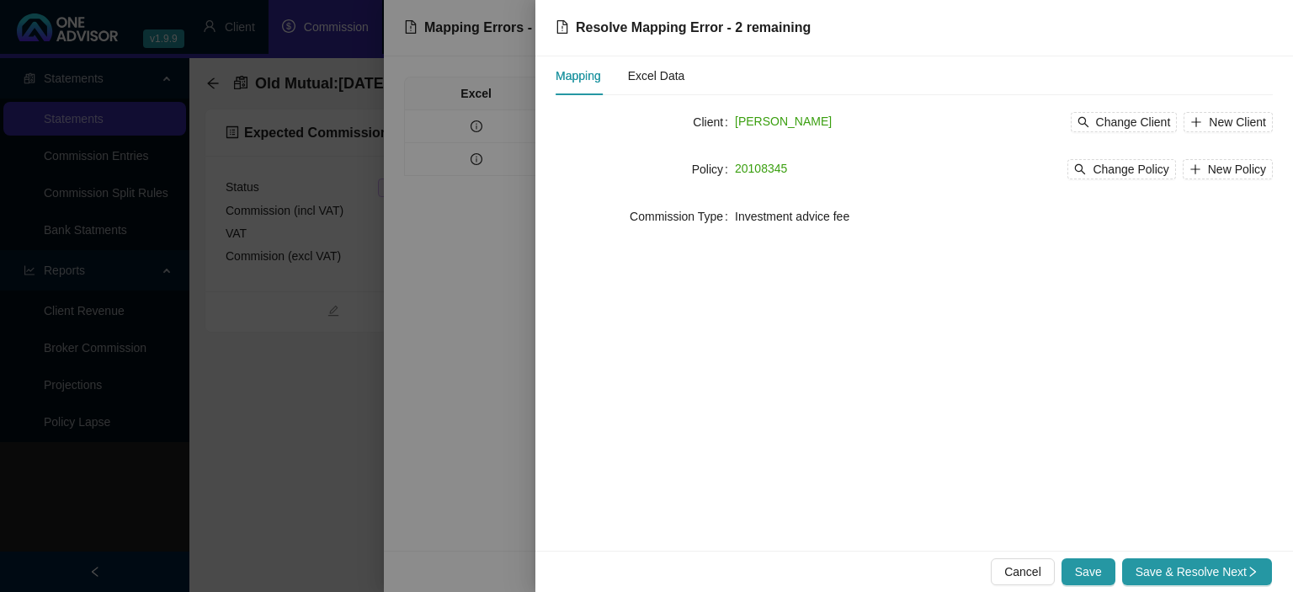
click at [1240, 566] on span "Save & Resolve Next" at bounding box center [1196, 571] width 123 height 19
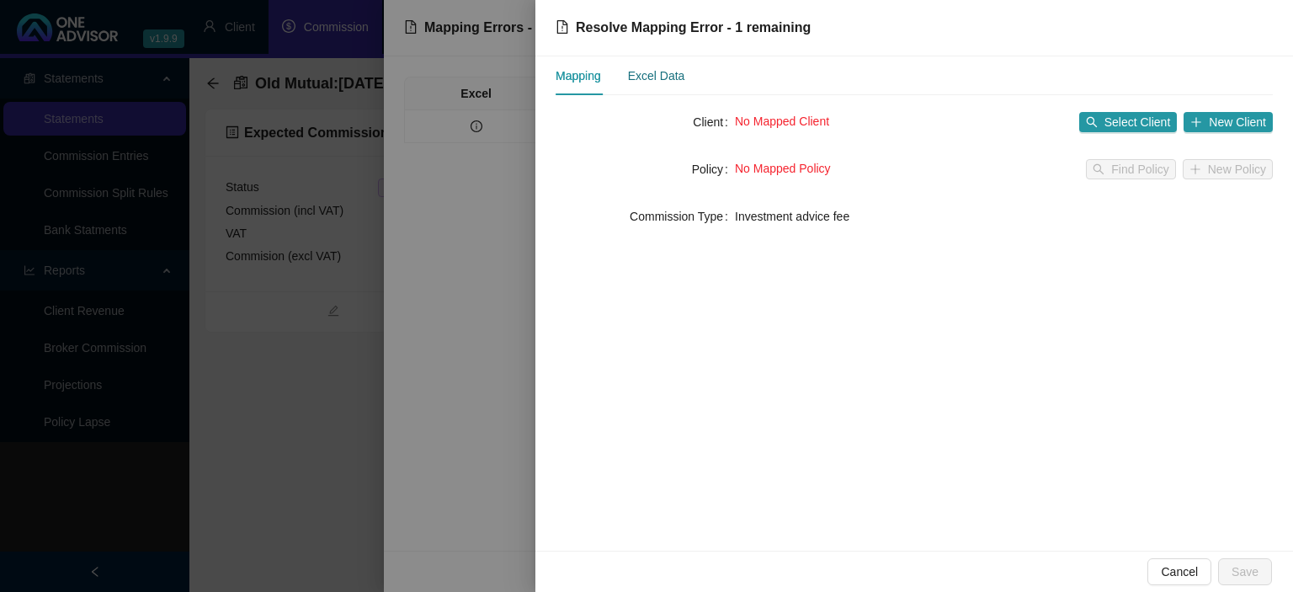
click at [641, 79] on div "Excel Data" at bounding box center [656, 75] width 57 height 19
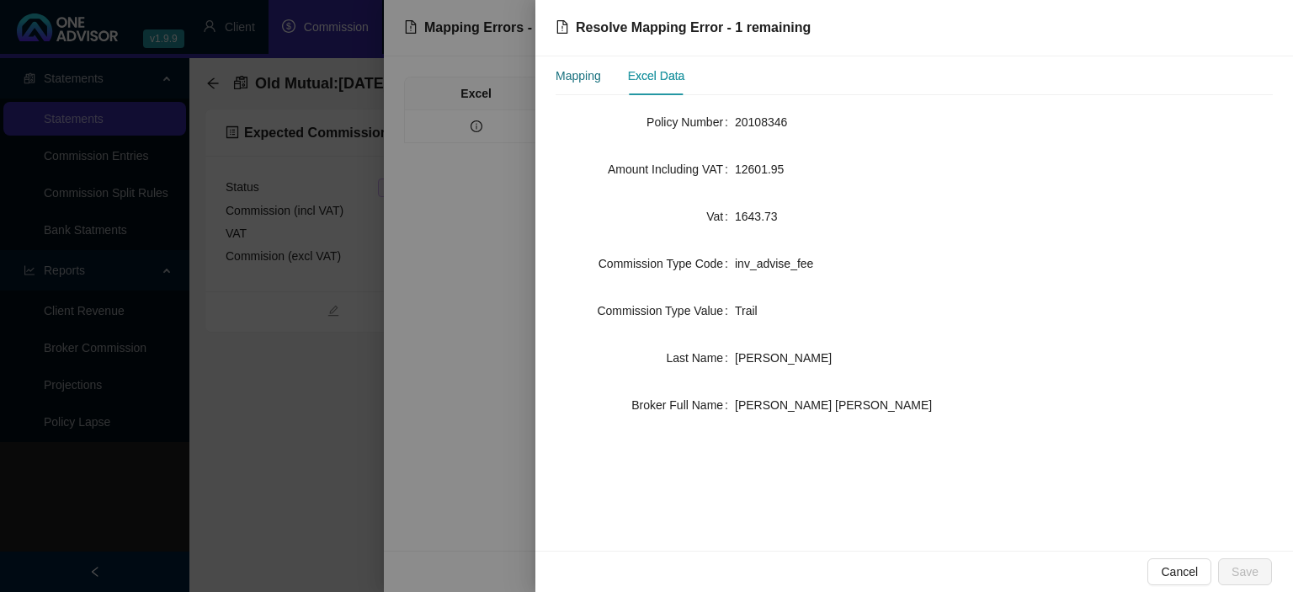
click at [583, 78] on div "Mapping" at bounding box center [577, 75] width 45 height 19
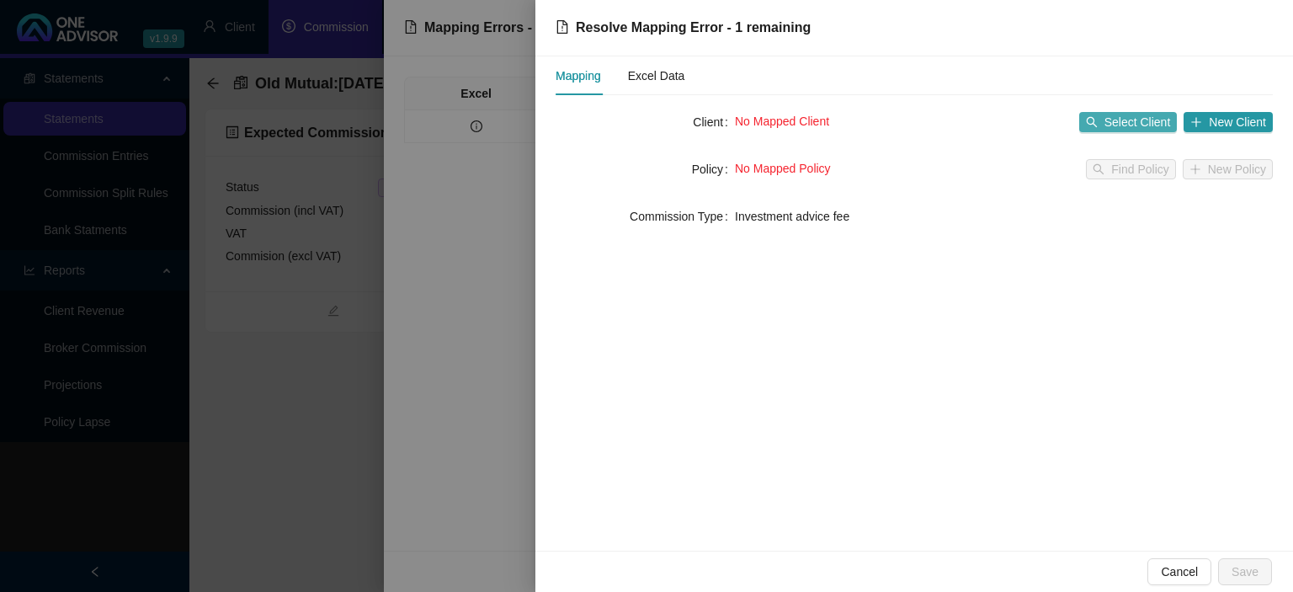
click at [1115, 125] on span "Select Client" at bounding box center [1137, 122] width 66 height 19
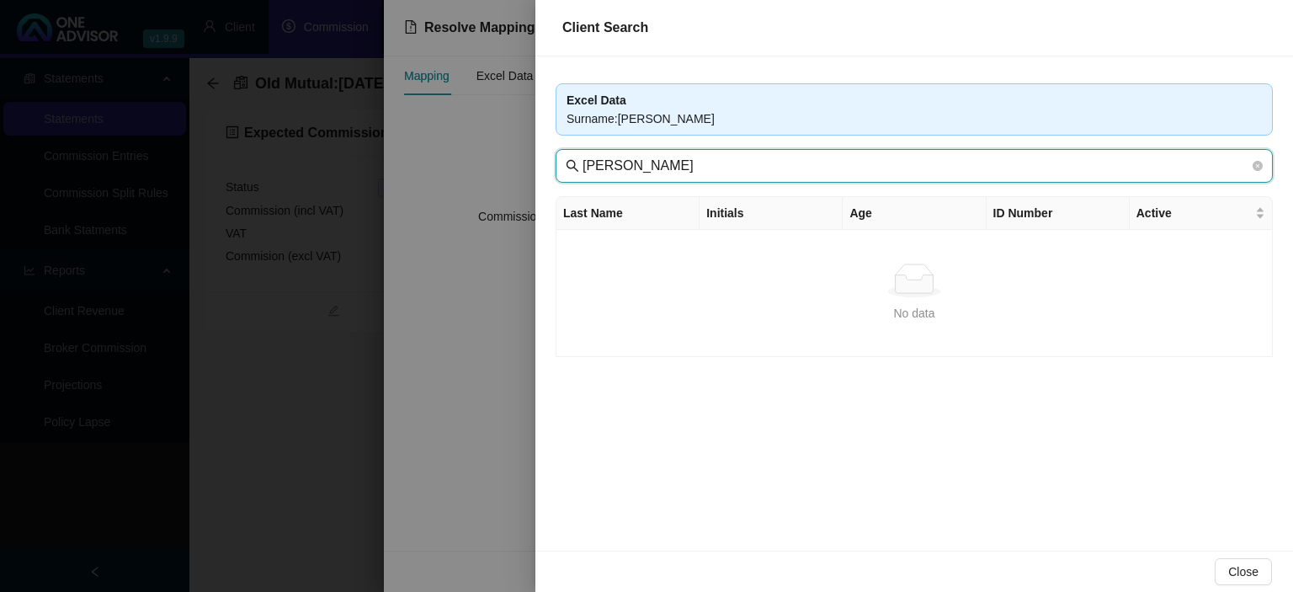
drag, startPoint x: 656, startPoint y: 166, endPoint x: 408, endPoint y: 154, distance: 247.7
click at [582, 156] on input "Lesley Karen Seach" at bounding box center [915, 166] width 667 height 20
type input "Seach"
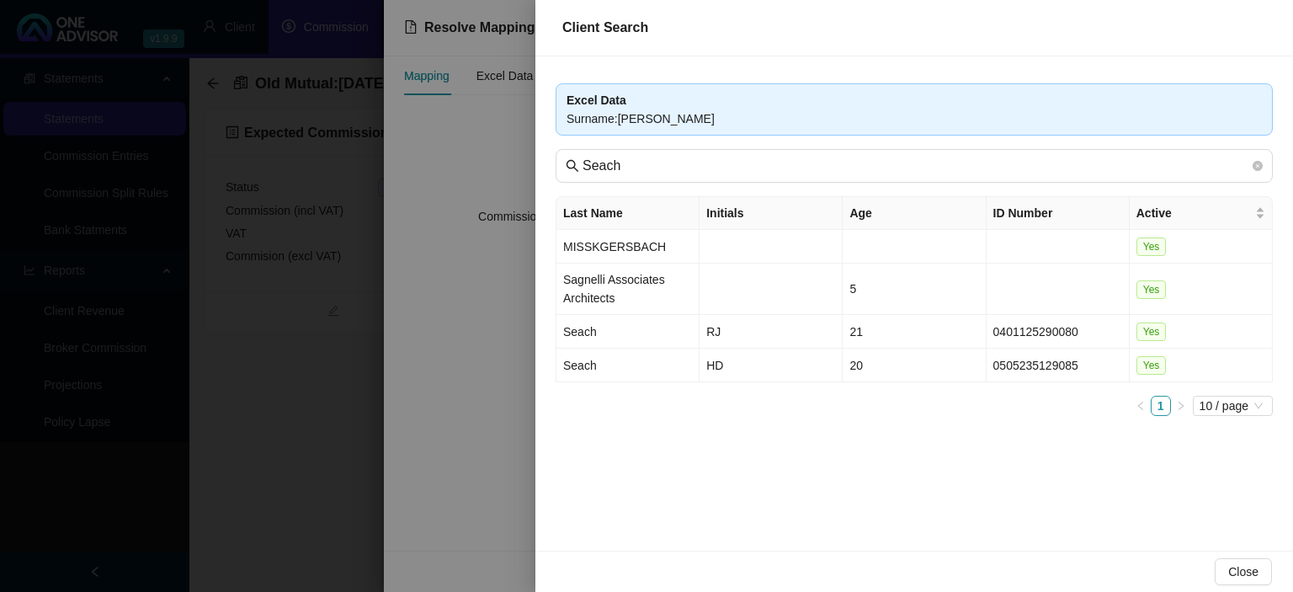
click at [425, 510] on div at bounding box center [646, 296] width 1293 height 592
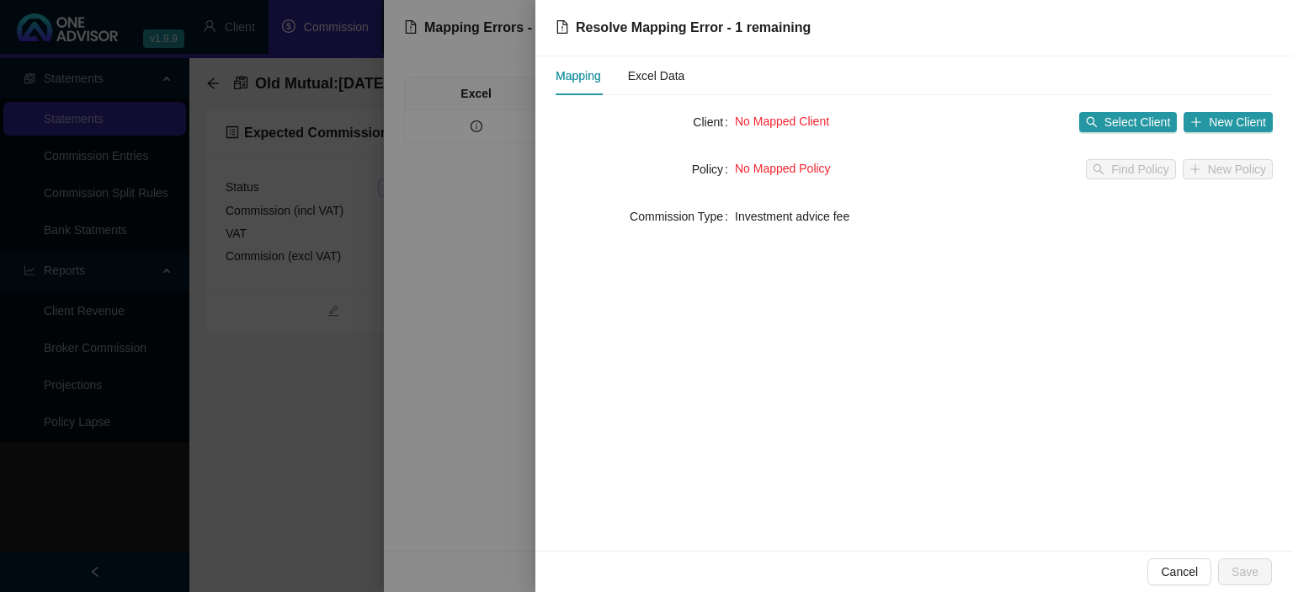
click at [377, 428] on div at bounding box center [646, 296] width 1293 height 592
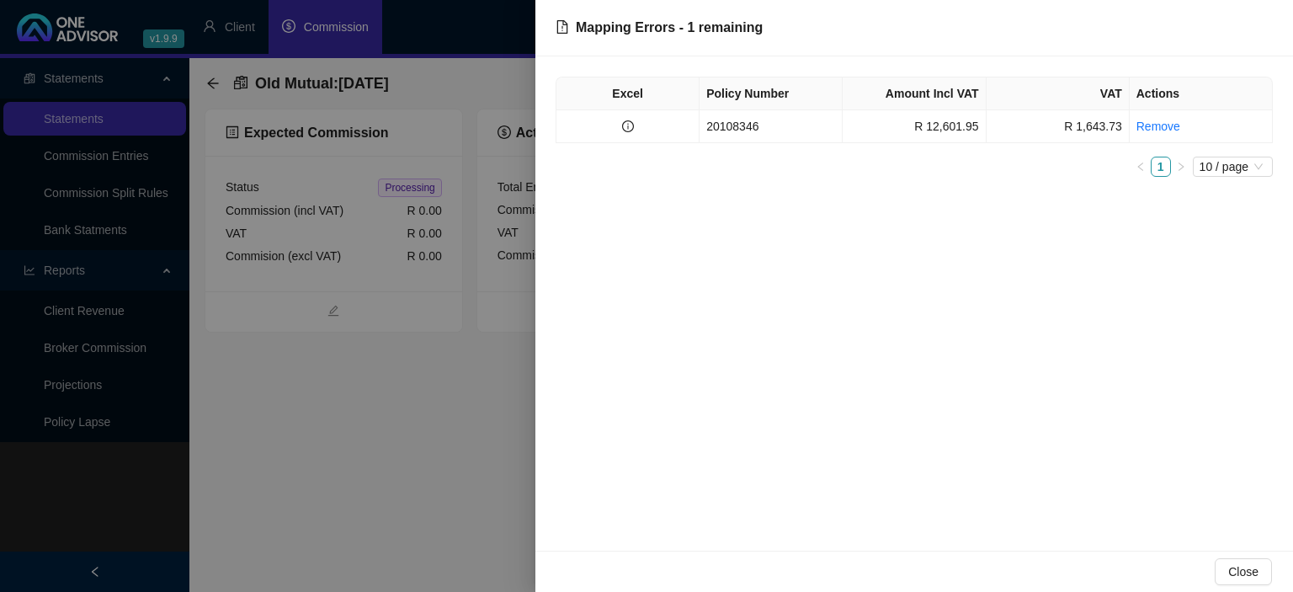
drag, startPoint x: 327, startPoint y: 534, endPoint x: 961, endPoint y: 327, distance: 666.7
click at [327, 532] on div at bounding box center [646, 296] width 1293 height 592
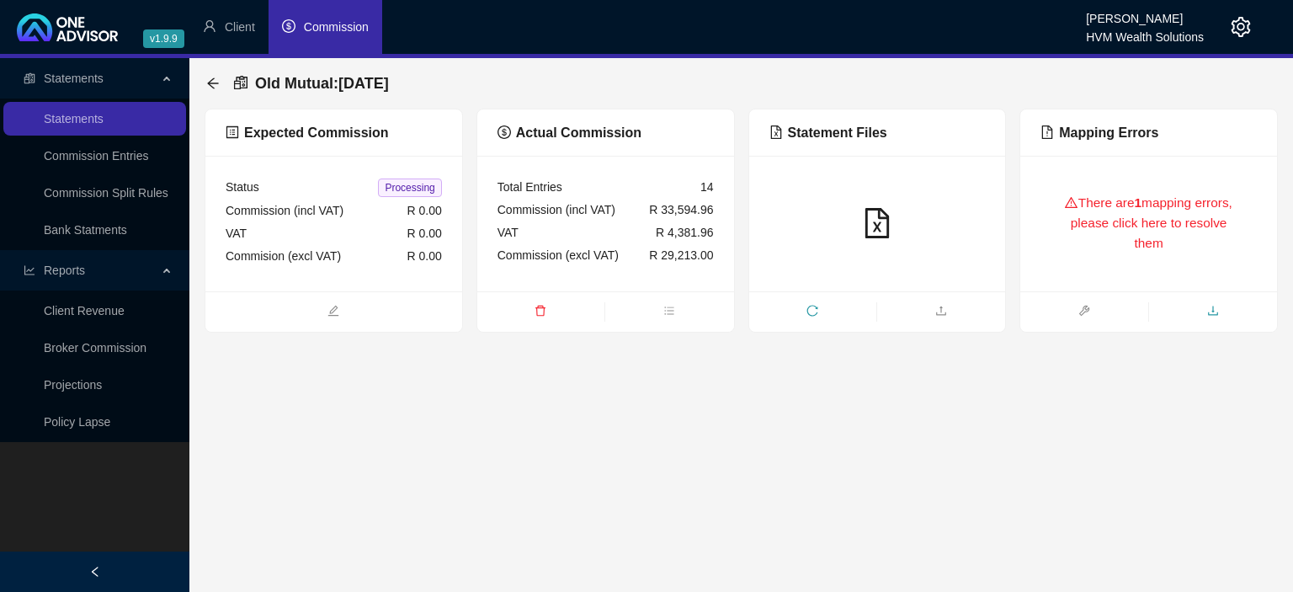
click at [1211, 319] on span "download" at bounding box center [1213, 312] width 128 height 19
click at [206, 82] on div "Old Mutual : 2025-09-11" at bounding box center [740, 83] width 1073 height 50
click at [206, 79] on div "Old Mutual : 2025-09-11" at bounding box center [740, 83] width 1073 height 50
click at [210, 82] on icon "arrow-left" at bounding box center [212, 83] width 13 height 13
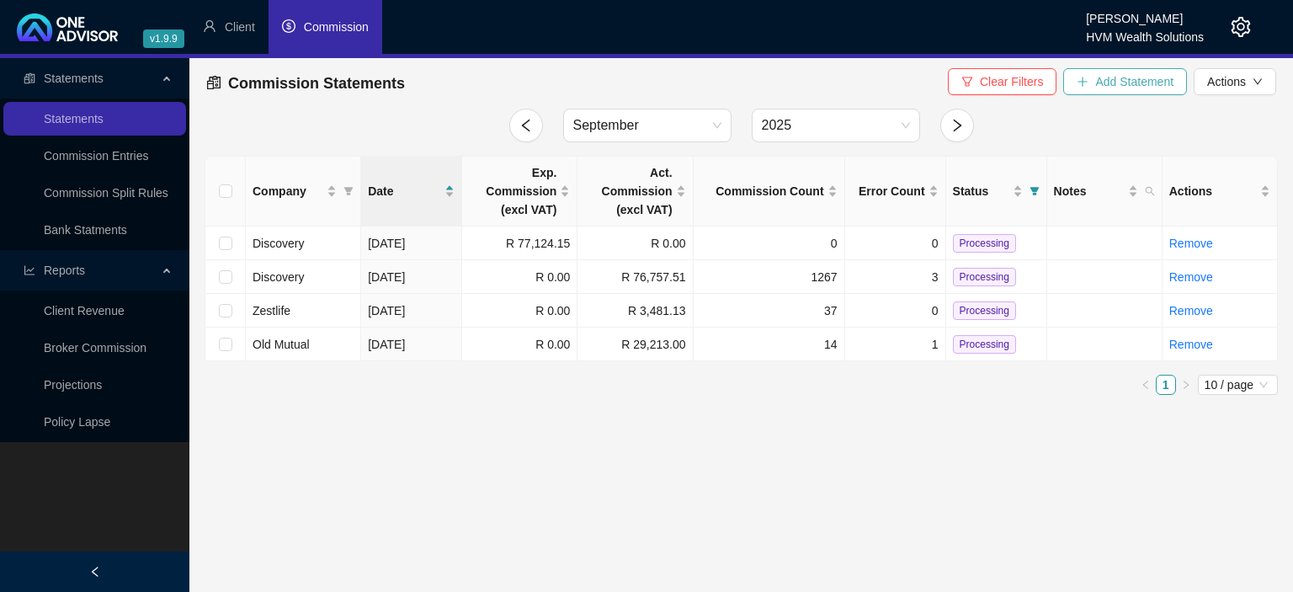
click at [1122, 84] on span "Add Statement" at bounding box center [1134, 81] width 78 height 19
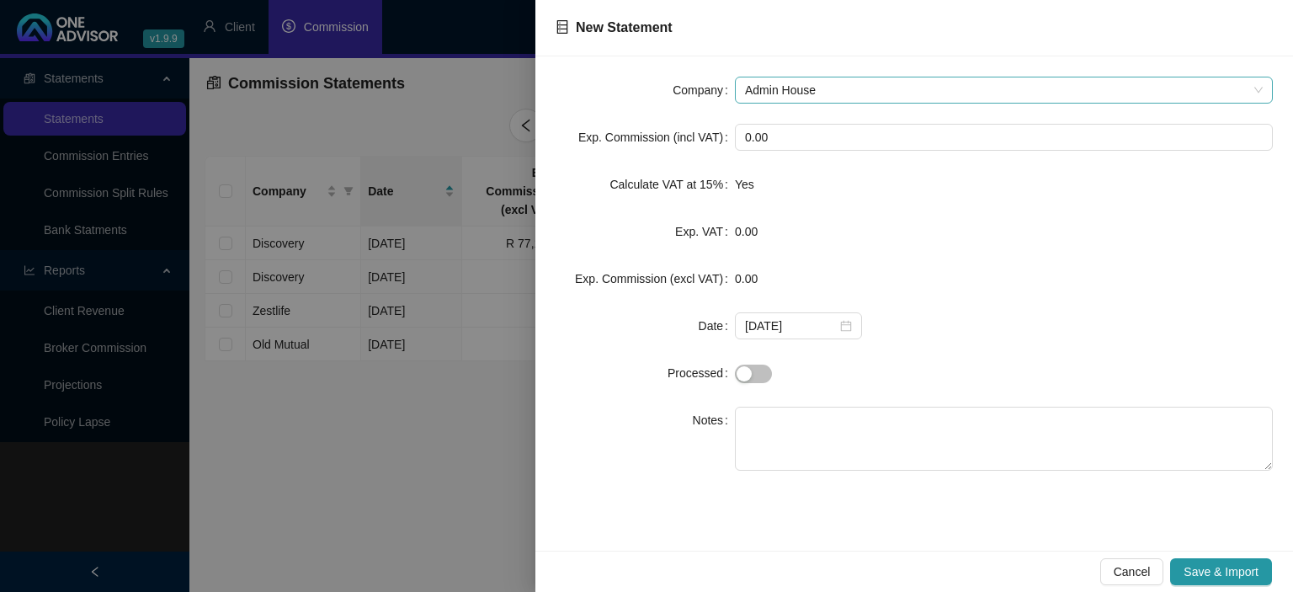
click at [842, 93] on span "Admin House" at bounding box center [1004, 89] width 518 height 25
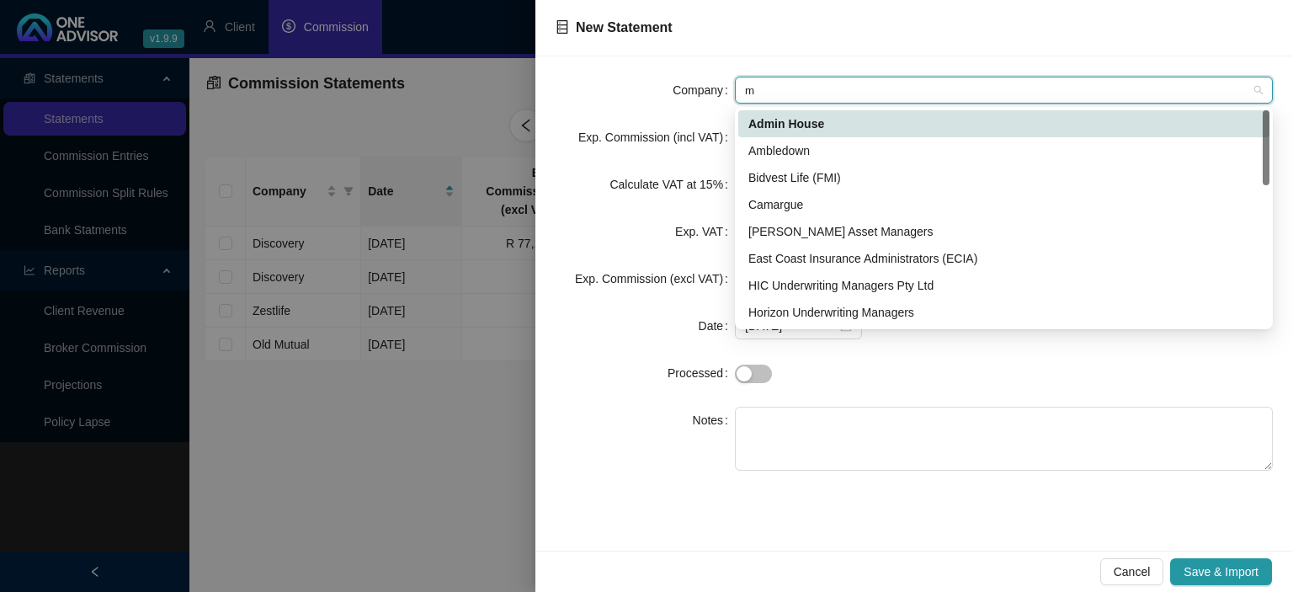
type input "me"
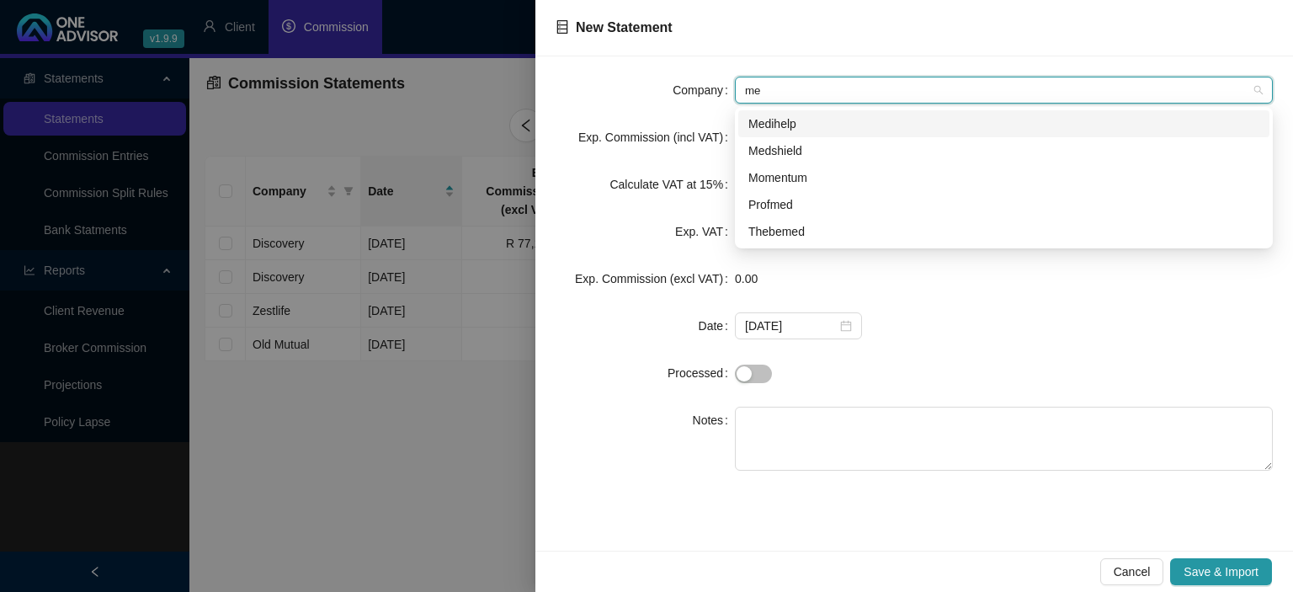
click at [793, 125] on div "Medihelp" at bounding box center [1003, 123] width 511 height 19
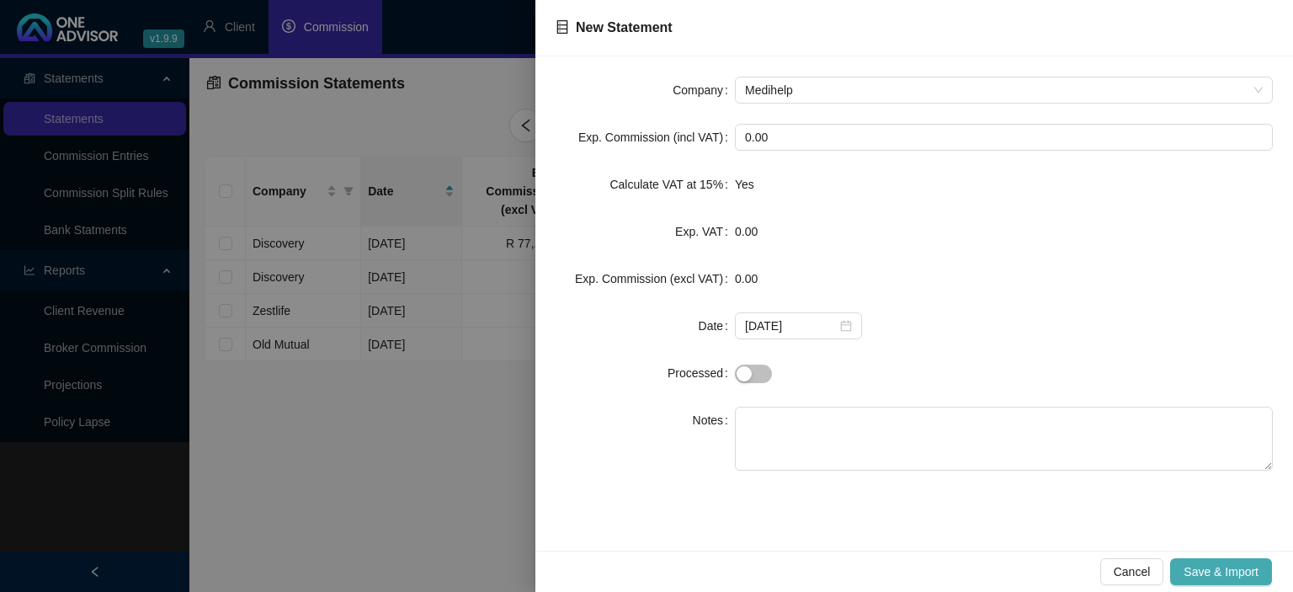
click at [1206, 566] on span "Save & Import" at bounding box center [1220, 571] width 75 height 19
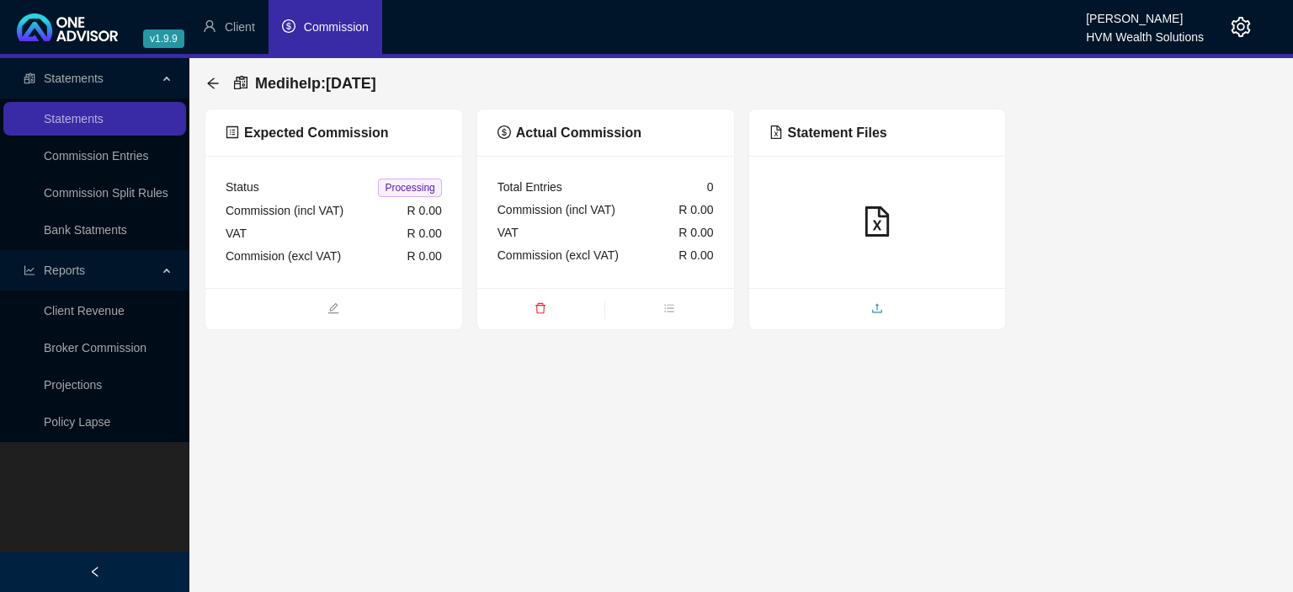
click at [844, 309] on span "upload" at bounding box center [877, 309] width 257 height 19
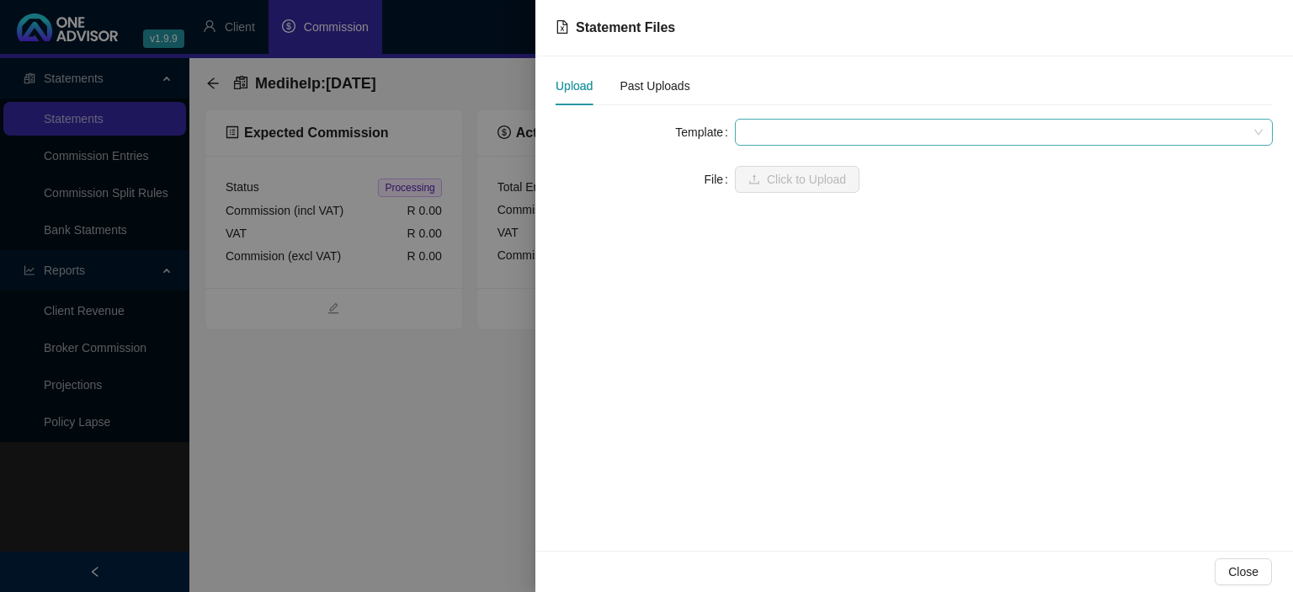
click at [809, 125] on span at bounding box center [1004, 132] width 518 height 25
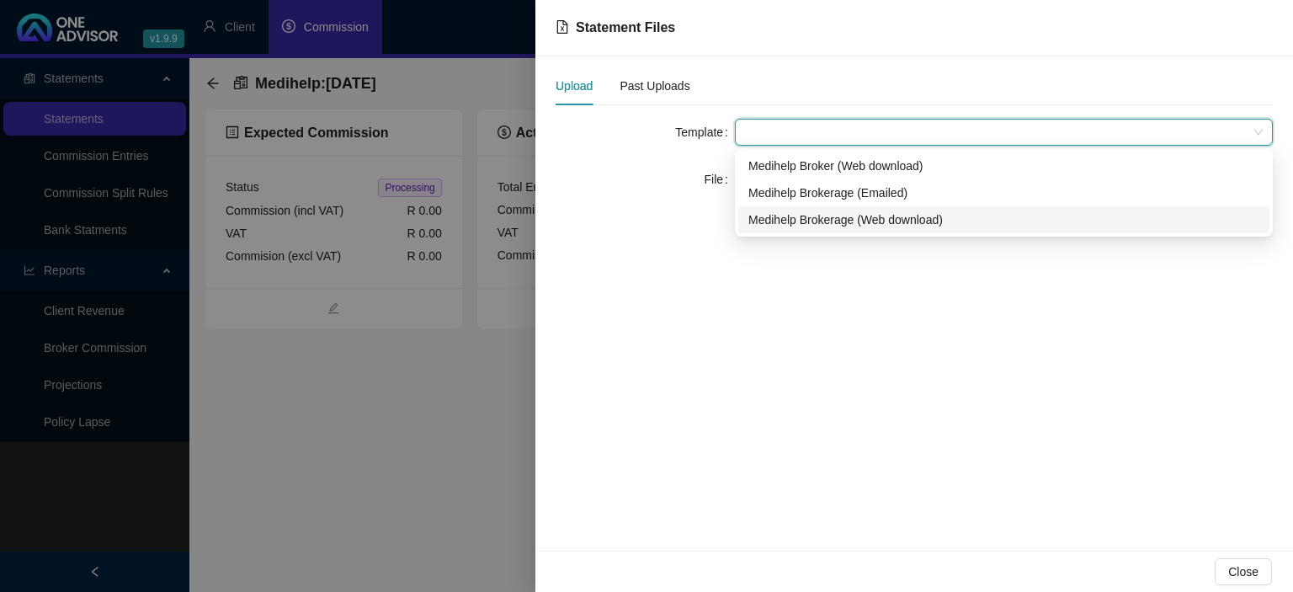
click at [812, 224] on div "Medihelp Brokerage (Web download)" at bounding box center [1003, 219] width 511 height 19
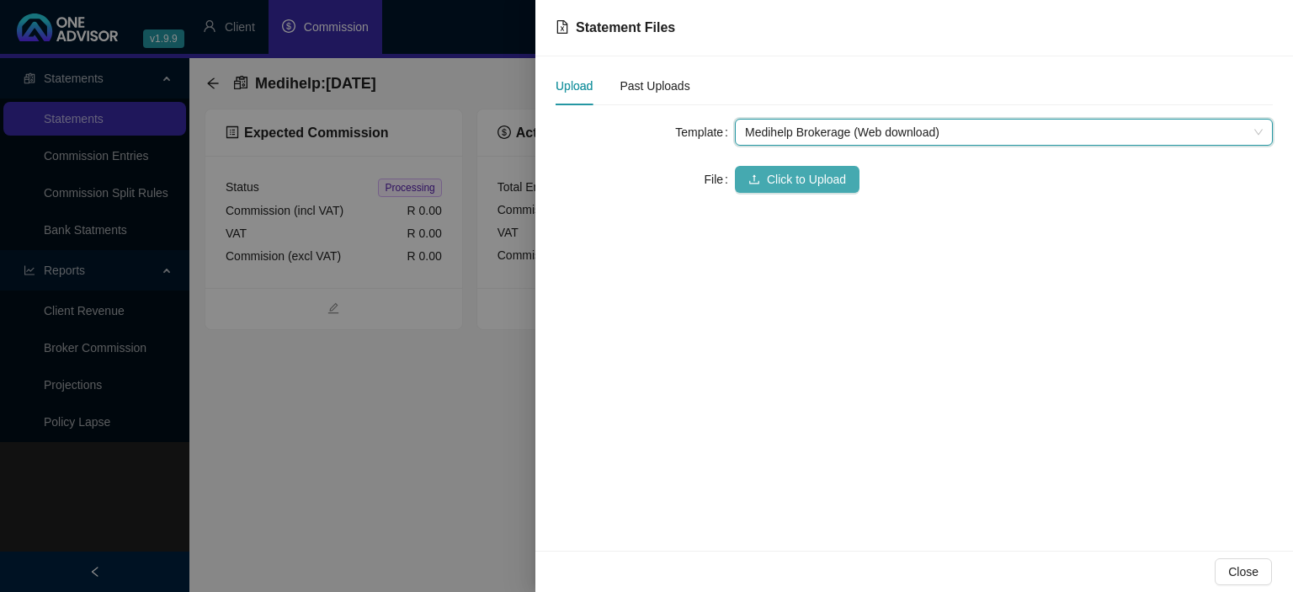
click at [796, 180] on span "Click to Upload" at bounding box center [806, 179] width 79 height 19
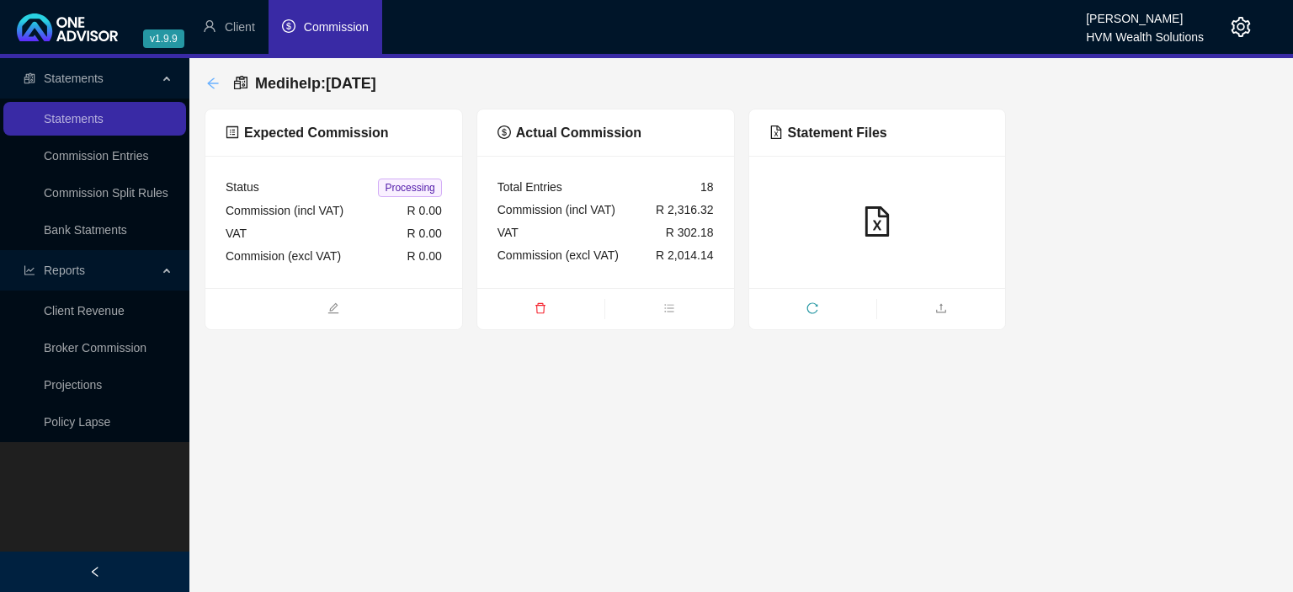
click at [215, 83] on icon "arrow-left" at bounding box center [212, 82] width 11 height 11
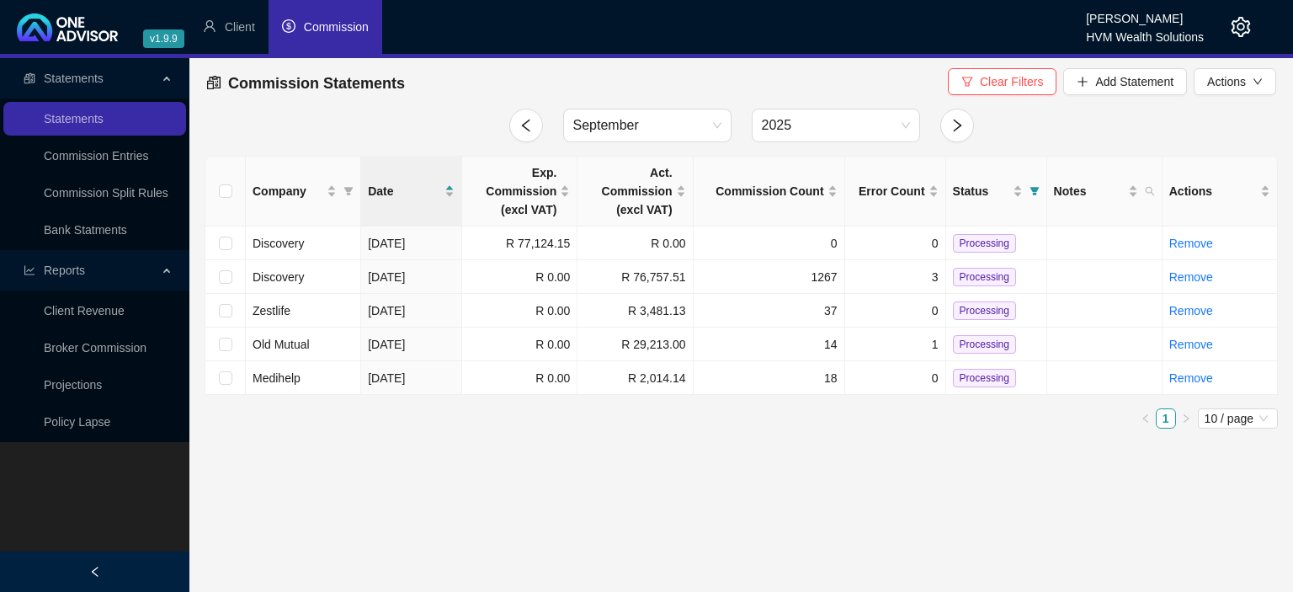
click at [1245, 26] on icon "setting" at bounding box center [1240, 27] width 20 height 20
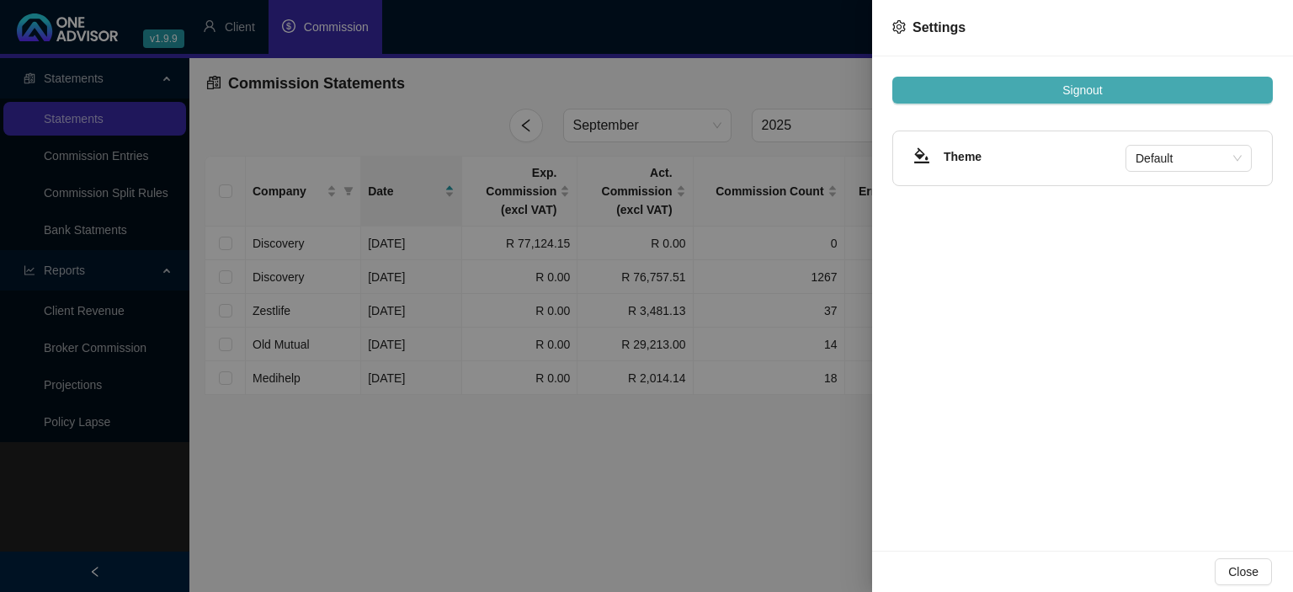
click at [1100, 88] on span "Signout" at bounding box center [1082, 90] width 40 height 19
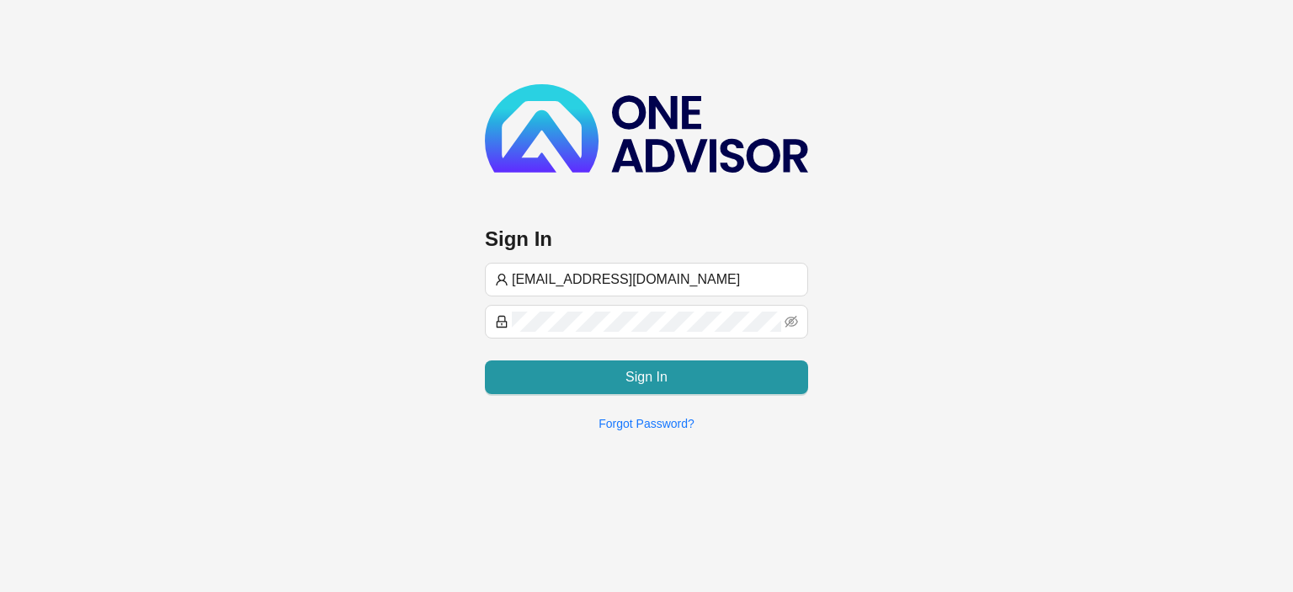
type input "[EMAIL_ADDRESS][DOMAIN_NAME]"
